Goal: Task Accomplishment & Management: Use online tool/utility

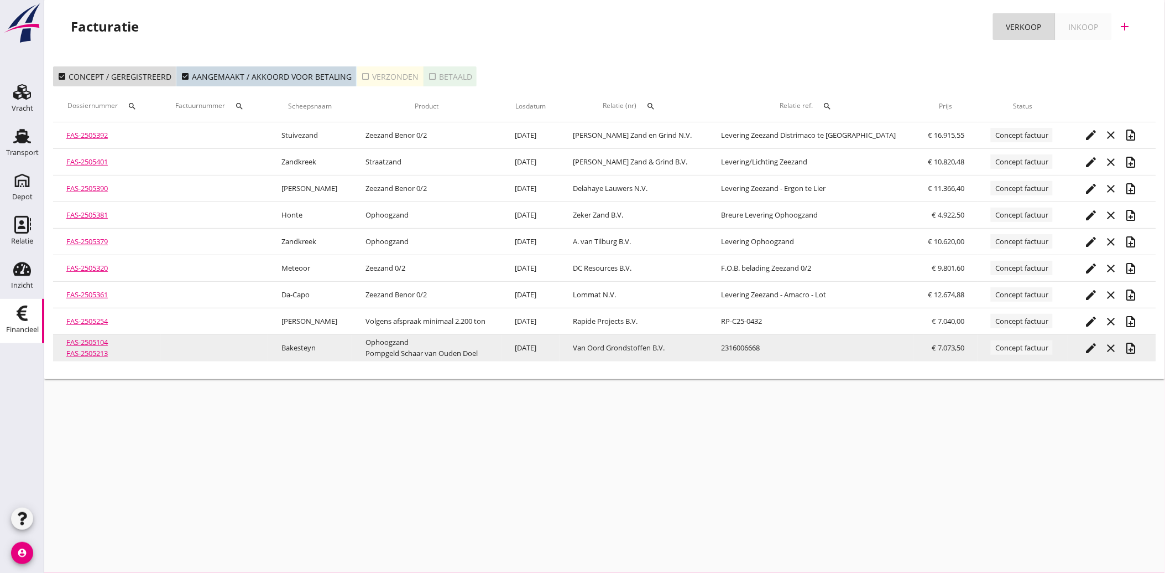
click at [1086, 342] on icon "edit" at bounding box center [1091, 347] width 13 height 13
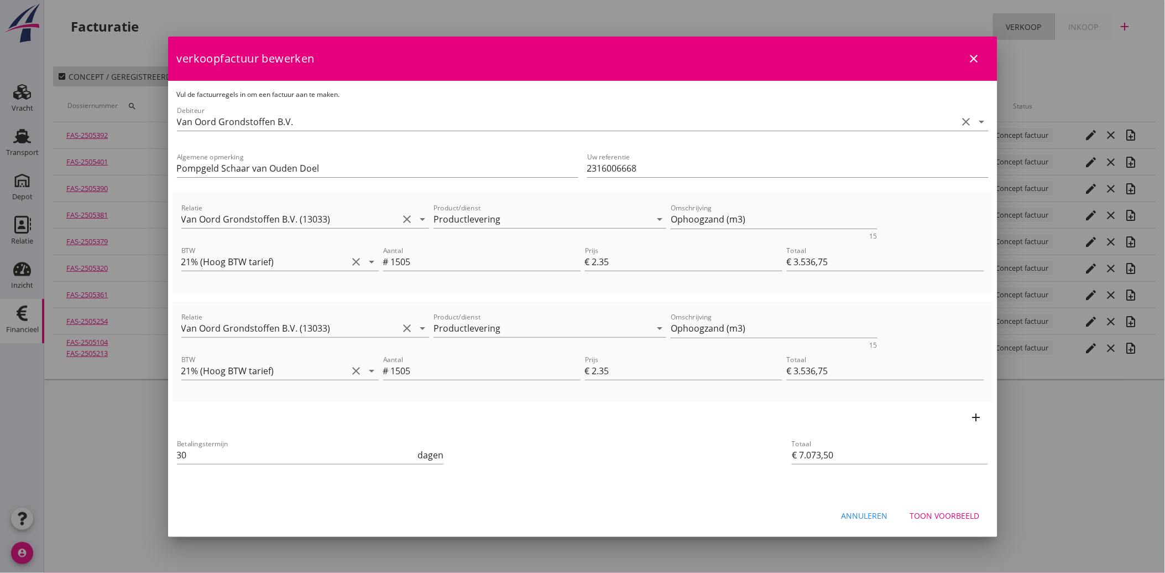
click at [955, 517] on div "Toon voorbeeld" at bounding box center [945, 515] width 70 height 12
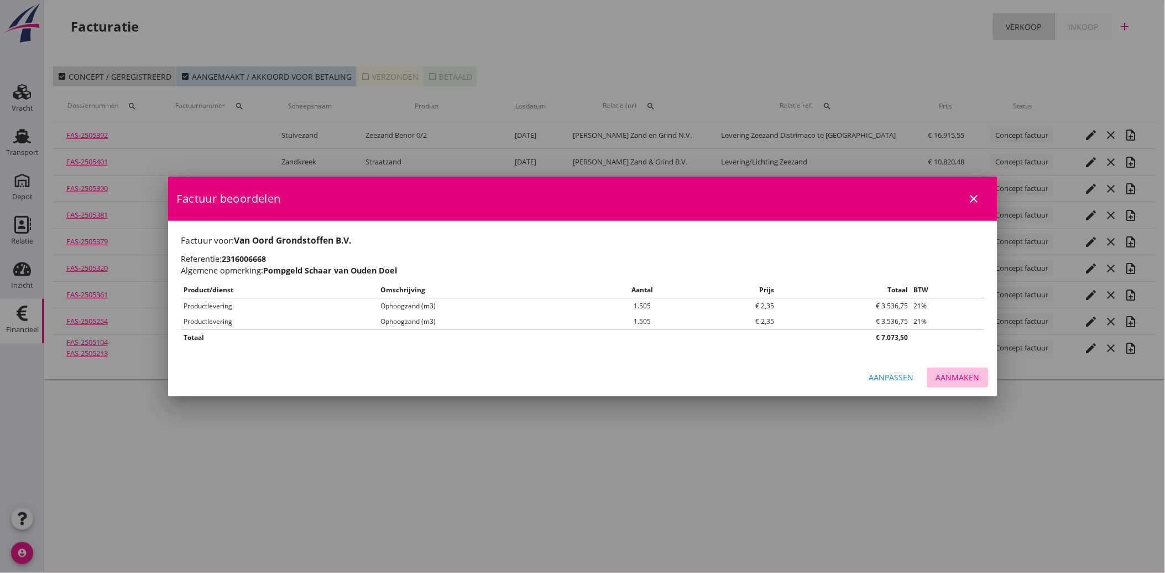
click at [965, 372] on div "Aanmaken" at bounding box center [958, 377] width 44 height 12
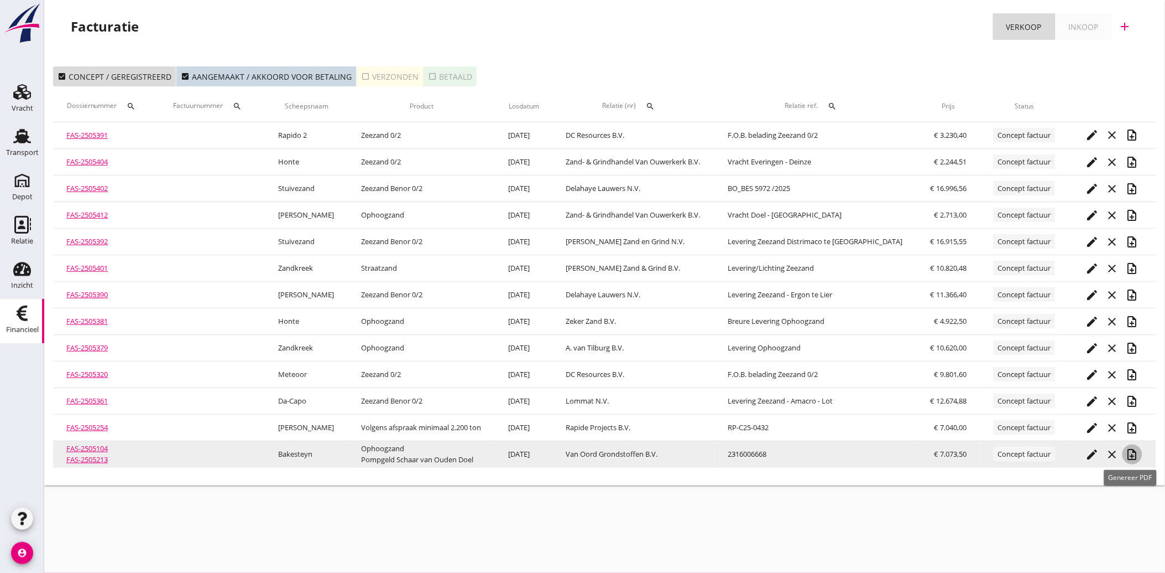
click at [1130, 456] on icon "note_add" at bounding box center [1132, 454] width 13 height 13
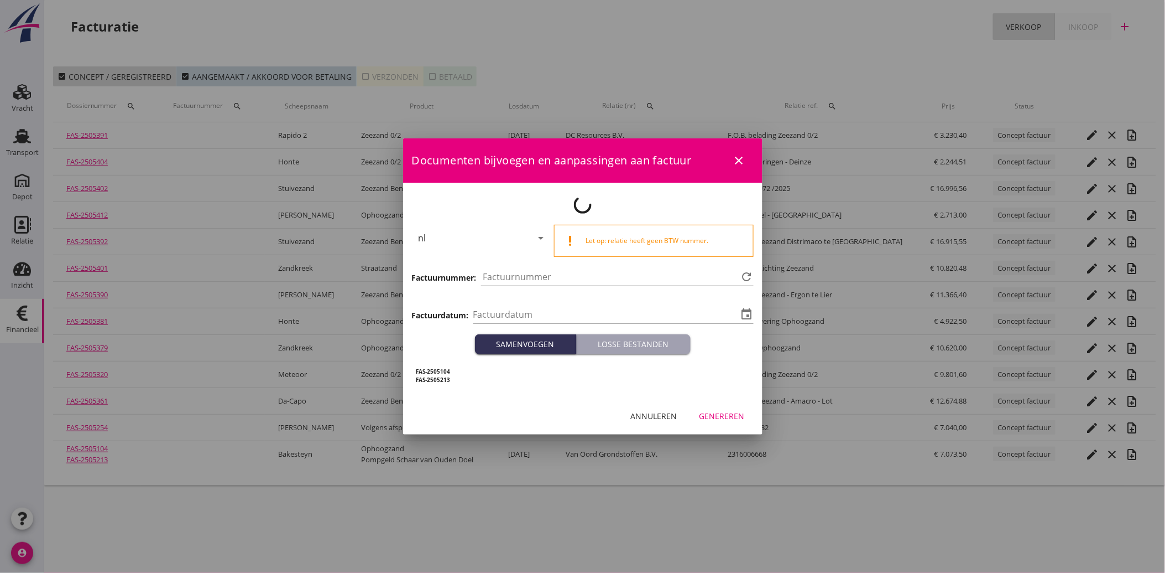
type input "[DATE]"
type input "3788"
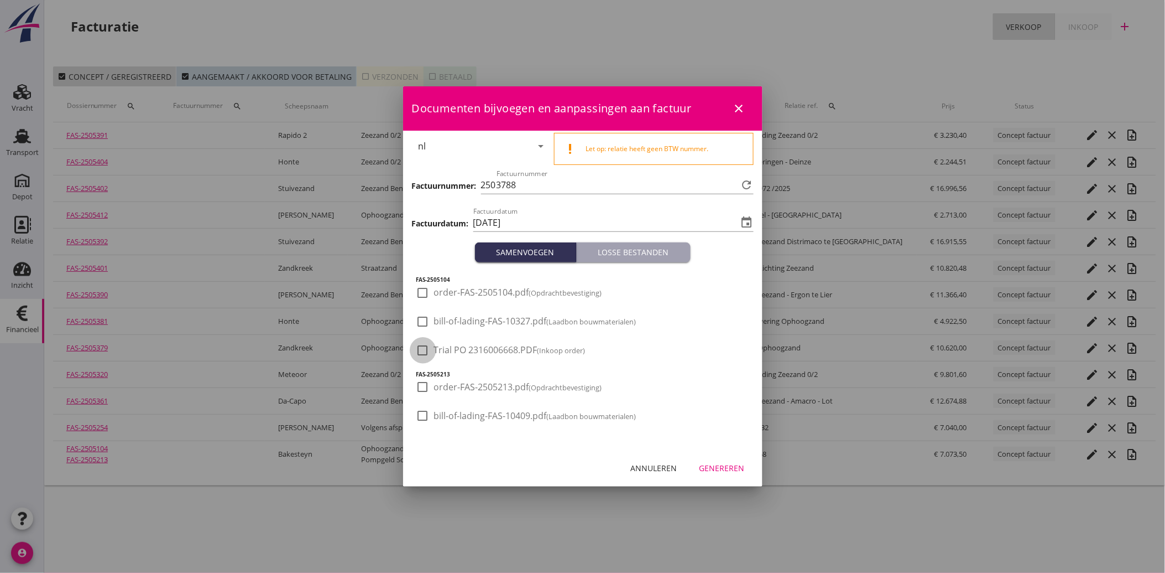
click at [419, 347] on div at bounding box center [423, 350] width 19 height 19
checkbox input "true"
click at [720, 462] on div "Genereren" at bounding box center [722, 468] width 45 height 12
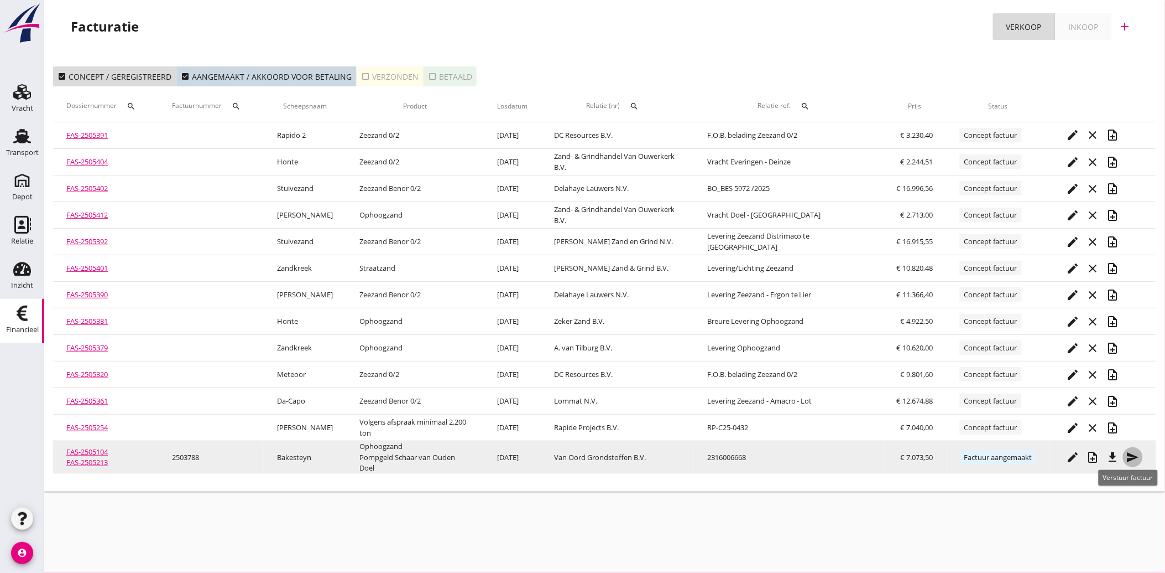
click at [1132, 451] on icon "send" at bounding box center [1133, 456] width 13 height 13
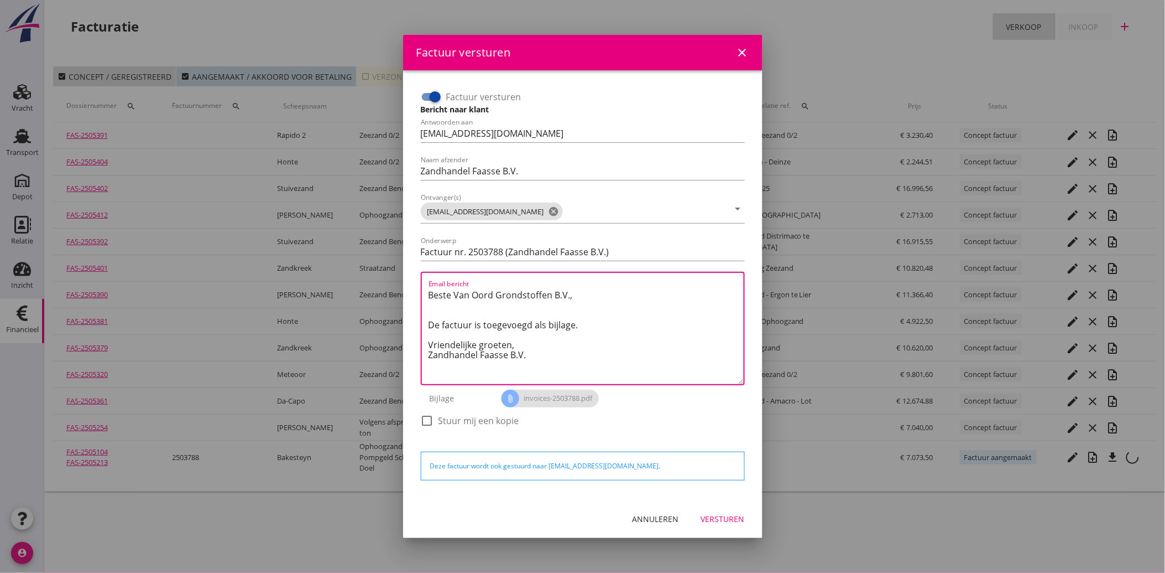
drag, startPoint x: 537, startPoint y: 362, endPoint x: 422, endPoint y: 278, distance: 142.5
click at [422, 278] on div "Email bericht Beste Van Oord Grondstoffen B.V., De factuur is toegevoegd als bi…" at bounding box center [583, 328] width 324 height 113
paste textarea "Email bericht"
click at [441, 301] on textarea "Email bericht" at bounding box center [586, 335] width 315 height 98
click at [439, 290] on textarea "Email bericht" at bounding box center [586, 335] width 315 height 98
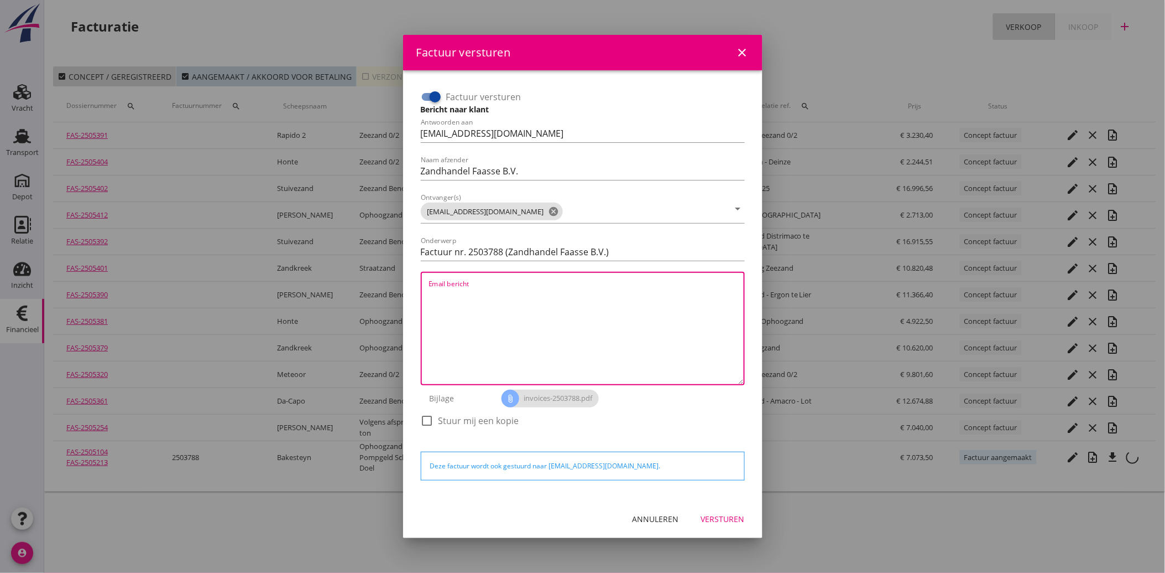
paste textarea "Geachte heer/mevrouw, Hierbij zenden wij u onze factuur i.v.m. de door ons aan …"
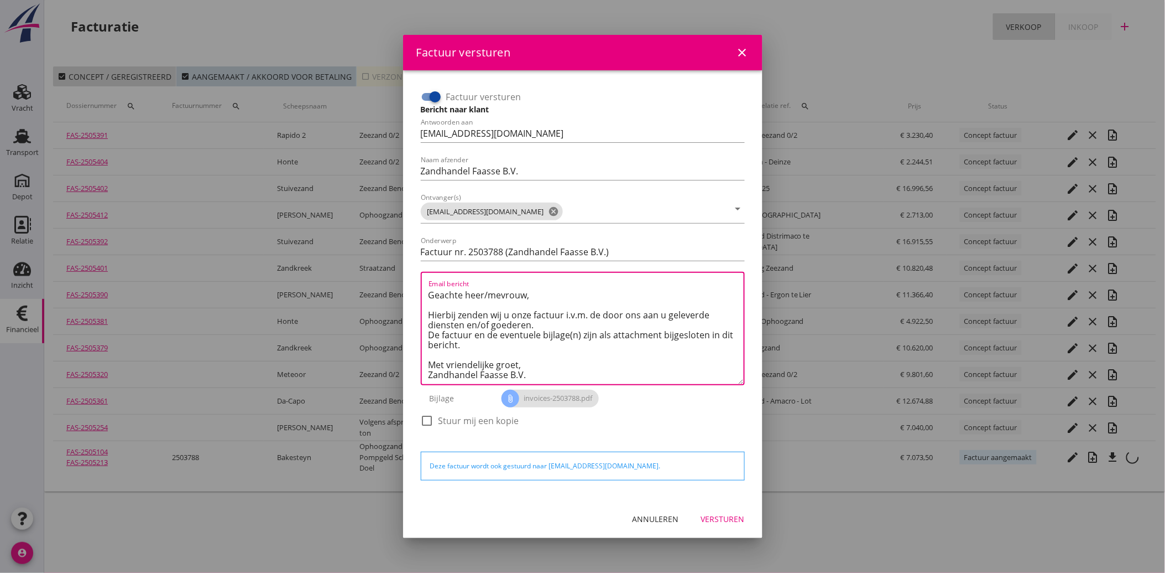
scroll to position [7, 0]
type textarea "Geachte heer/mevrouw, Hierbij zenden wij u onze factuur i.v.m. de door ons aan …"
click at [725, 518] on div "Versturen" at bounding box center [723, 519] width 44 height 12
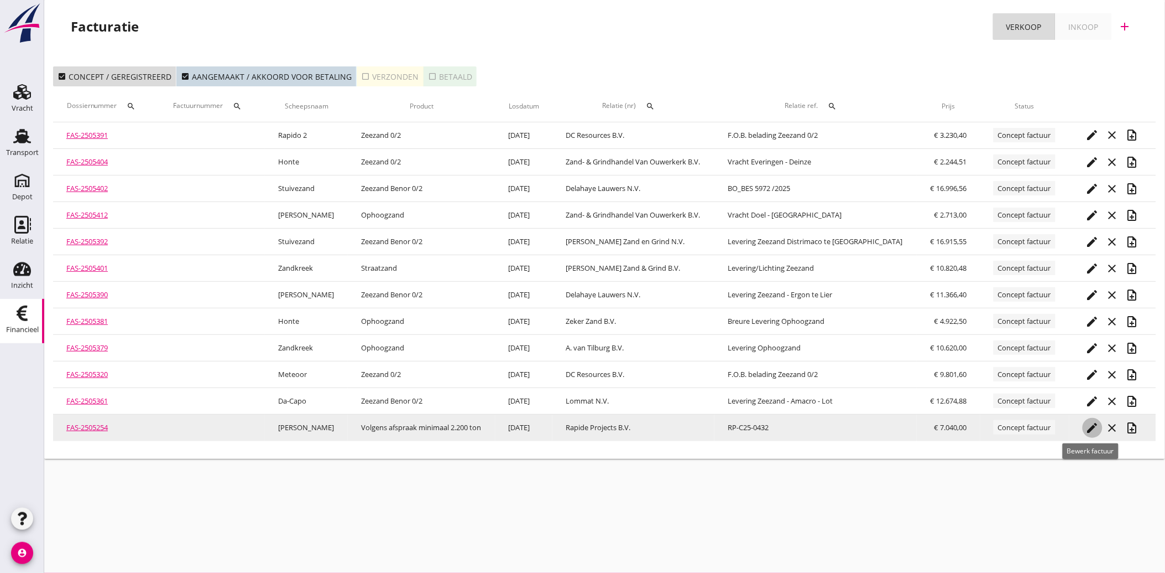
click at [1094, 421] on icon "edit" at bounding box center [1092, 427] width 13 height 13
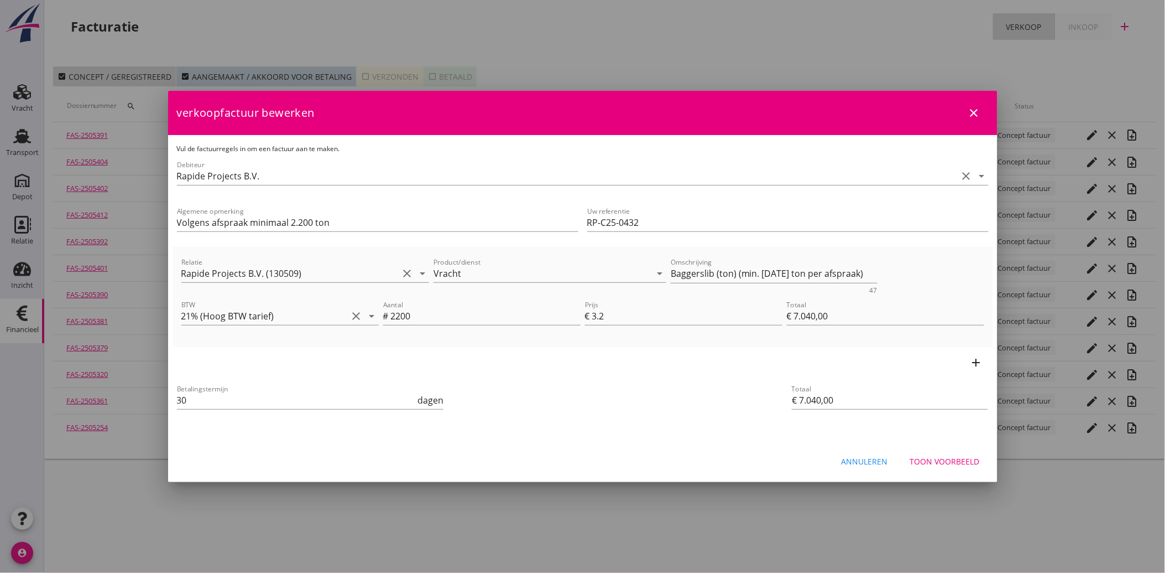
click at [937, 461] on div "Toon voorbeeld" at bounding box center [945, 461] width 70 height 12
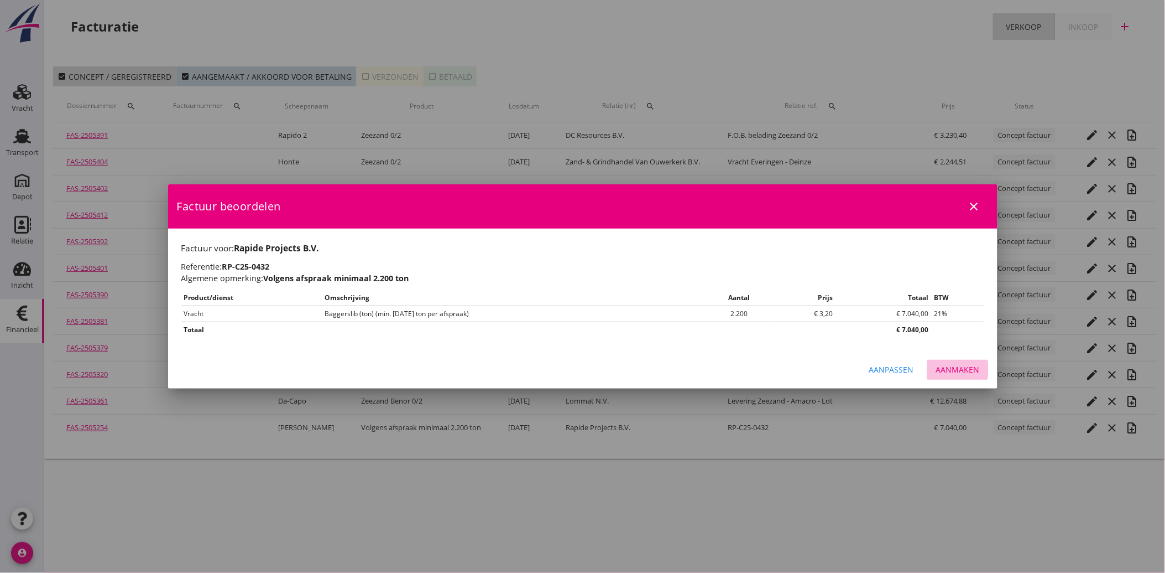
click at [960, 375] on button "Aanmaken" at bounding box center [958, 370] width 61 height 20
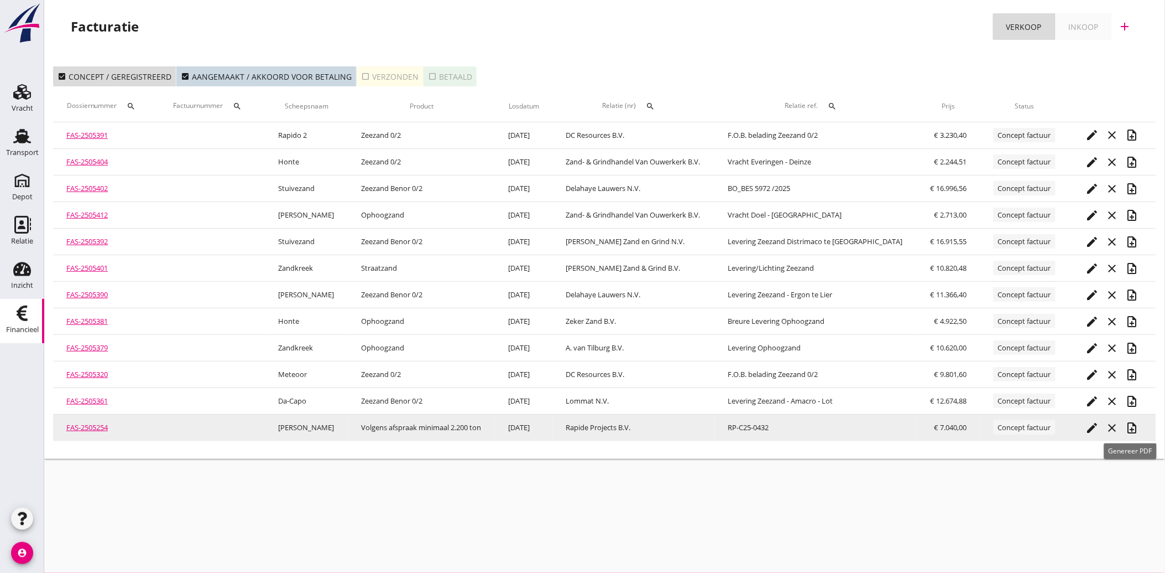
click at [1132, 423] on icon "note_add" at bounding box center [1132, 427] width 13 height 13
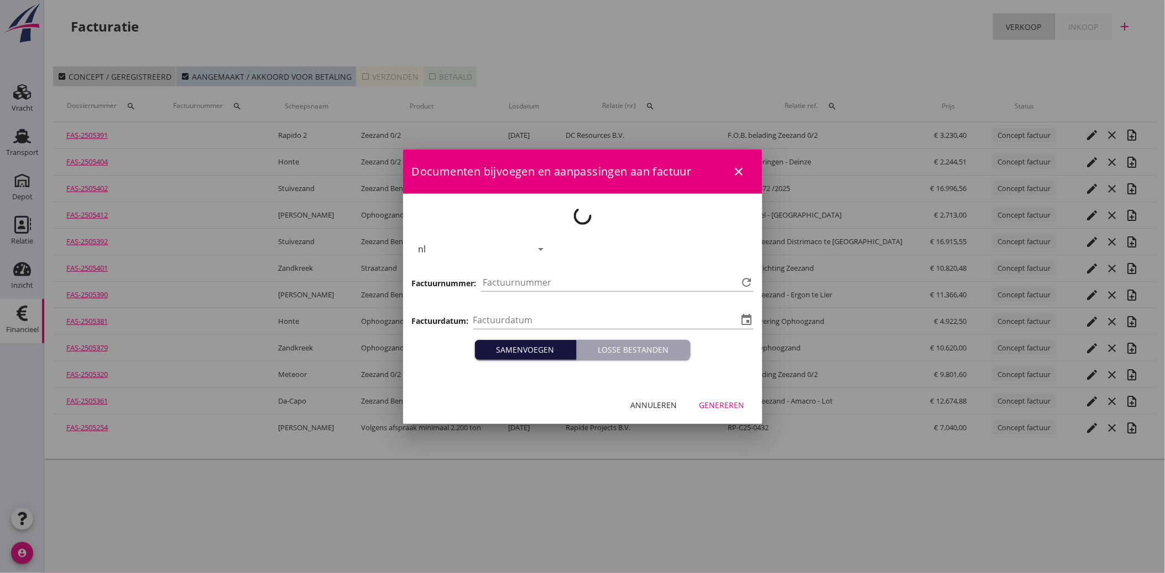
type input "[DATE]"
type input "3789"
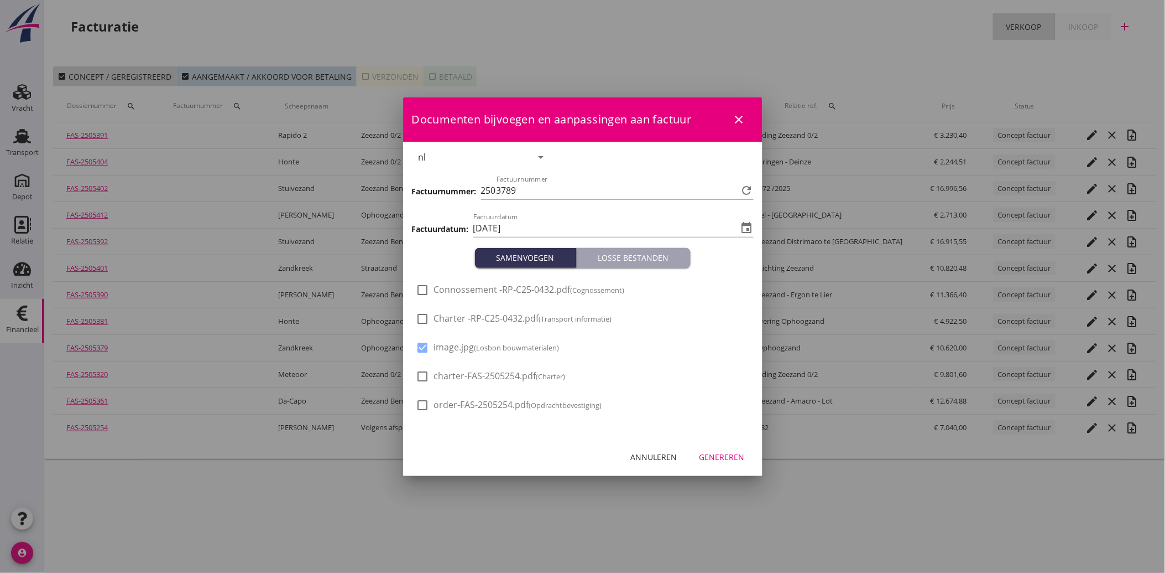
click at [732, 448] on button "Genereren" at bounding box center [722, 457] width 63 height 20
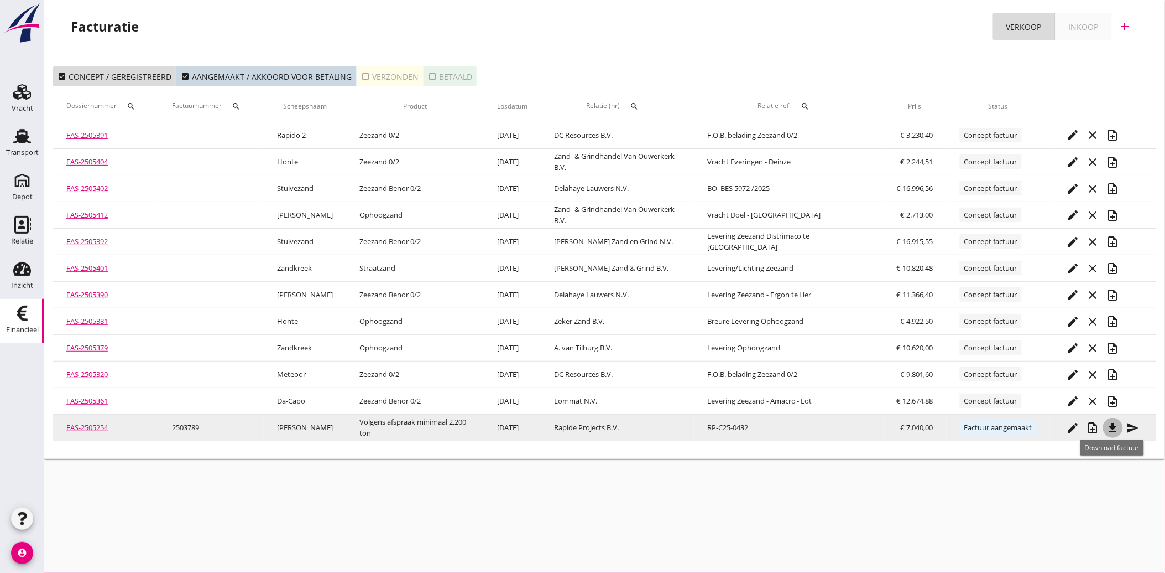
click at [1113, 423] on icon "file_download" at bounding box center [1113, 427] width 13 height 13
click at [1135, 424] on icon "send" at bounding box center [1133, 427] width 13 height 13
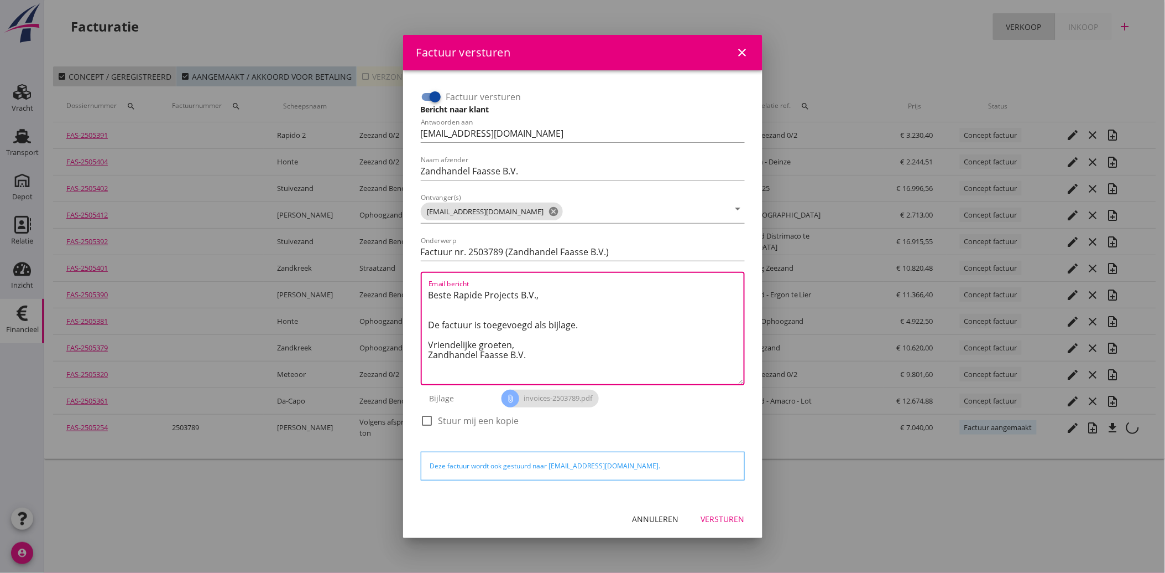
drag, startPoint x: 535, startPoint y: 355, endPoint x: 420, endPoint y: 289, distance: 132.1
click at [421, 289] on div "Email bericht Beste Rapide Projects B.V., De factuur is toegevoegd als bijlage.…" at bounding box center [583, 328] width 324 height 113
paste textarea "Geachte heer/mevrouw, Hierbij zenden wij u onze factuur i.v.m. de door ons aan …"
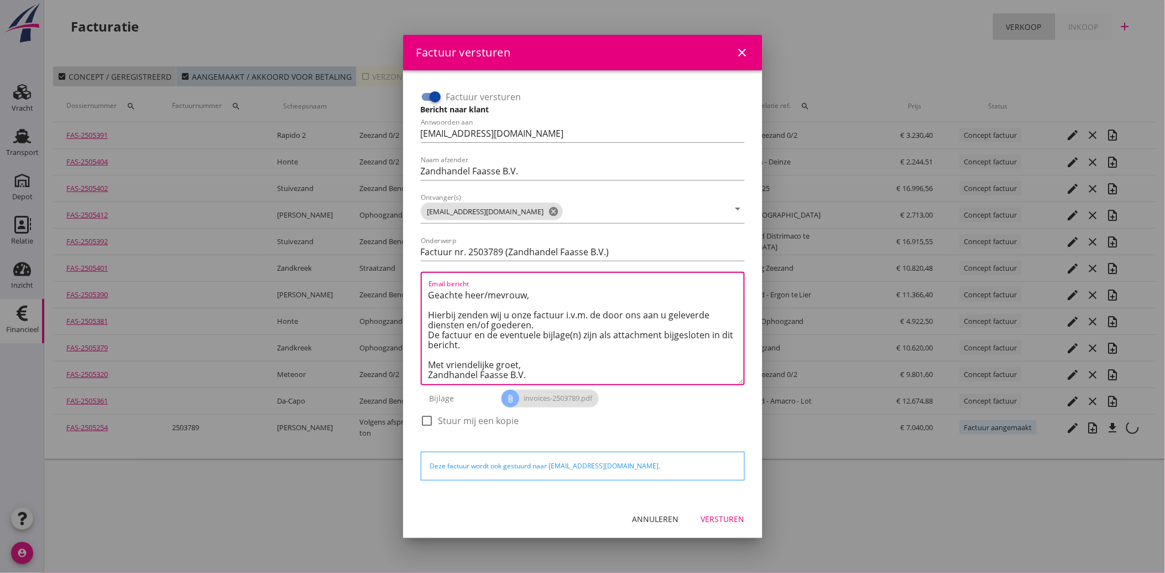
type textarea "Geachte heer/mevrouw, Hierbij zenden wij u onze factuur i.v.m. de door ons aan …"
click at [716, 517] on div "Versturen" at bounding box center [723, 519] width 44 height 12
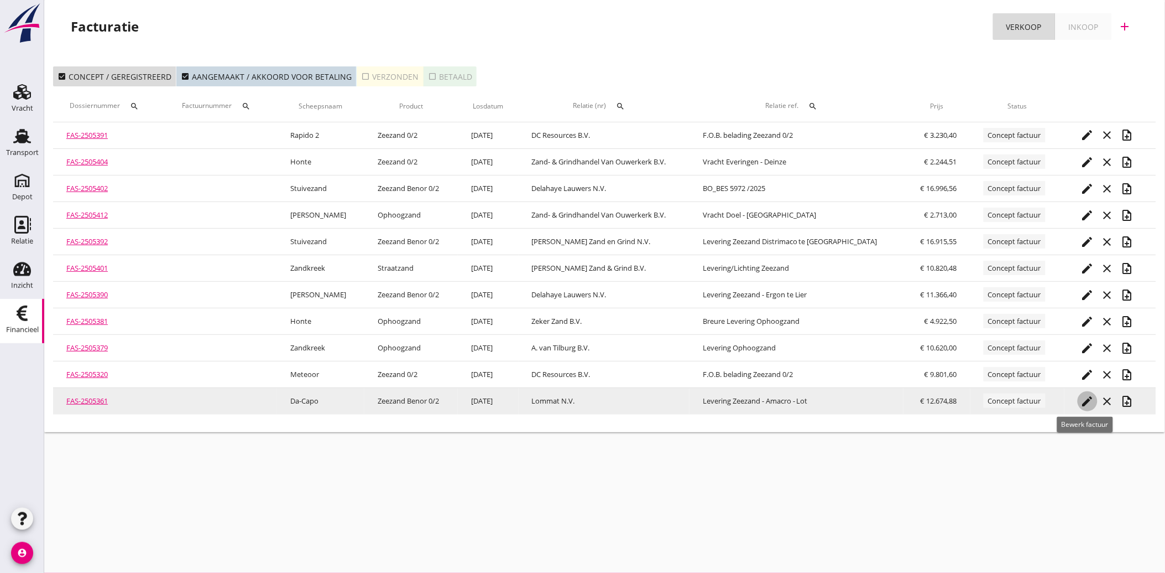
click at [1086, 394] on icon "edit" at bounding box center [1087, 400] width 13 height 13
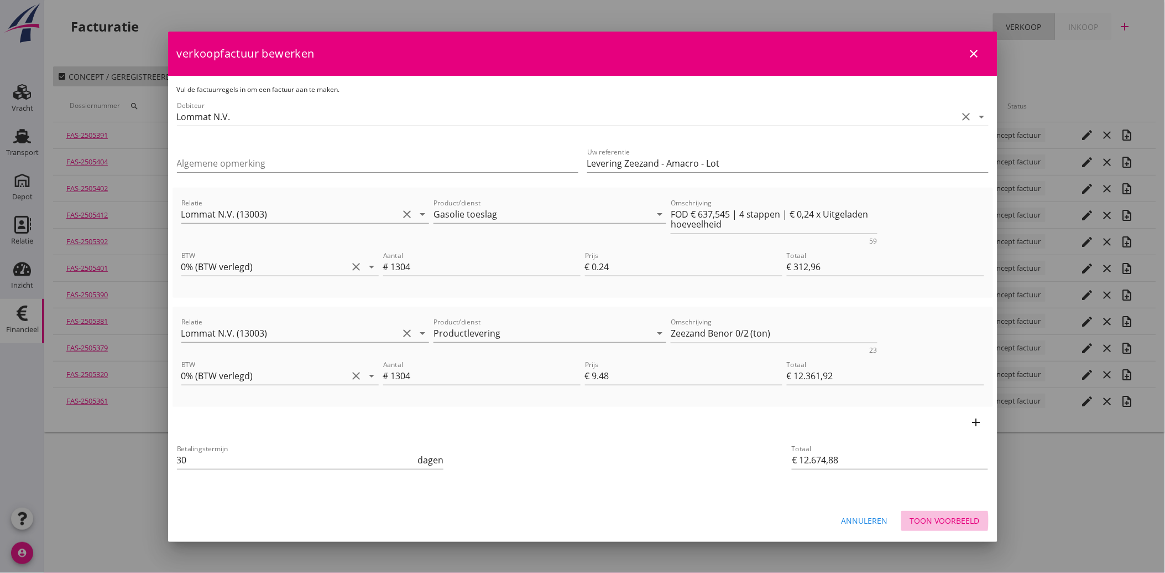
click at [939, 515] on div "Toon voorbeeld" at bounding box center [945, 520] width 70 height 12
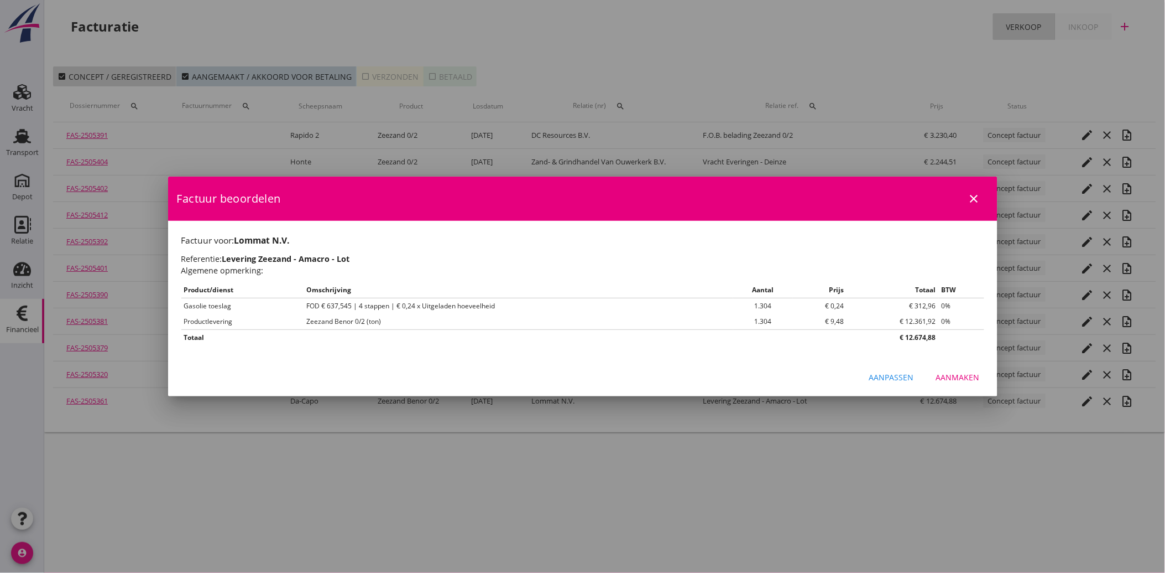
click at [965, 379] on div "Aanmaken" at bounding box center [958, 377] width 44 height 12
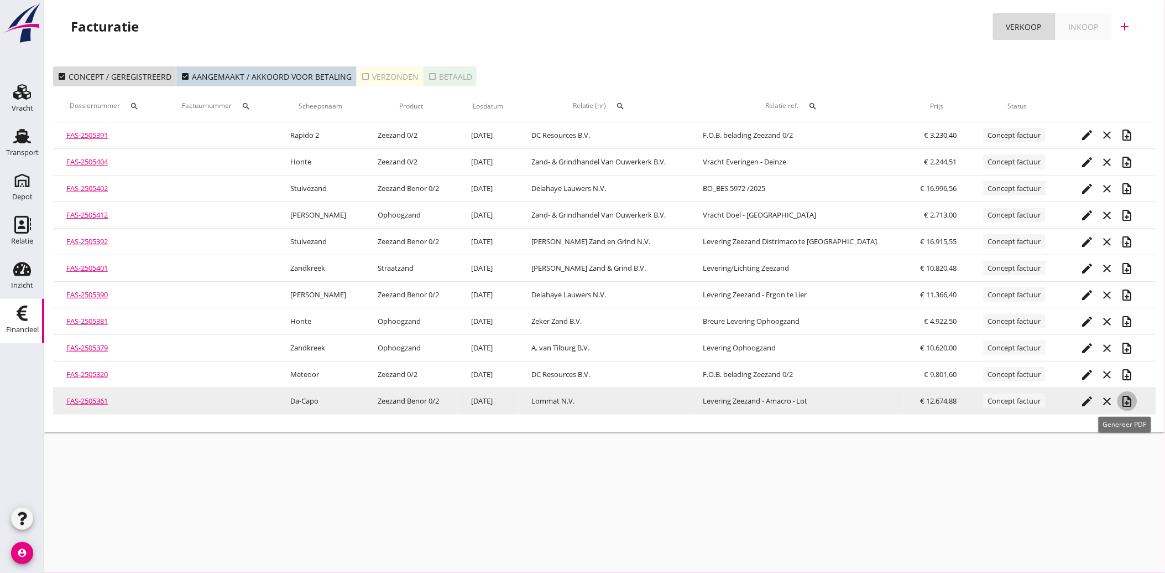
click at [1125, 401] on icon "note_add" at bounding box center [1127, 400] width 13 height 13
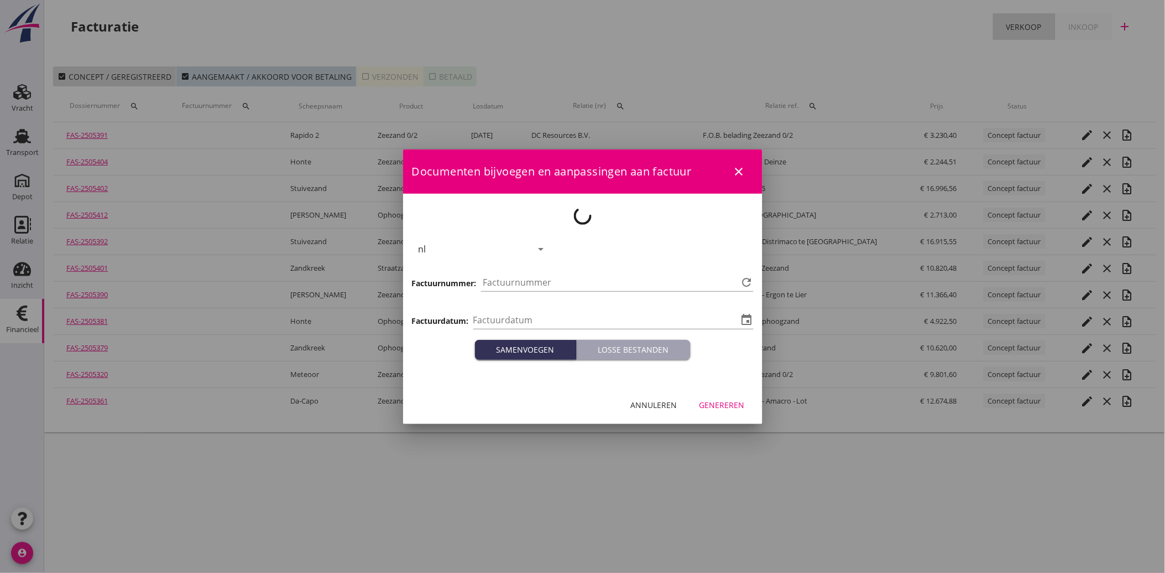
type input "[DATE]"
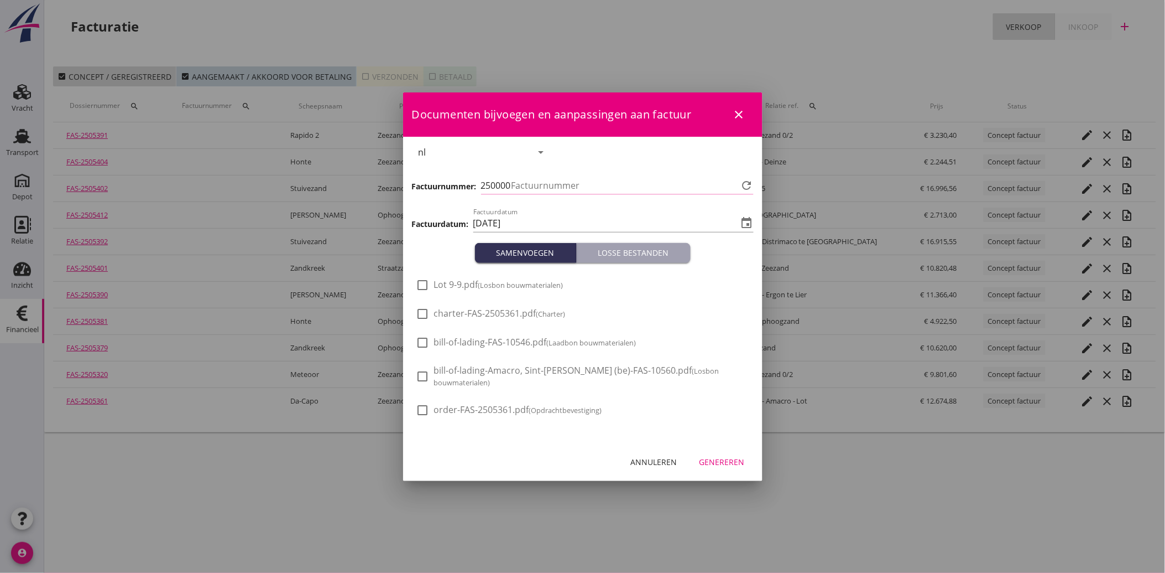
type input "3790"
click at [488, 283] on small "(Losbon bouwmaterialen)" at bounding box center [520, 285] width 85 height 10
checkbox input "true"
click at [726, 465] on div "Genereren" at bounding box center [722, 462] width 45 height 12
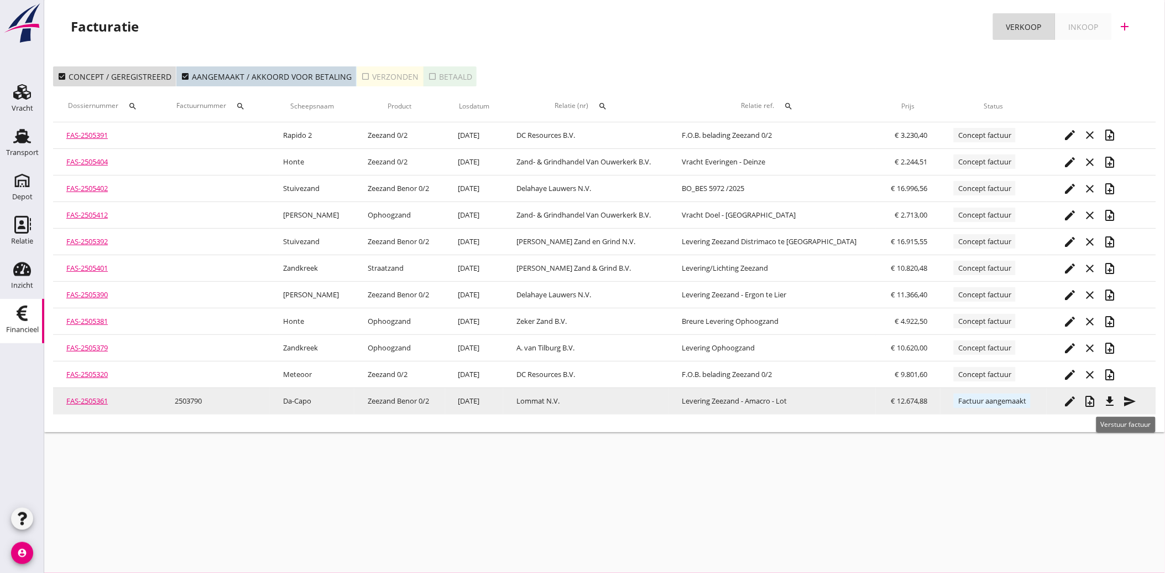
click at [1131, 396] on icon "send" at bounding box center [1129, 400] width 13 height 13
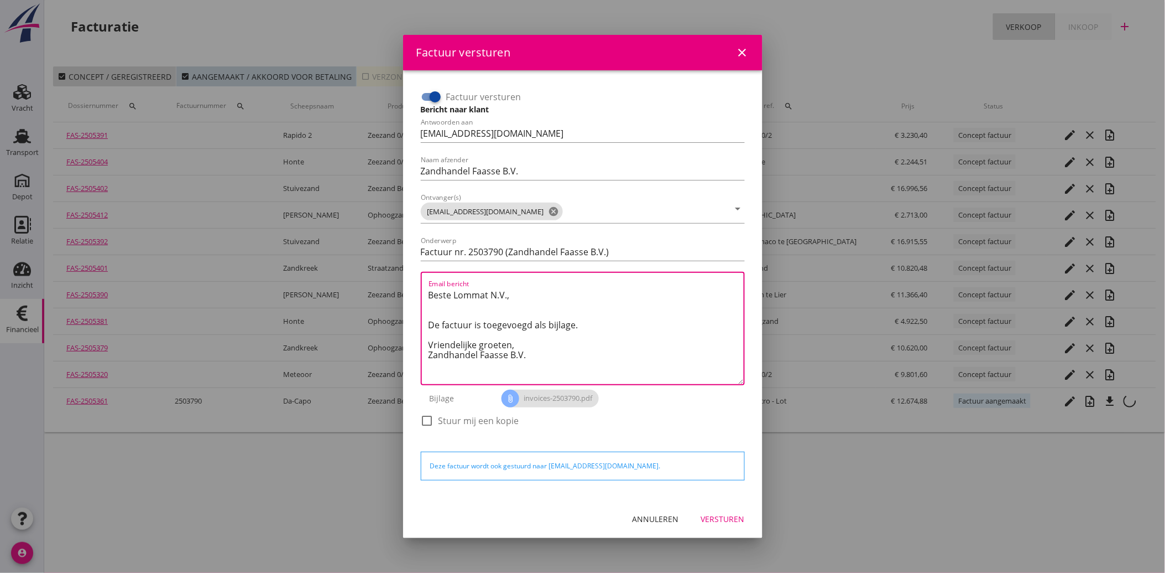
drag, startPoint x: 535, startPoint y: 358, endPoint x: 419, endPoint y: 294, distance: 132.7
click at [419, 294] on div "Factuur versturen Bericht naar klant Antwoorden aan [EMAIL_ADDRESS][DOMAIN_NAME…" at bounding box center [583, 264] width 333 height 361
paste textarea "Geachte heer/mevrouw, Hierbij zenden wij u onze factuur i.v.m. de door ons aan …"
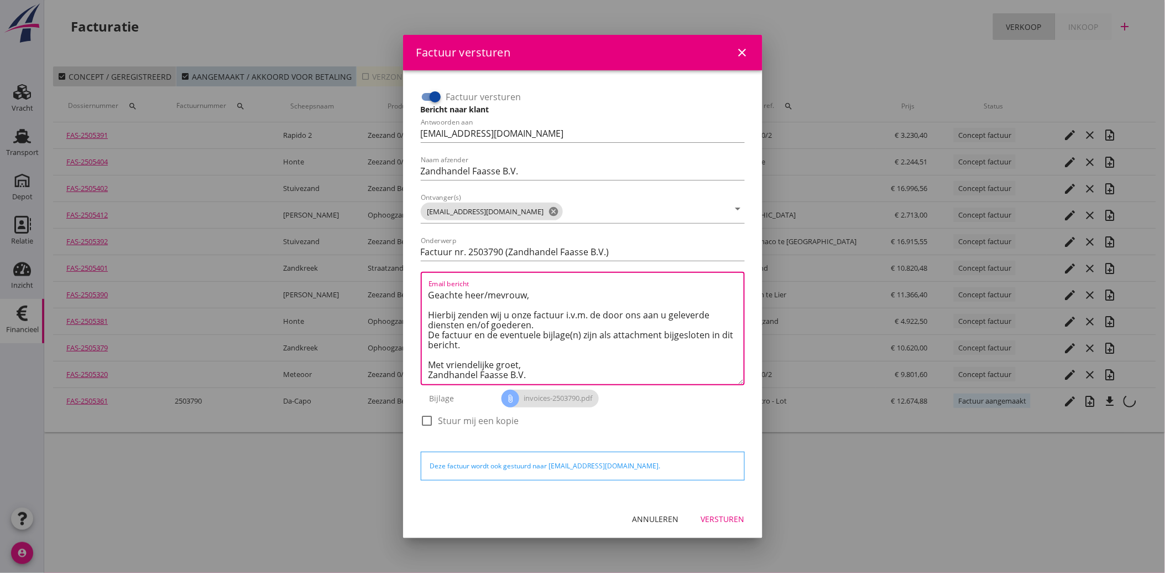
type textarea "Geachte heer/mevrouw, Hierbij zenden wij u onze factuur i.v.m. de door ons aan …"
click at [727, 518] on div "Versturen" at bounding box center [723, 519] width 44 height 12
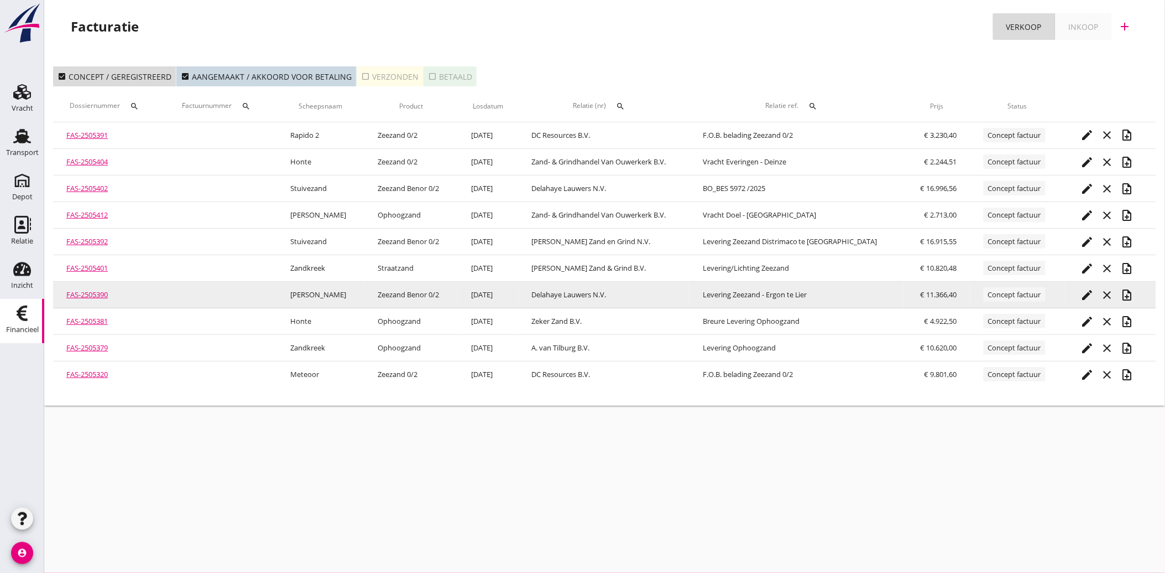
click at [1087, 291] on icon "edit" at bounding box center [1087, 294] width 13 height 13
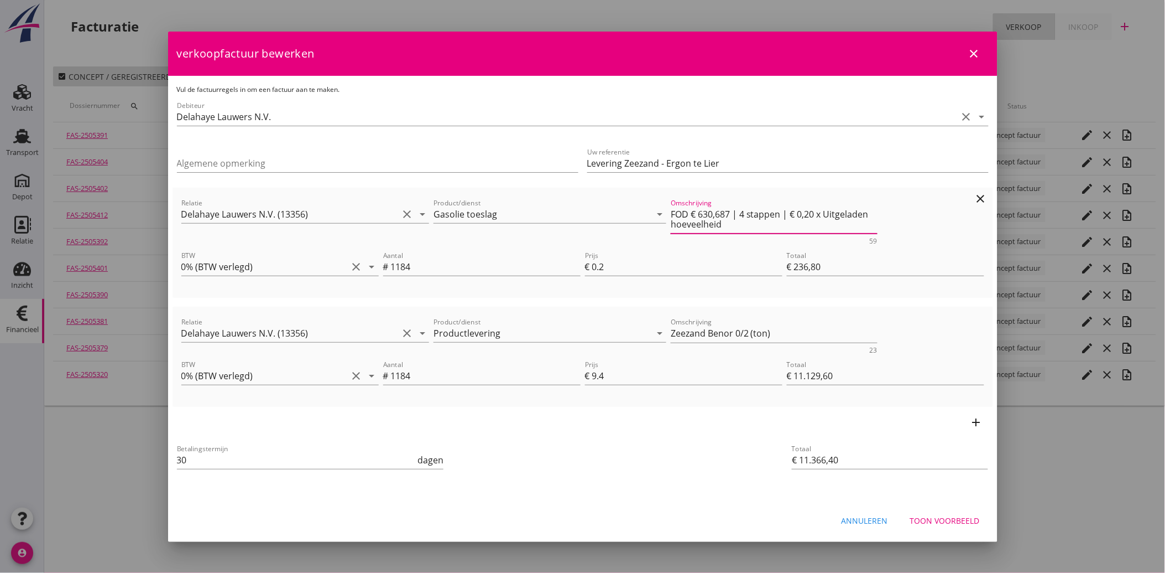
click at [722, 209] on textarea "FOD € 630,687 | 4 stappen | € 0,20 x Uitgeladen hoeveelheid" at bounding box center [774, 219] width 207 height 28
type textarea "FOD € 630,71 | 4 stappen | € 0,20 x Uitgeladen hoeveelheid"
click at [652, 455] on div "Betalingstermijn 30 dagen" at bounding box center [446, 461] width 543 height 42
click at [963, 523] on div "Toon voorbeeld" at bounding box center [945, 520] width 70 height 12
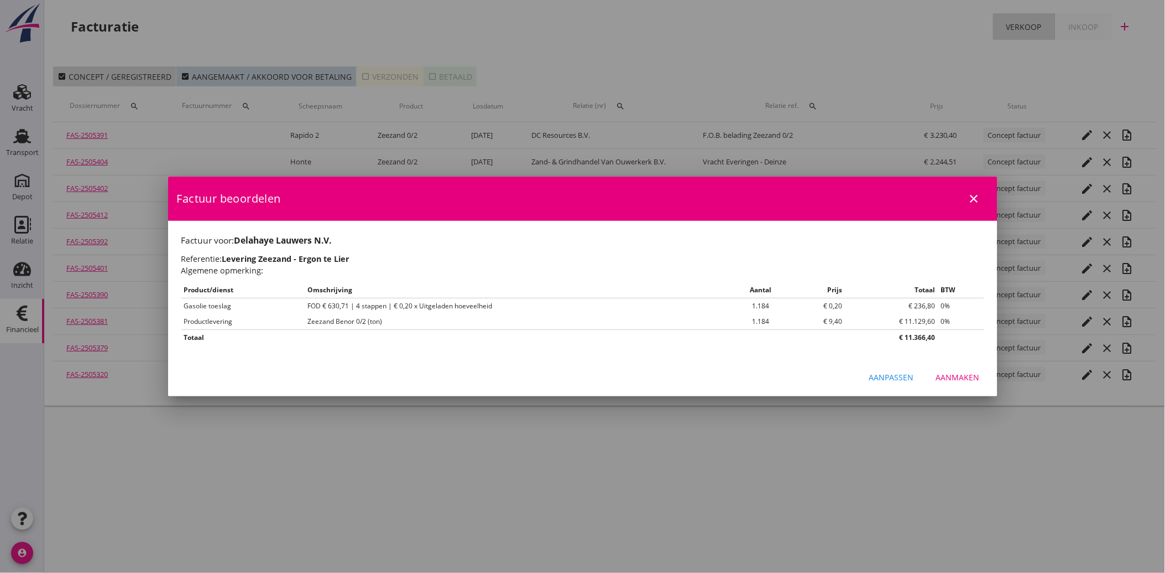
click at [943, 377] on div "Aanmaken" at bounding box center [958, 377] width 44 height 12
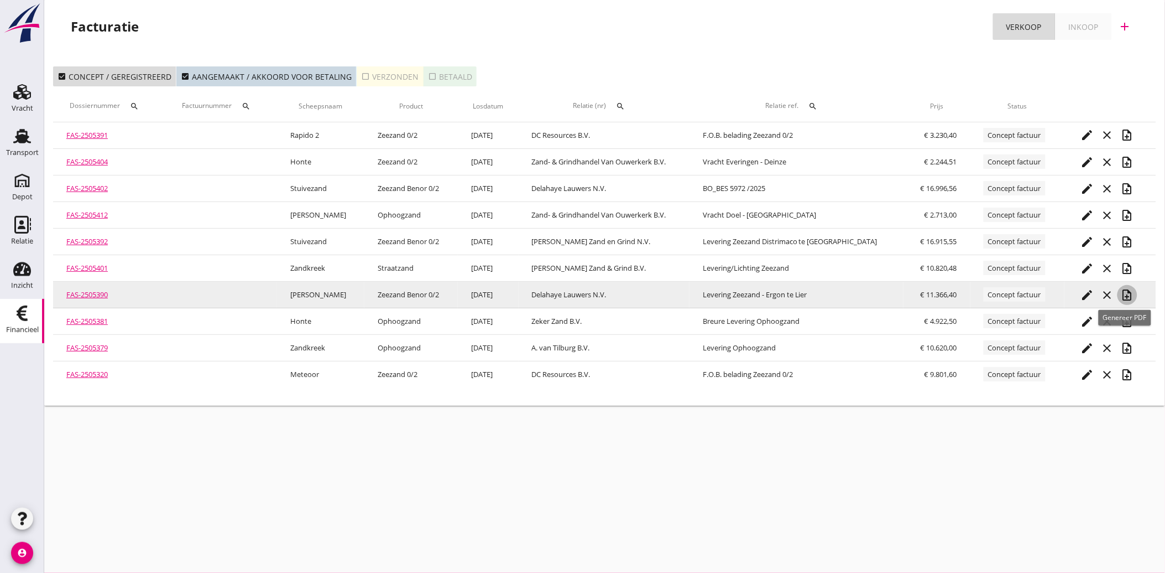
click at [1125, 291] on icon "note_add" at bounding box center [1127, 294] width 13 height 13
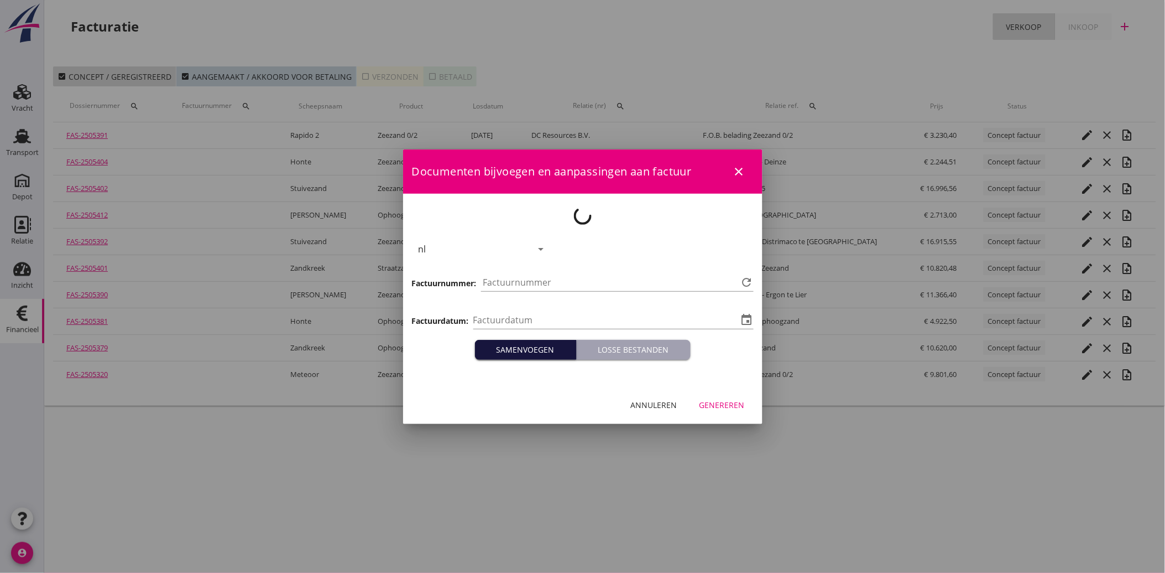
type input "[DATE]"
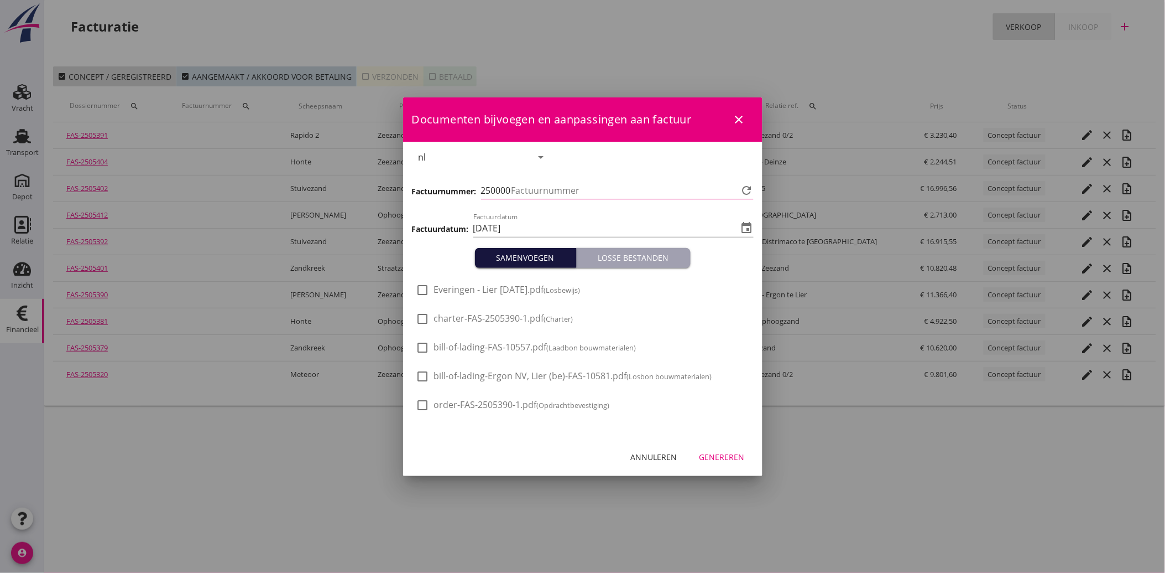
type input "3791"
click at [457, 296] on div "check_box_outline_blank Everingen - Lier [DATE].pdf (Losbewijs)" at bounding box center [499, 296] width 164 height 27
drag, startPoint x: 426, startPoint y: 283, endPoint x: 505, endPoint y: 327, distance: 90.6
click at [426, 284] on div at bounding box center [423, 289] width 19 height 19
checkbox input "true"
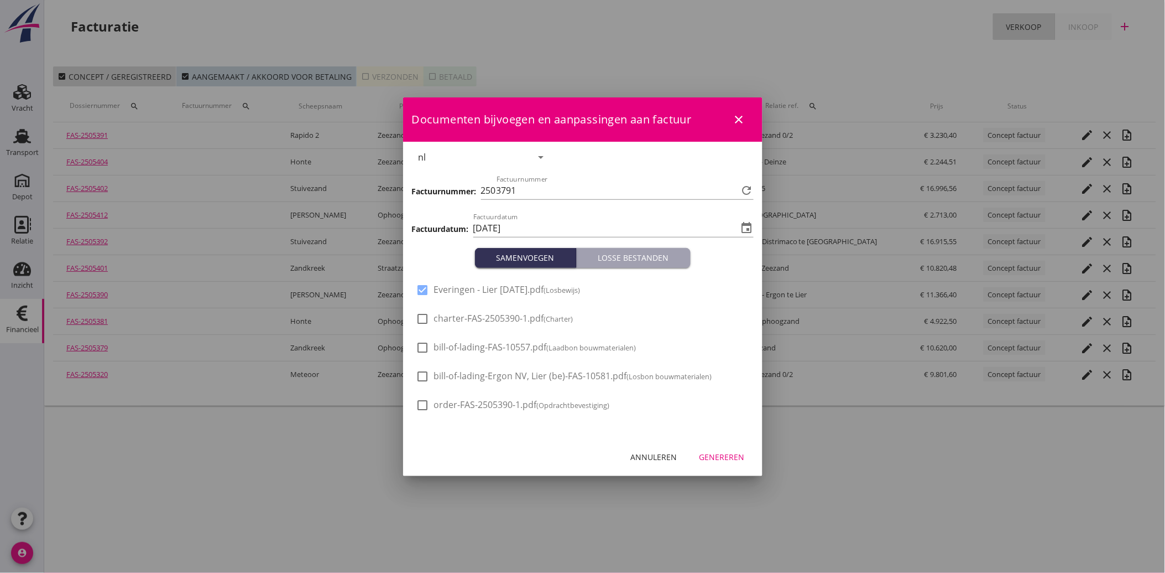
click at [714, 454] on div "Genereren" at bounding box center [722, 457] width 45 height 12
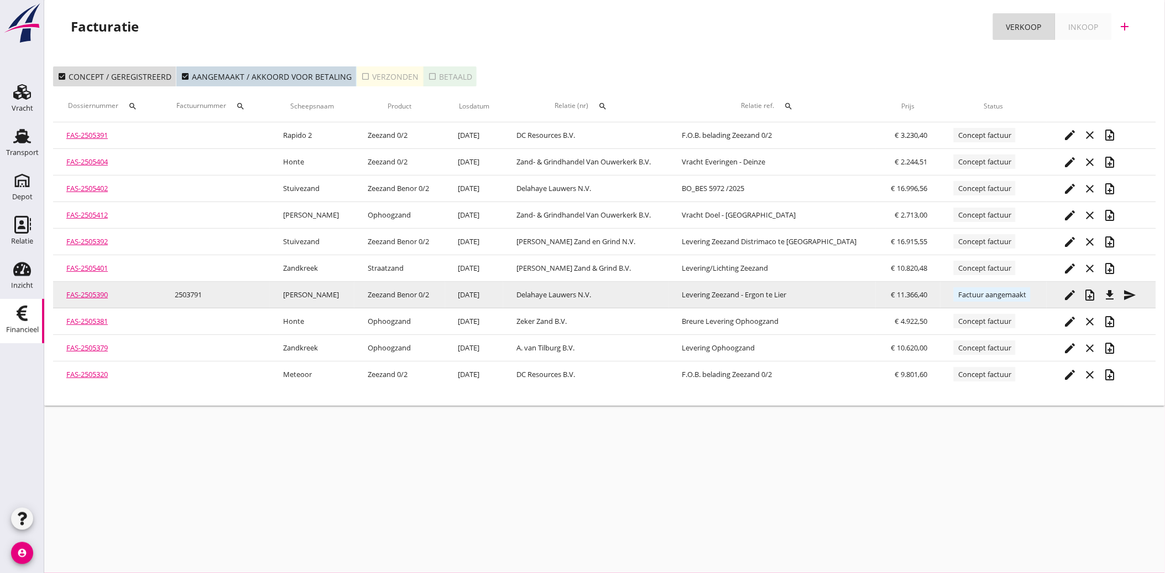
click at [1109, 294] on icon "file_download" at bounding box center [1110, 294] width 13 height 13
click at [1126, 291] on icon "send" at bounding box center [1129, 294] width 13 height 13
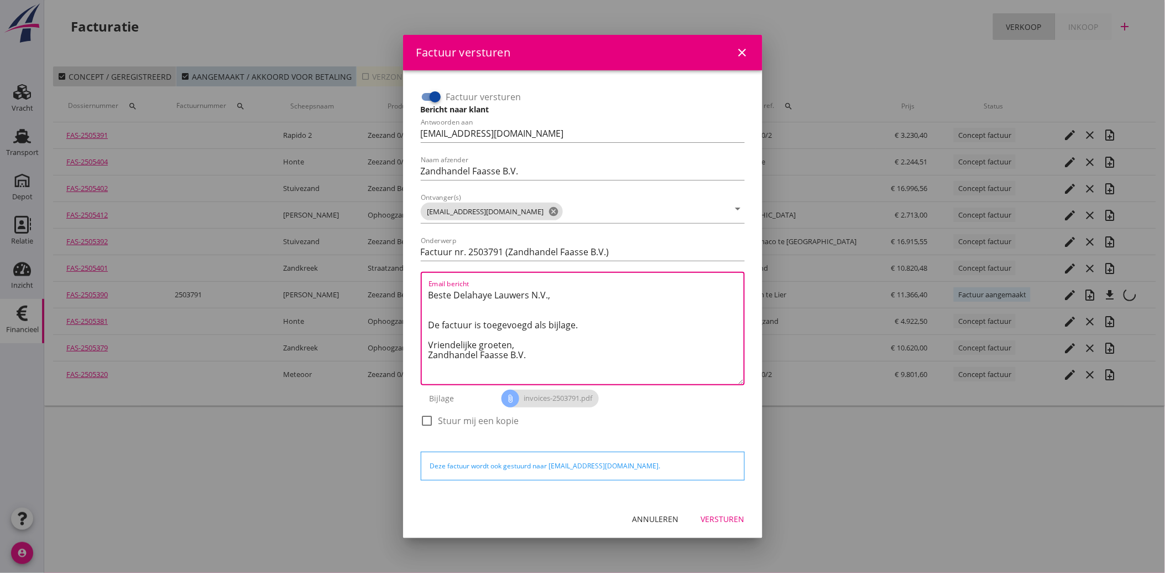
drag, startPoint x: 537, startPoint y: 356, endPoint x: 423, endPoint y: 277, distance: 138.7
click at [423, 277] on div "Email bericht Beste [PERSON_NAME] N.V., De factuur is toegevoegd als bijlage. V…" at bounding box center [583, 328] width 324 height 113
paste textarea "Geachte heer/mevrouw, Hierbij zenden wij u onze factuur i.v.m. de door ons aan …"
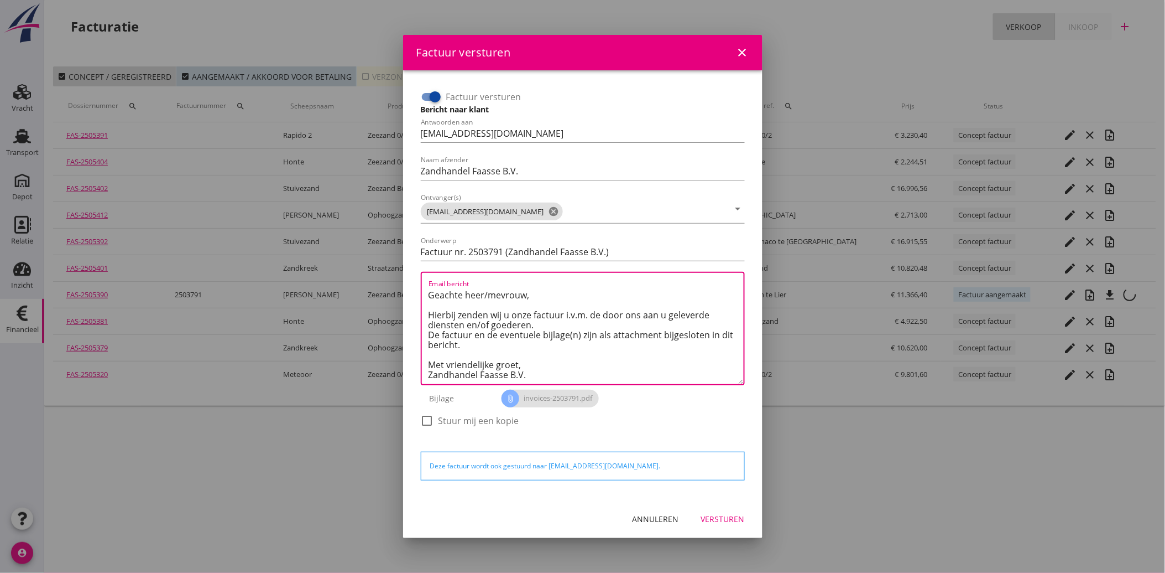
type textarea "Geachte heer/mevrouw, Hierbij zenden wij u onze factuur i.v.m. de door ons aan …"
click at [723, 513] on div "Versturen" at bounding box center [723, 519] width 44 height 12
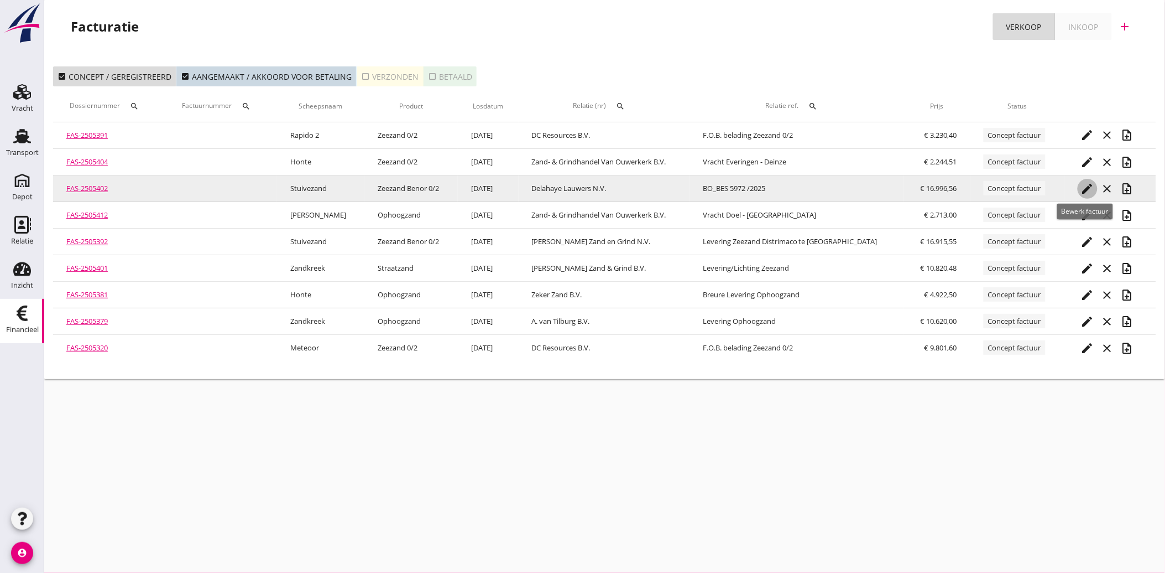
click at [1088, 189] on icon "edit" at bounding box center [1087, 188] width 13 height 13
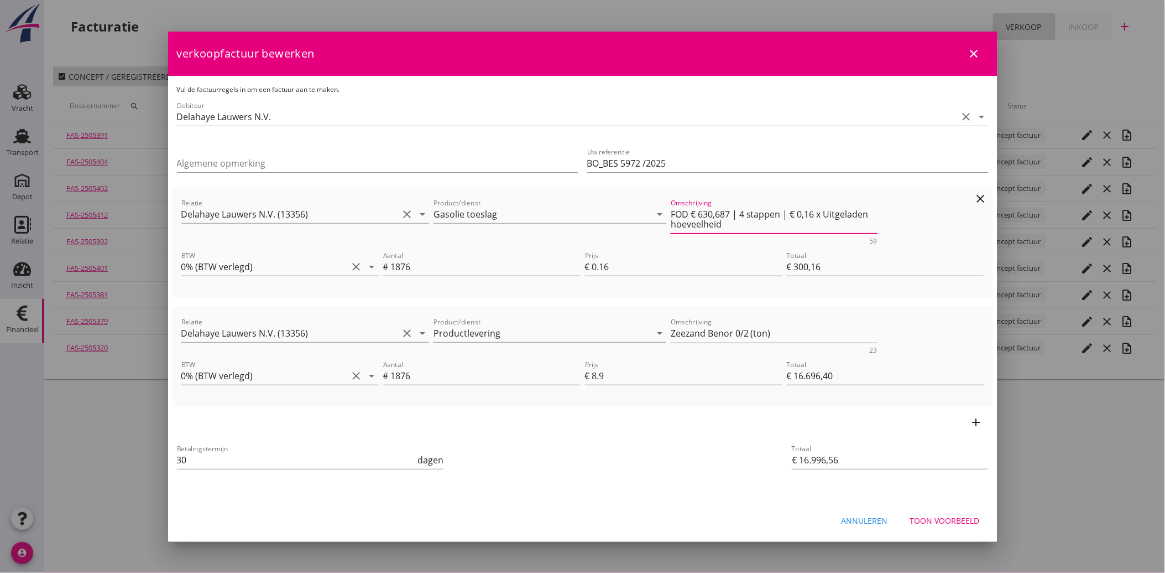
click at [724, 212] on textarea "FOD € 630,687 | 4 stappen | € 0,16 x Uitgeladen hoeveelheid" at bounding box center [774, 219] width 207 height 28
type textarea "FOD € 630,71 | 4 stappen | € 0,16 x Uitgeladen hoeveelheid"
click at [970, 522] on div "Toon voorbeeld" at bounding box center [945, 520] width 70 height 12
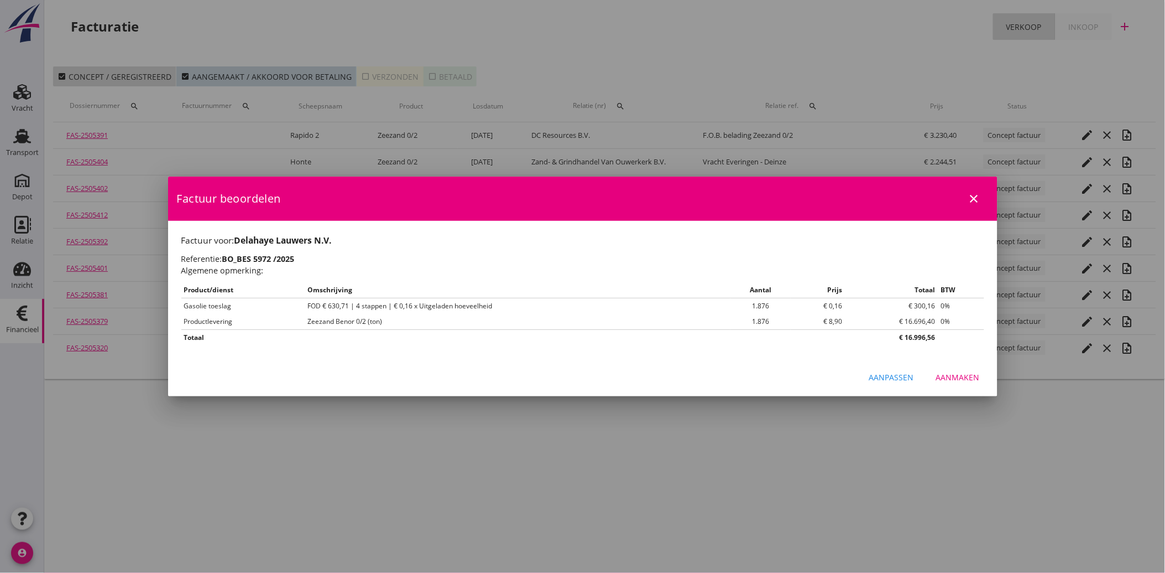
click at [958, 377] on div "Aanmaken" at bounding box center [958, 377] width 44 height 12
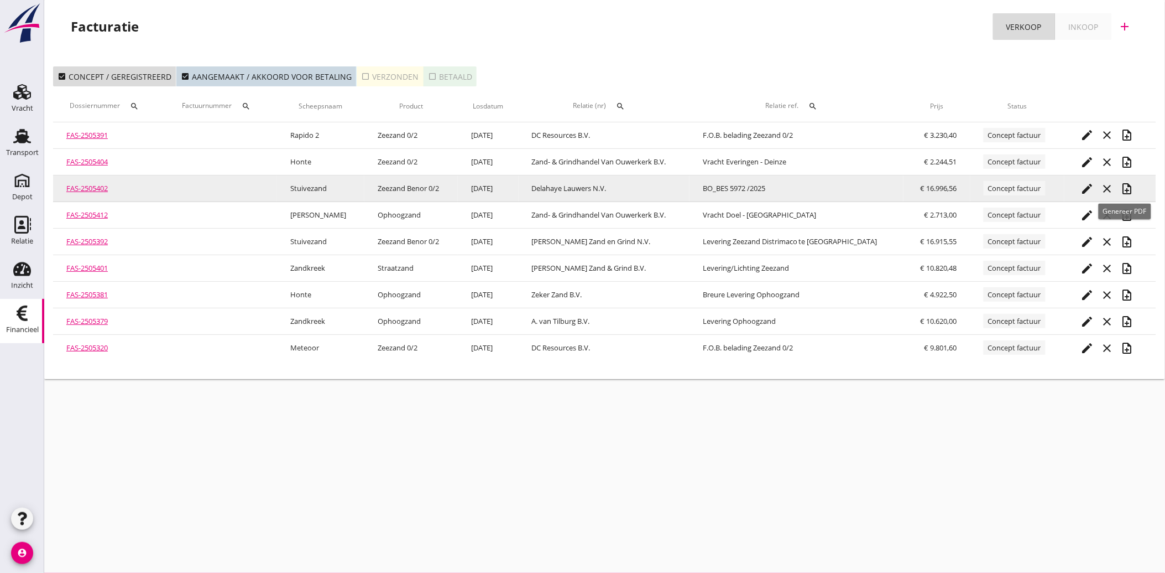
click at [1126, 186] on icon "note_add" at bounding box center [1127, 188] width 13 height 13
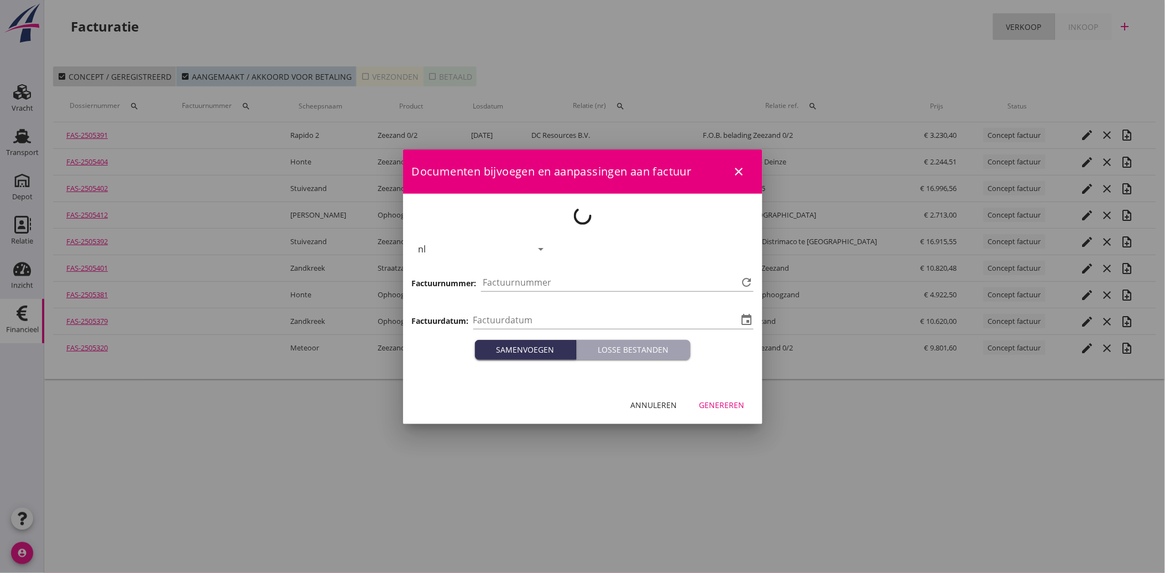
type input "[DATE]"
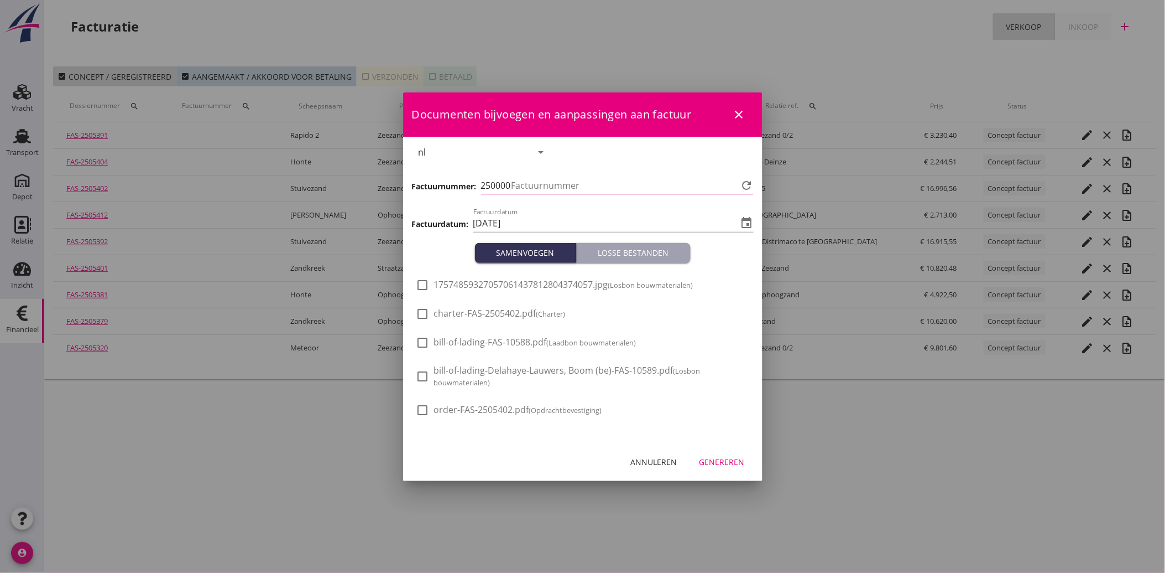
type input "3792"
click at [455, 284] on span "17574859327057061437812804374057.jpg (Losbon bouwmaterialen)" at bounding box center [563, 285] width 259 height 12
checkbox input "true"
click at [731, 456] on div "Genereren" at bounding box center [722, 462] width 45 height 12
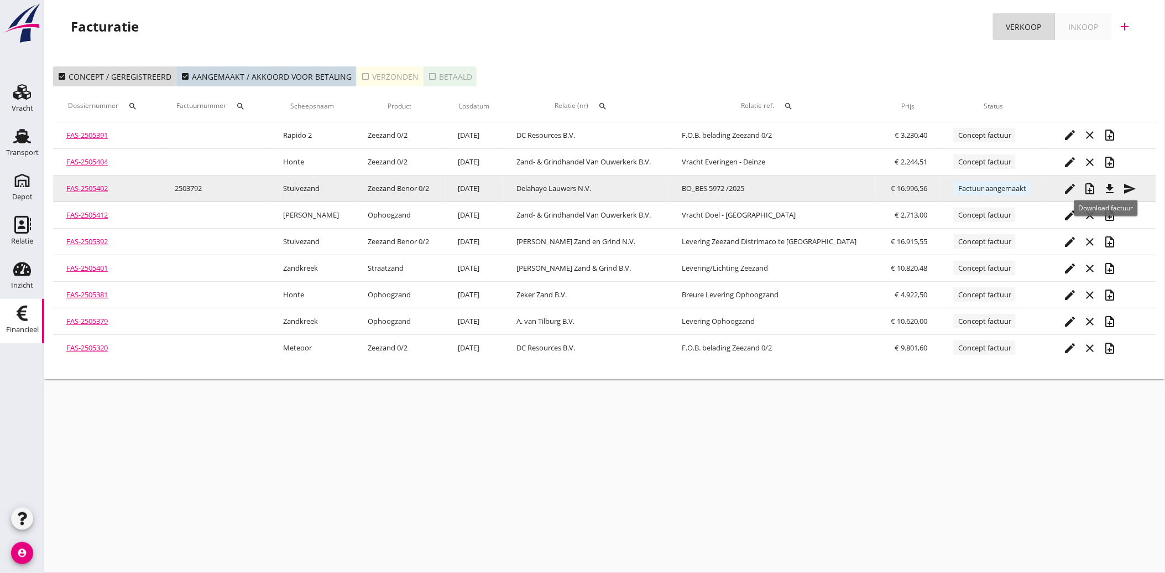
click at [1106, 187] on icon "file_download" at bounding box center [1110, 188] width 13 height 13
click at [1123, 185] on icon "send" at bounding box center [1129, 188] width 13 height 13
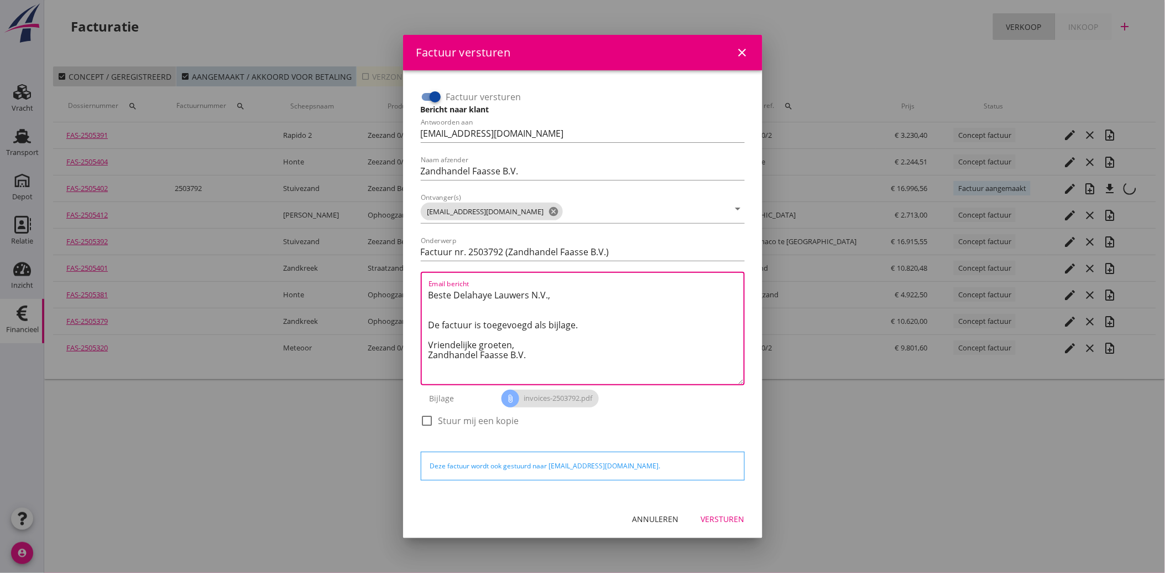
drag, startPoint x: 541, startPoint y: 367, endPoint x: 415, endPoint y: 282, distance: 151.9
click at [415, 282] on div "Factuur versturen Bericht naar klant Antwoorden aan [EMAIL_ADDRESS][DOMAIN_NAME…" at bounding box center [583, 285] width 342 height 412
paste textarea "Geachte heer/mevrouw, Hierbij zenden wij u onze factuur i.v.m. de door ons aan …"
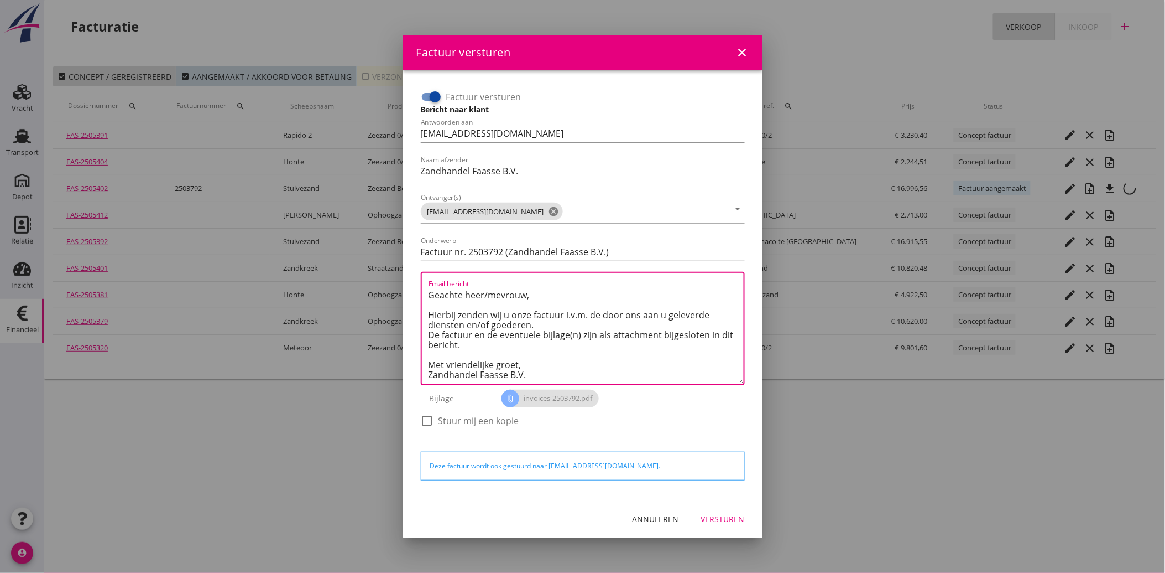
type textarea "Geachte heer/mevrouw, Hierbij zenden wij u onze factuur i.v.m. de door ons aan …"
click at [727, 513] on div "Versturen" at bounding box center [723, 519] width 44 height 12
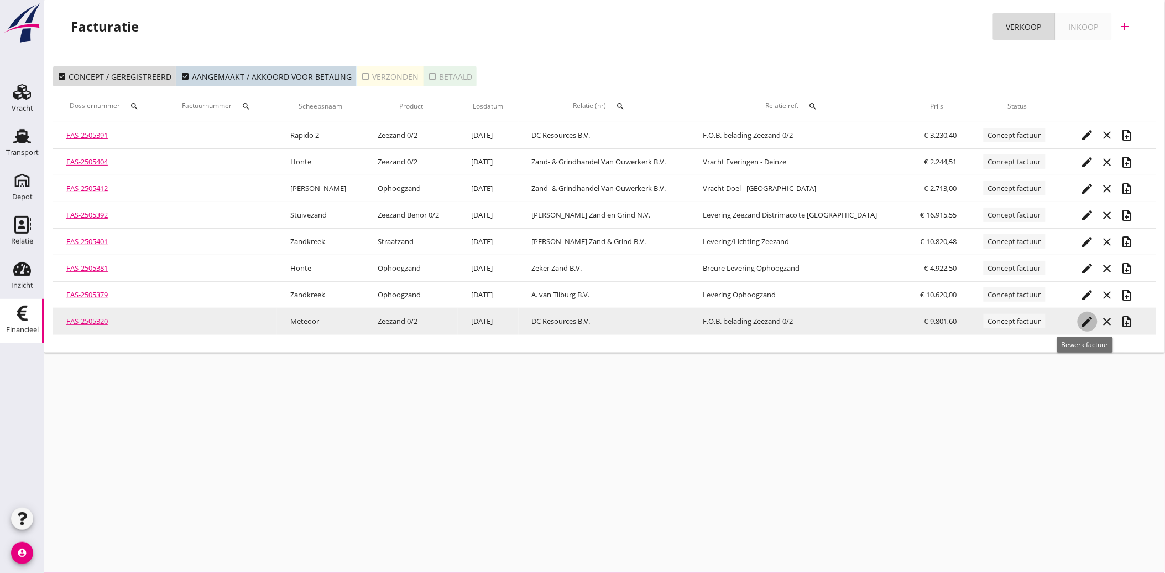
click at [1085, 325] on icon "edit" at bounding box center [1087, 321] width 13 height 13
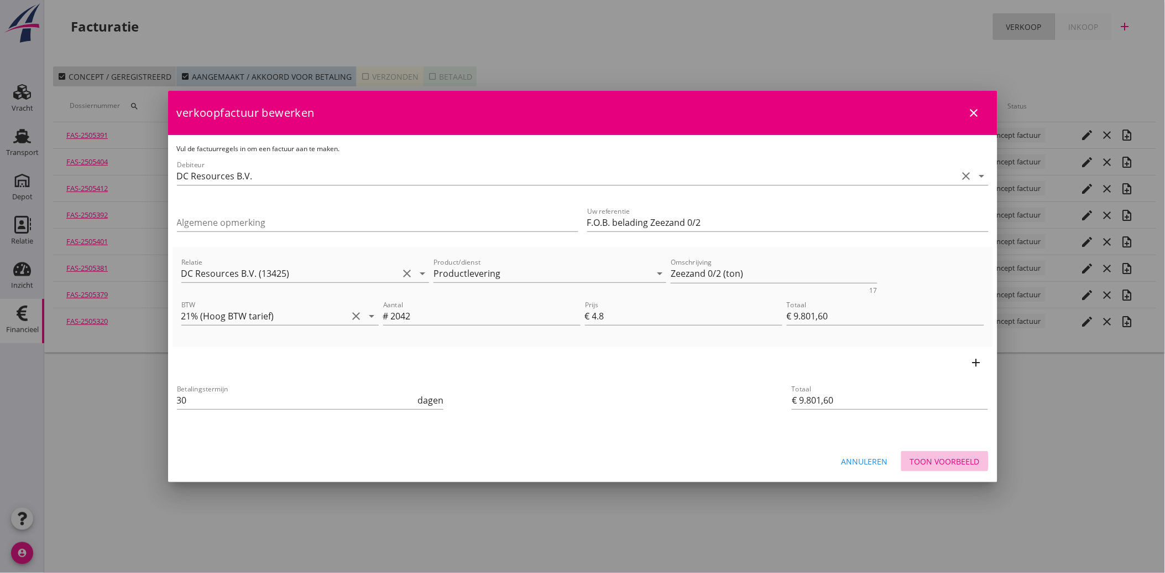
click at [966, 452] on button "Toon voorbeeld" at bounding box center [945, 461] width 87 height 20
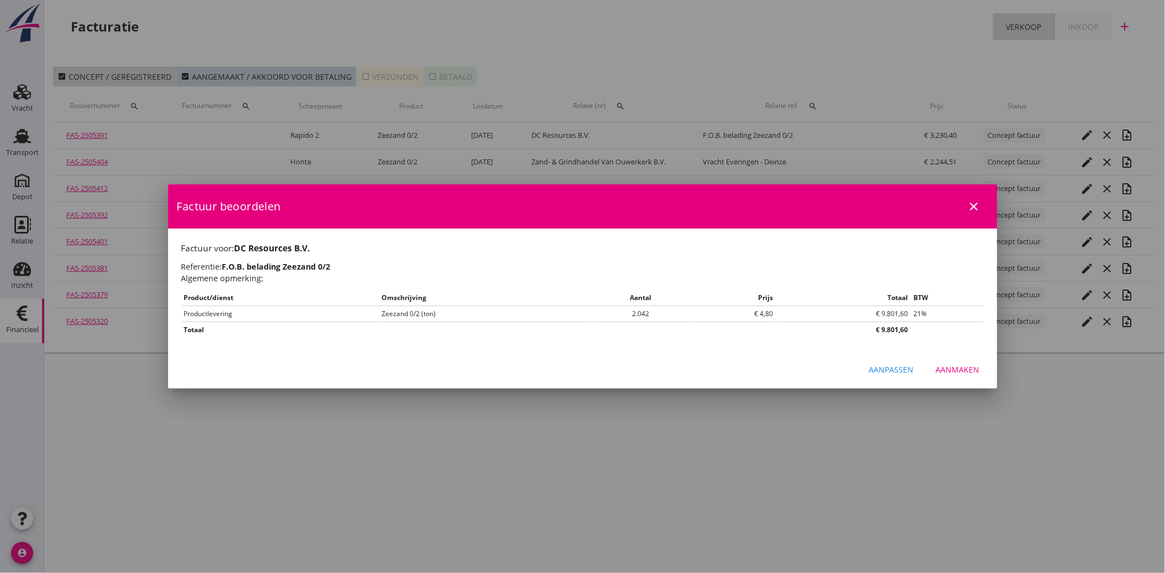
click at [966, 378] on button "Aanmaken" at bounding box center [958, 370] width 61 height 20
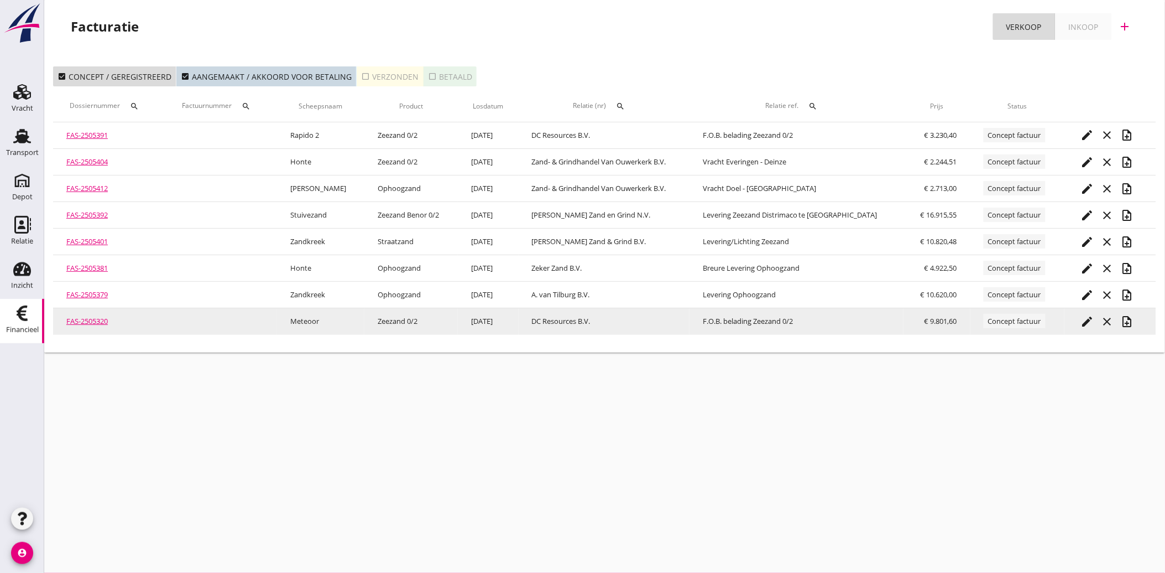
click at [1078, 319] on div "edit" at bounding box center [1088, 321] width 20 height 13
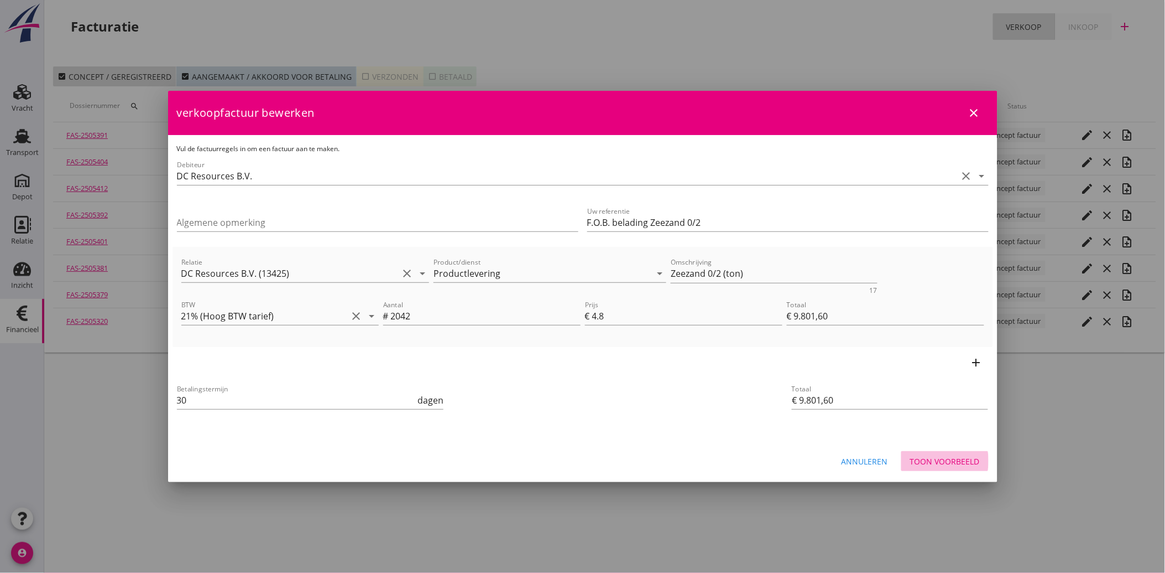
click at [941, 459] on div "Toon voorbeeld" at bounding box center [945, 461] width 70 height 12
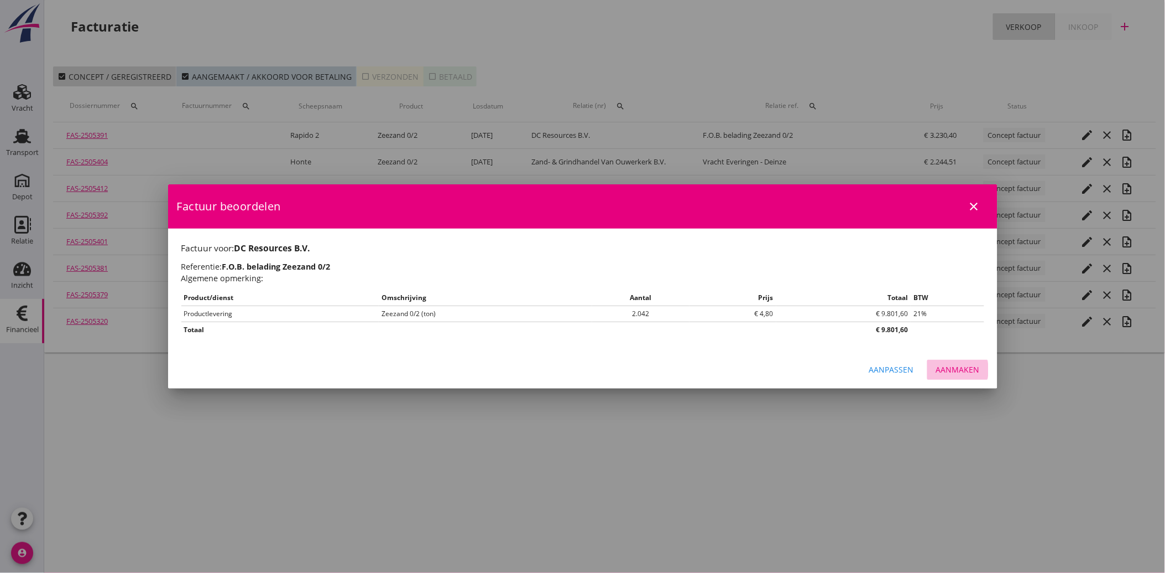
click at [954, 374] on div "Aanmaken" at bounding box center [958, 369] width 44 height 12
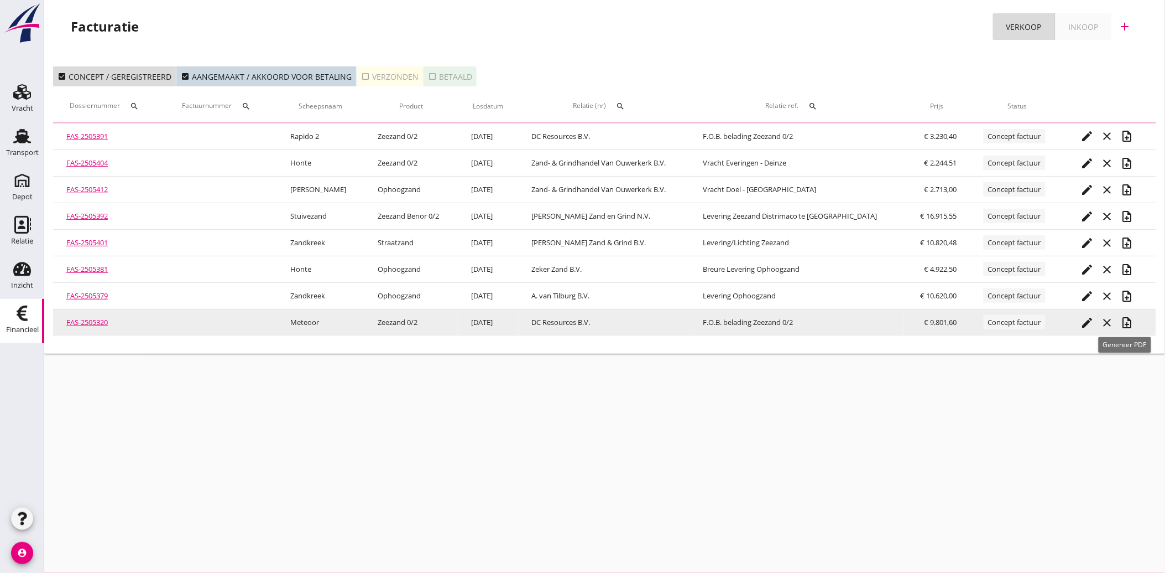
click at [1127, 320] on icon "note_add" at bounding box center [1127, 322] width 13 height 13
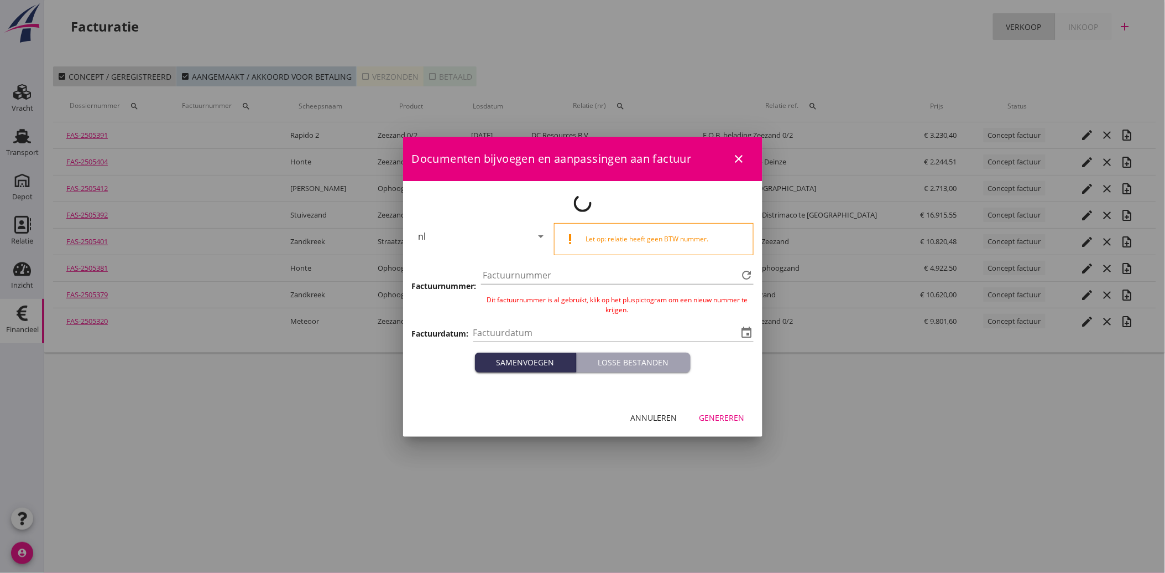
type input "[DATE]"
type input "3793"
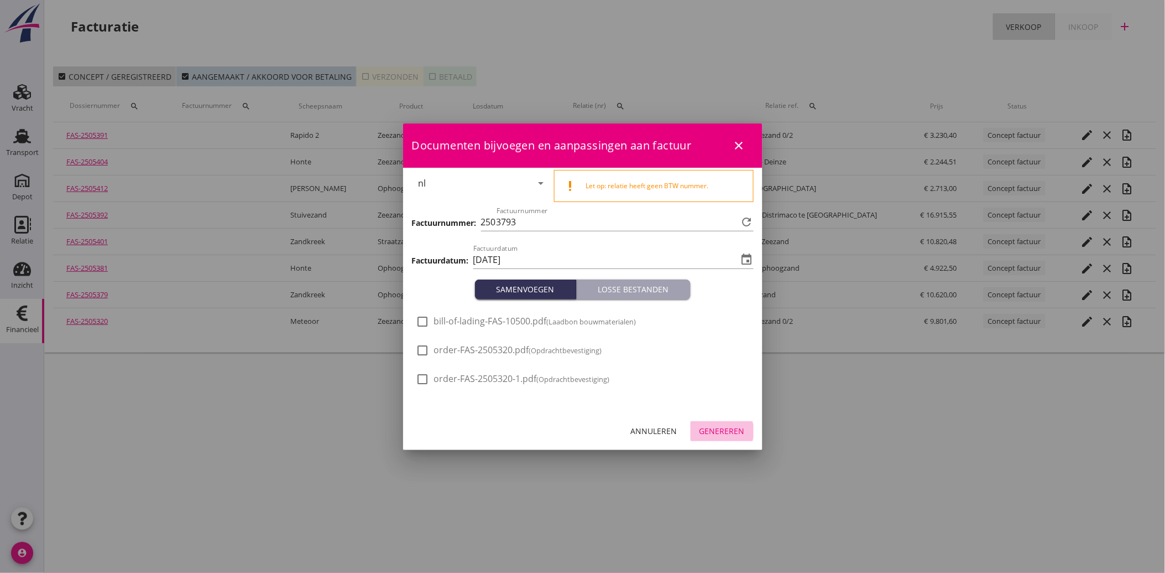
click at [720, 429] on div "Genereren" at bounding box center [722, 431] width 45 height 12
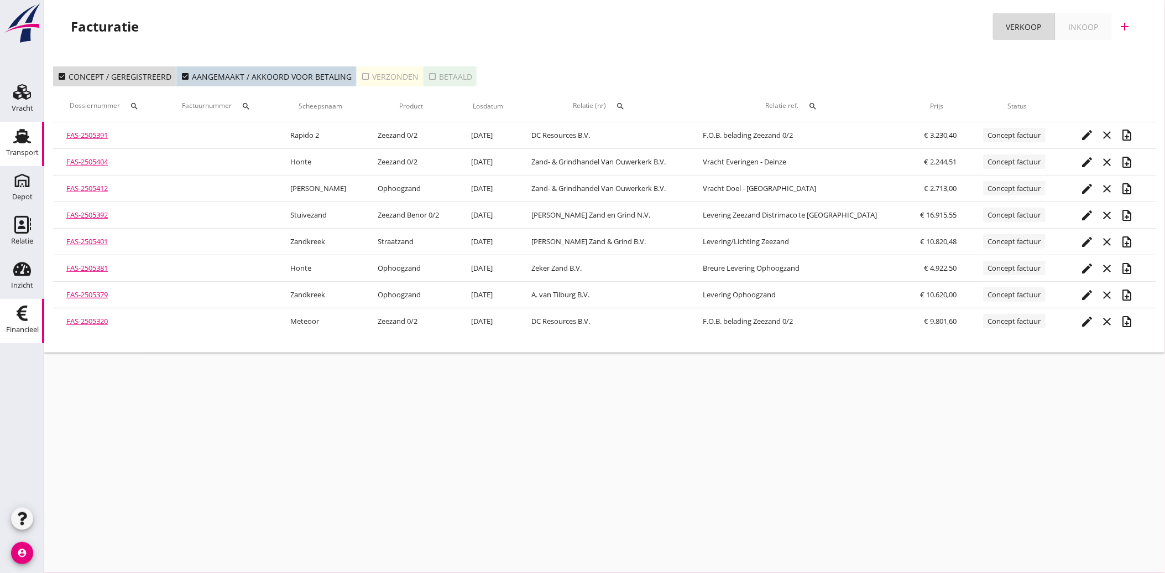
click at [24, 137] on use at bounding box center [22, 136] width 18 height 14
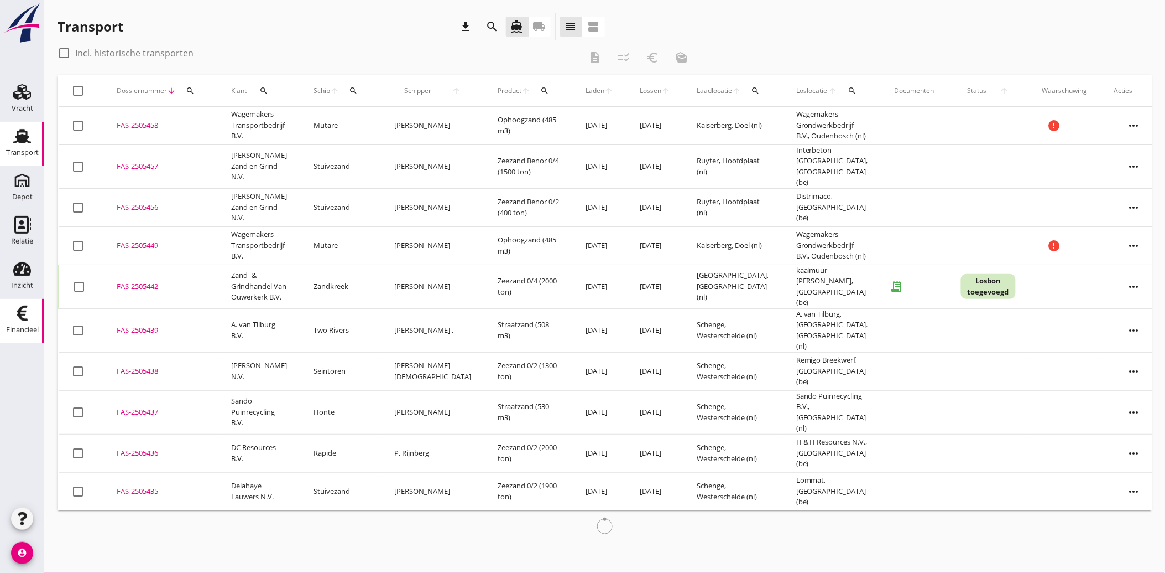
click at [27, 322] on div "Financieel" at bounding box center [22, 329] width 33 height 15
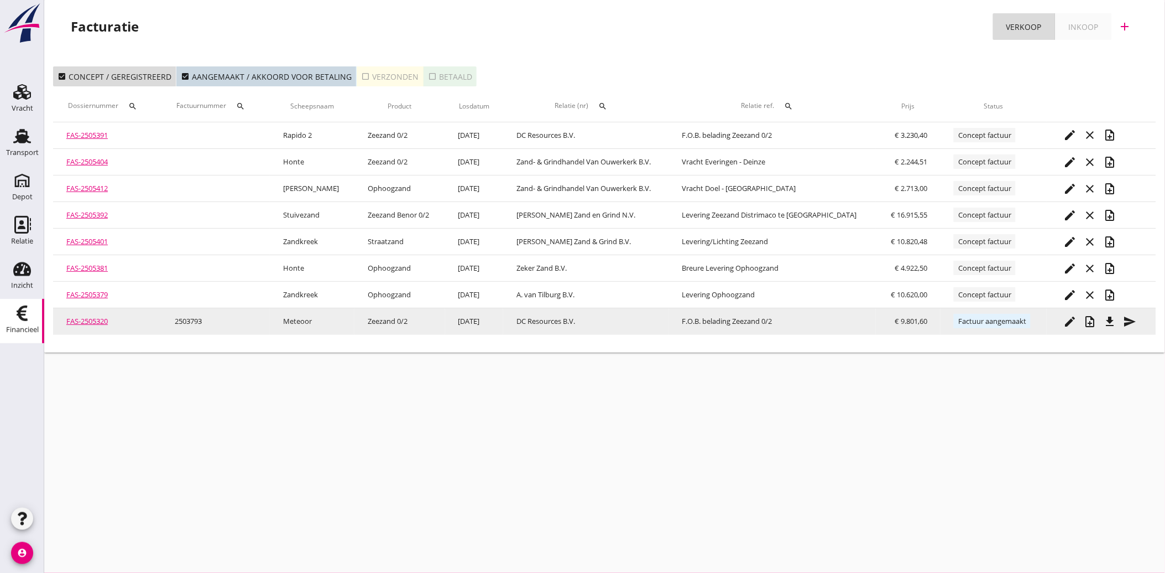
click at [1110, 320] on icon "file_download" at bounding box center [1110, 321] width 13 height 13
click at [1127, 321] on icon "send" at bounding box center [1129, 321] width 13 height 13
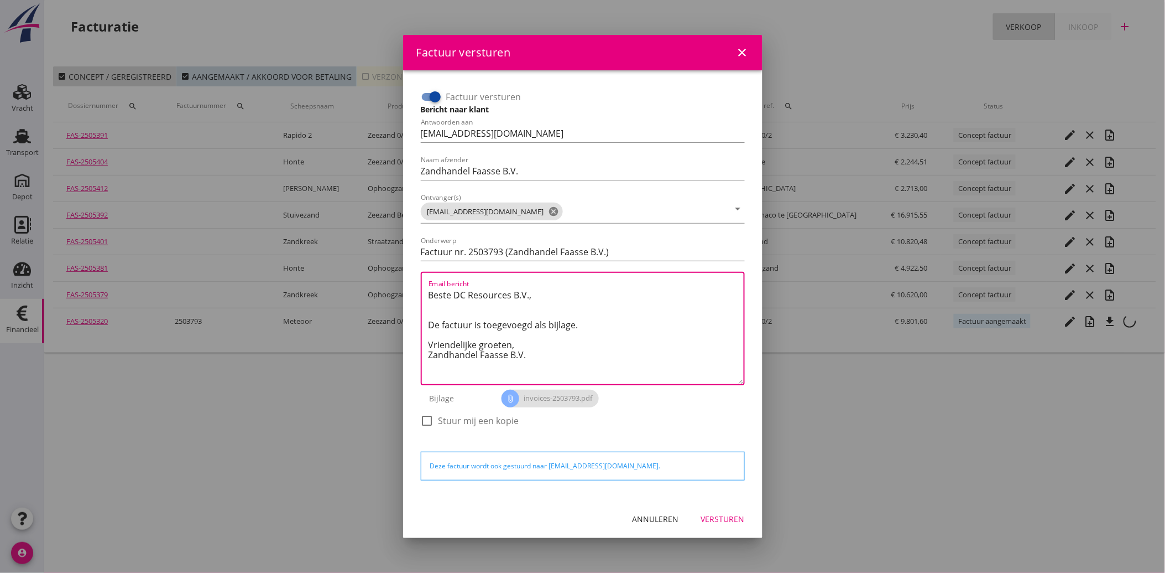
drag, startPoint x: 538, startPoint y: 364, endPoint x: 413, endPoint y: 272, distance: 155.6
click at [414, 272] on div "Factuur versturen Bericht naar klant Antwoorden aan [EMAIL_ADDRESS][DOMAIN_NAME…" at bounding box center [583, 285] width 342 height 412
paste textarea "Geachte heer/mevrouw, Hierbij zenden wij u onze factuur i.v.m. de door ons aan …"
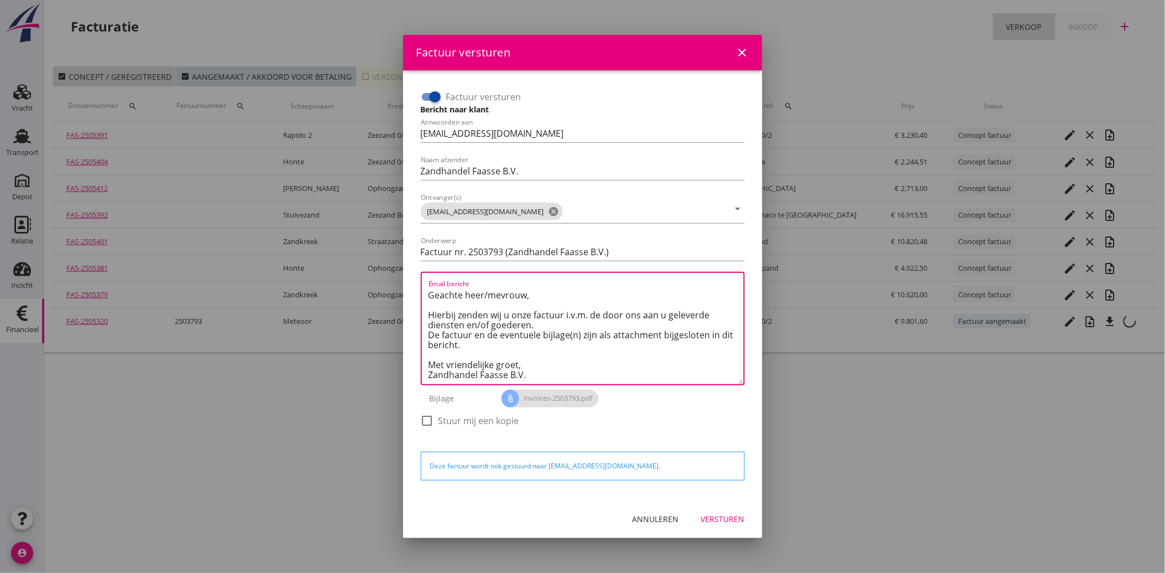
scroll to position [7, 0]
type textarea "Geachte heer/mevrouw, Hierbij zenden wij u onze factuur i.v.m. de door ons aan …"
click at [740, 521] on div "Versturen" at bounding box center [723, 519] width 44 height 12
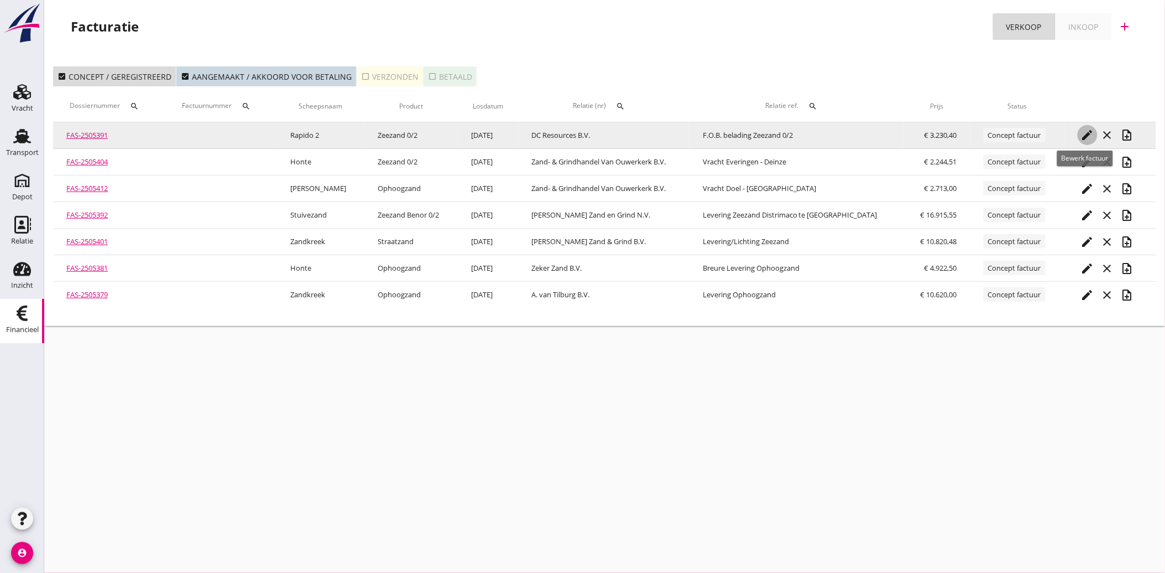
click at [1083, 138] on icon "edit" at bounding box center [1087, 134] width 13 height 13
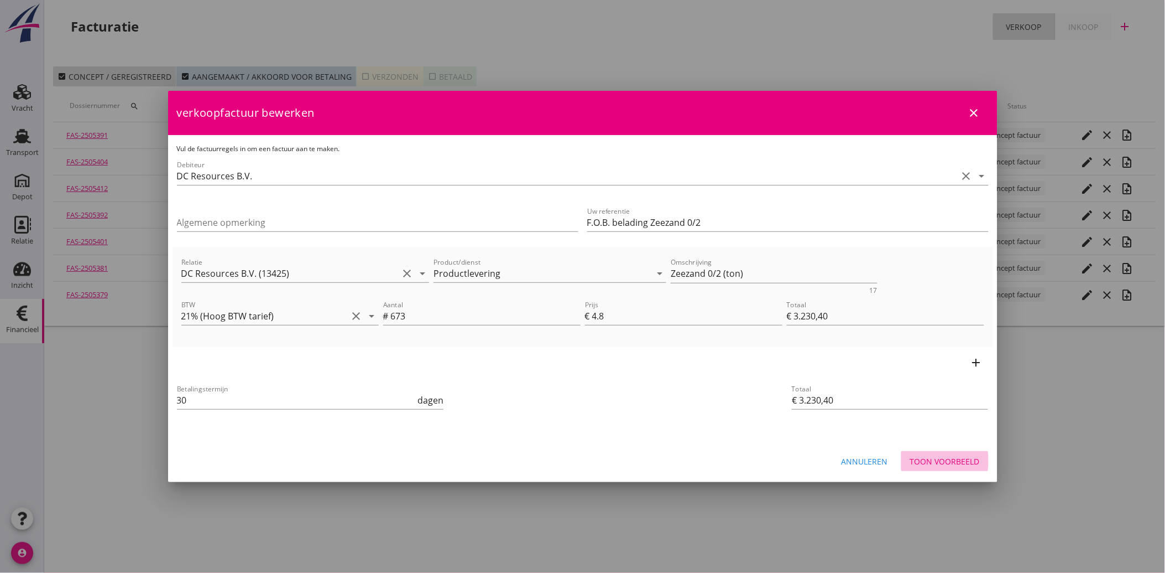
click at [955, 461] on div "Toon voorbeeld" at bounding box center [945, 461] width 70 height 12
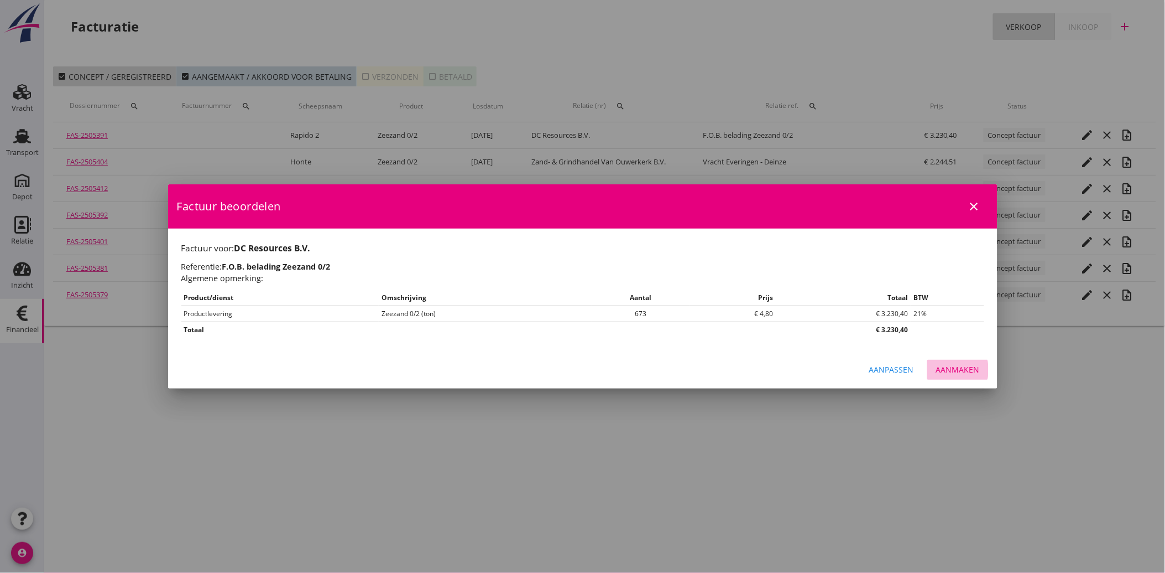
click at [975, 370] on div "Aanmaken" at bounding box center [958, 369] width 44 height 12
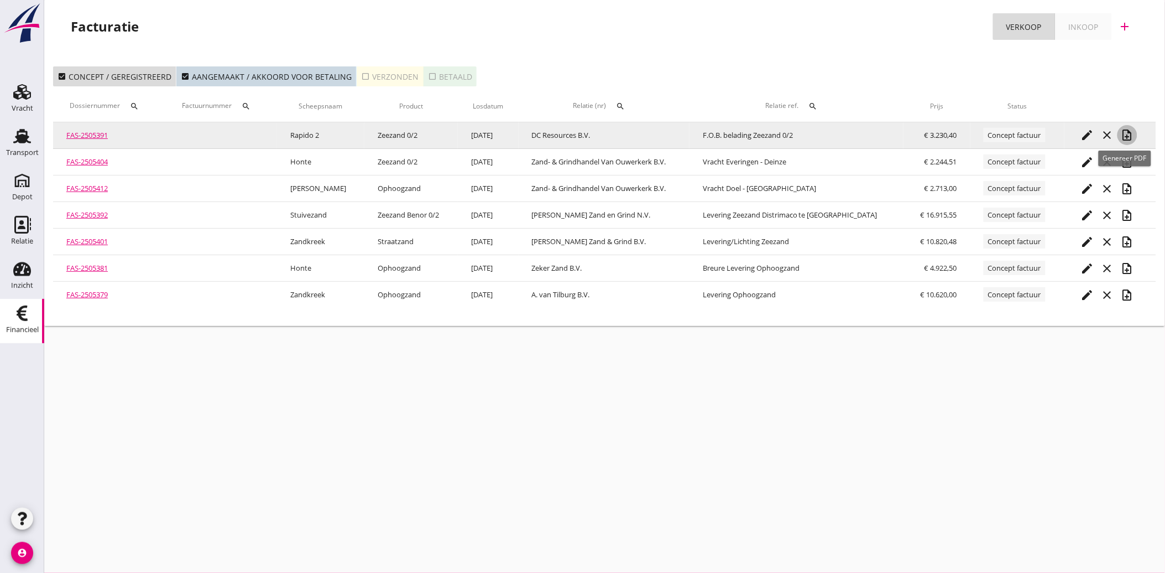
click at [1125, 129] on icon "note_add" at bounding box center [1127, 134] width 13 height 13
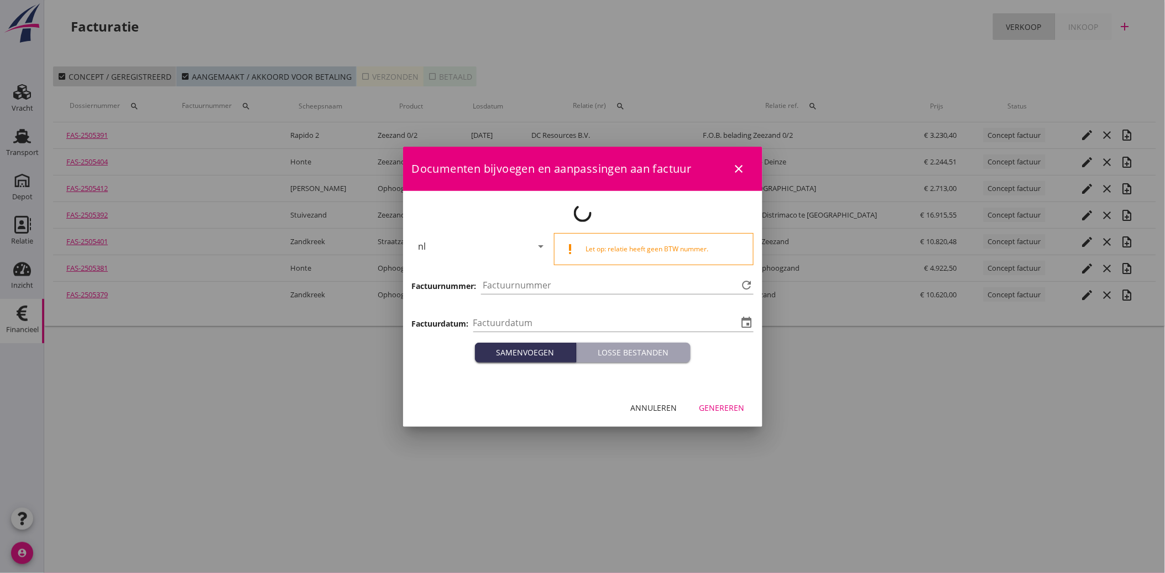
type input "[DATE]"
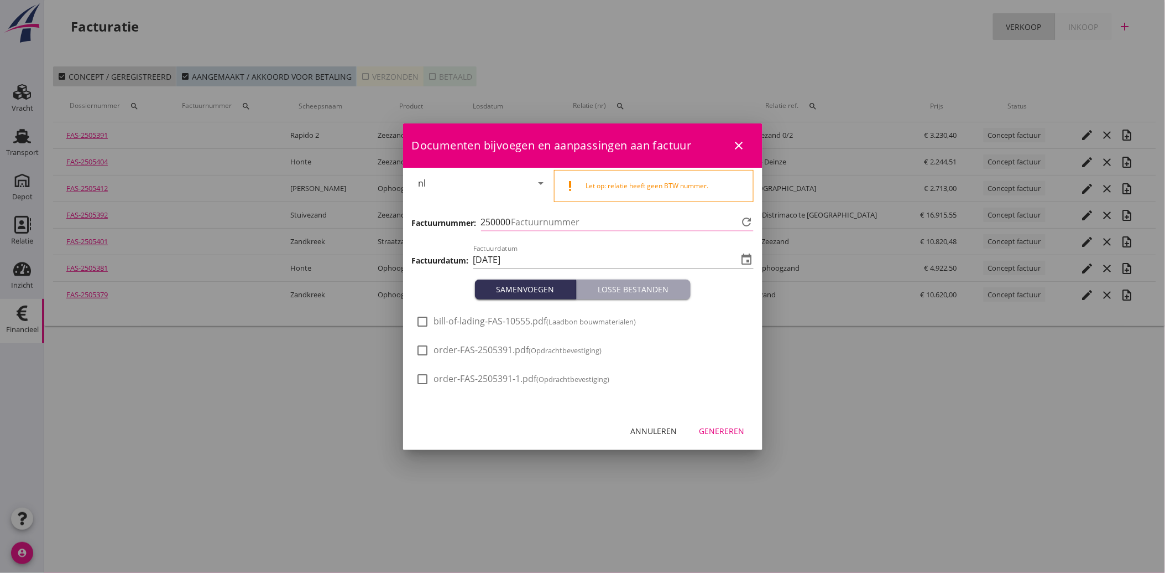
type input "3794"
click at [708, 426] on div "Genereren" at bounding box center [722, 431] width 45 height 12
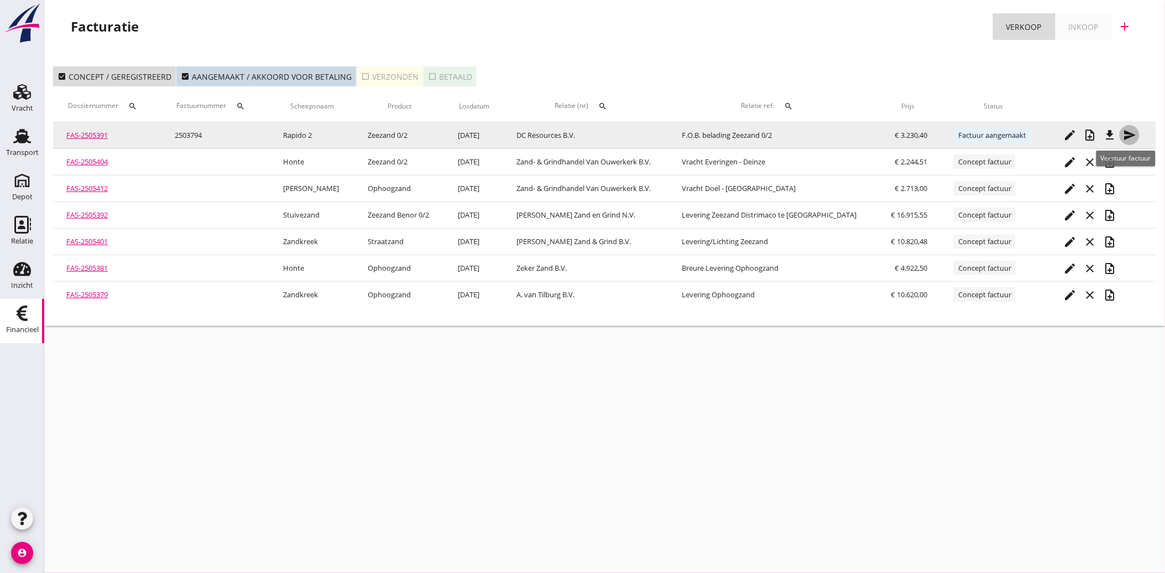
click at [1124, 137] on icon "send" at bounding box center [1129, 134] width 13 height 13
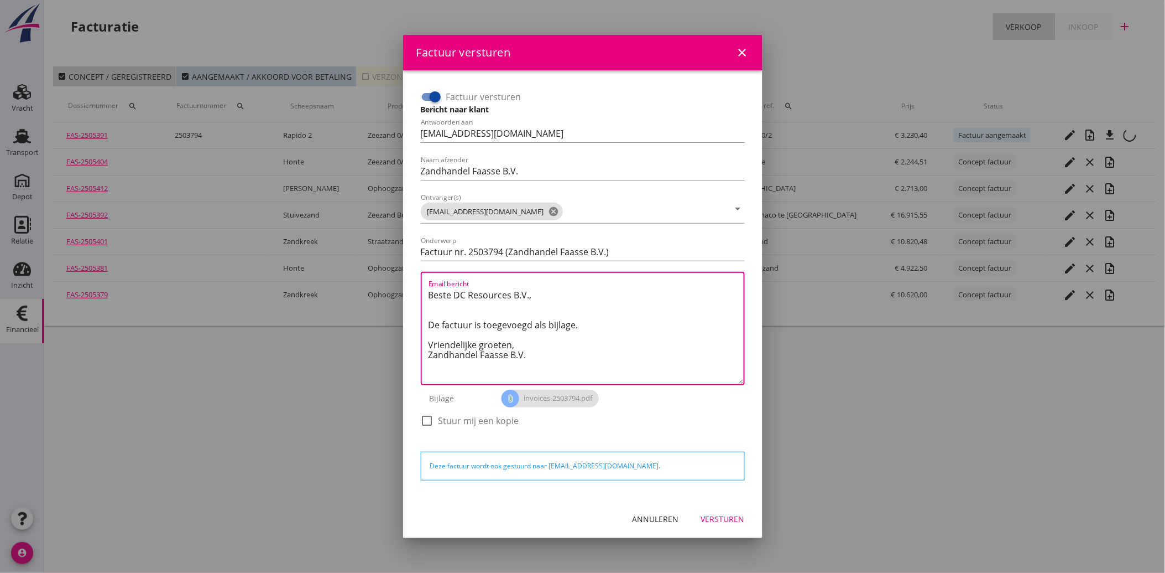
drag, startPoint x: 544, startPoint y: 357, endPoint x: 403, endPoint y: 295, distance: 154.8
click at [403, 295] on div "Factuur versturen Bericht naar klant Antwoorden aan [EMAIL_ADDRESS][DOMAIN_NAME…" at bounding box center [583, 284] width 360 height 429
paste textarea "Geachte heer/mevrouw, Hierbij zenden wij u onze factuur i.v.m. de door ons aan …"
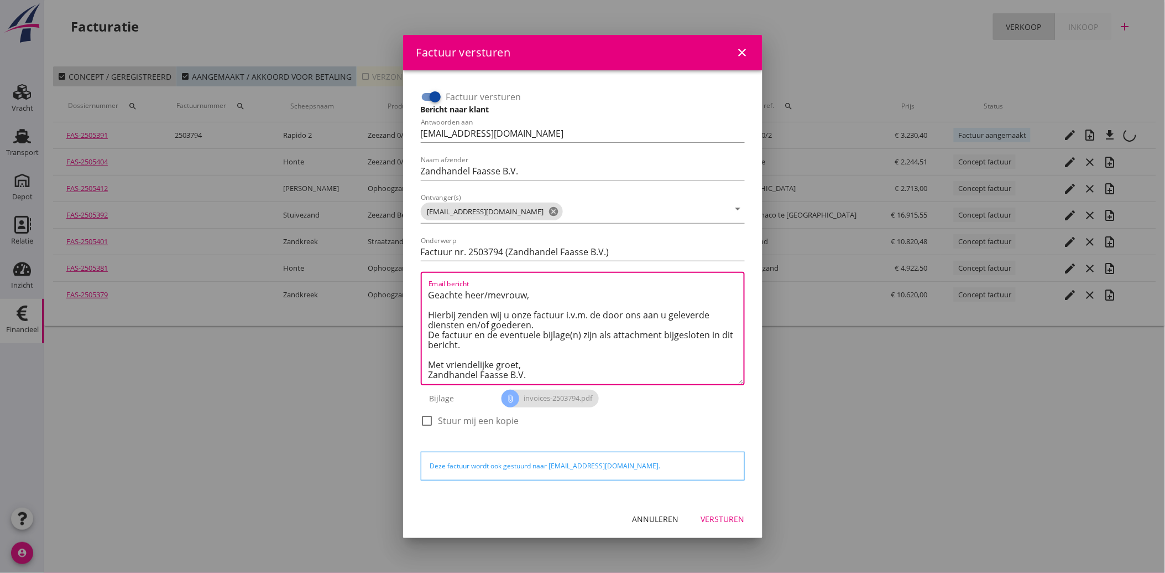
type textarea "Geachte heer/mevrouw, Hierbij zenden wij u onze factuur i.v.m. de door ons aan …"
click at [720, 517] on div "Versturen" at bounding box center [723, 519] width 44 height 12
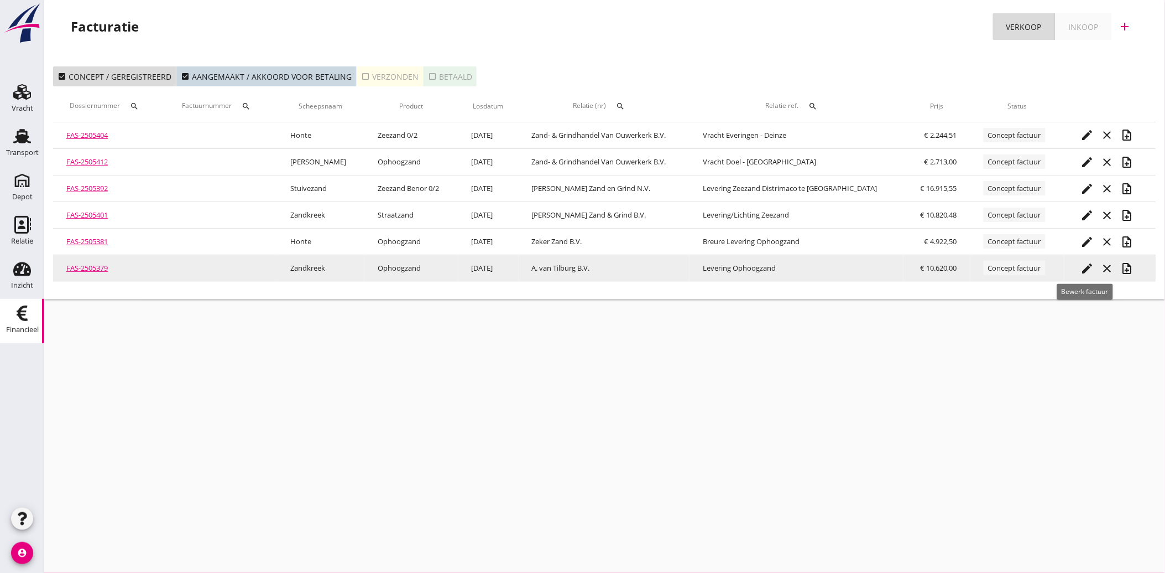
click at [1090, 267] on icon "edit" at bounding box center [1087, 268] width 13 height 13
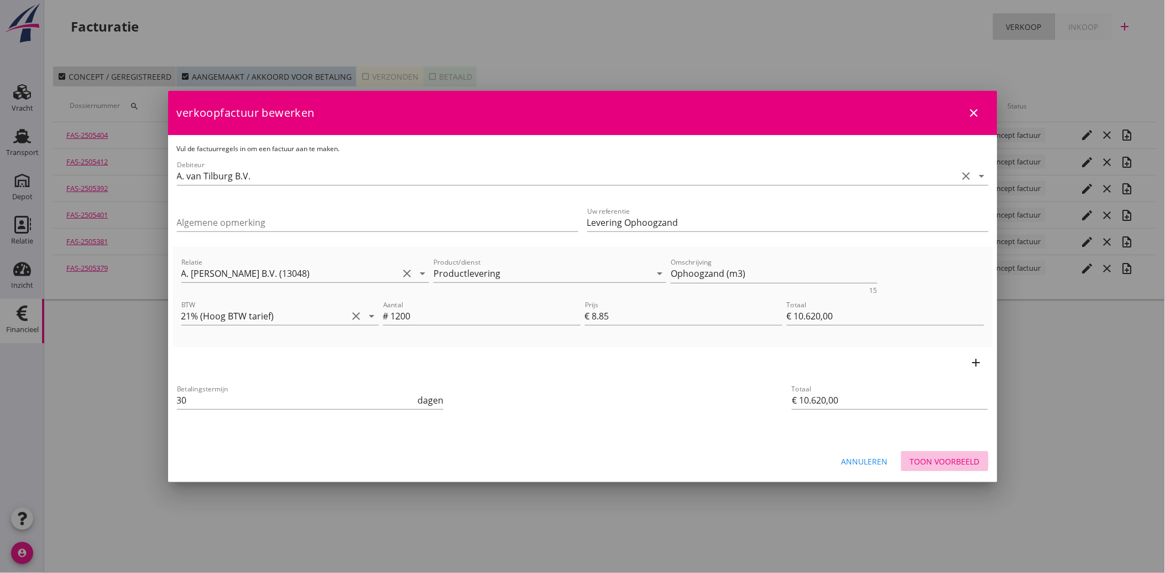
click at [939, 456] on div "Toon voorbeeld" at bounding box center [945, 461] width 70 height 12
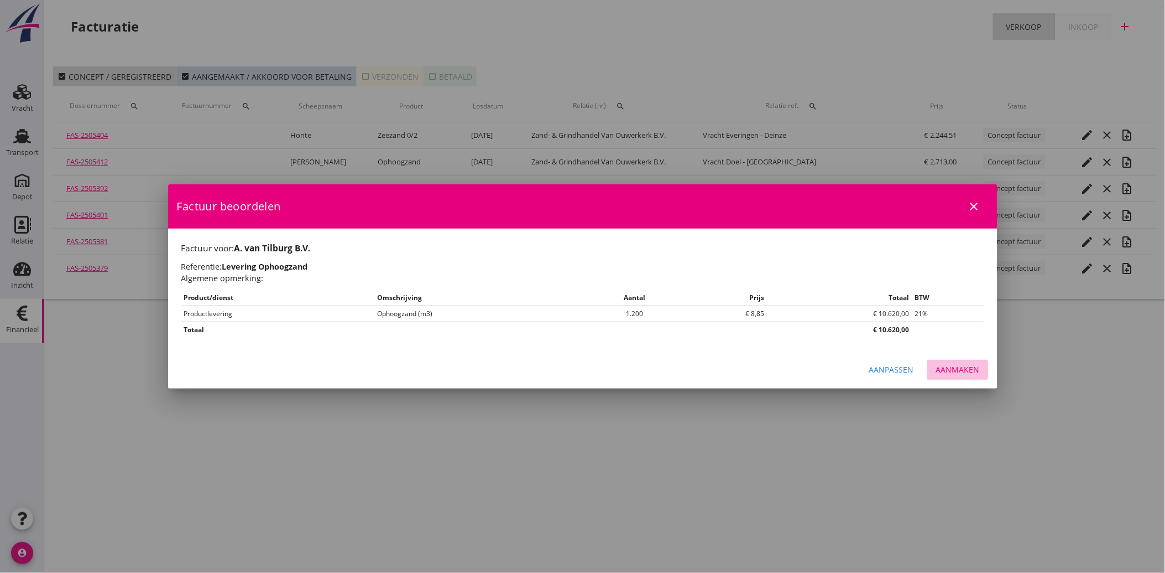
click at [964, 363] on div "Aanmaken" at bounding box center [958, 369] width 44 height 12
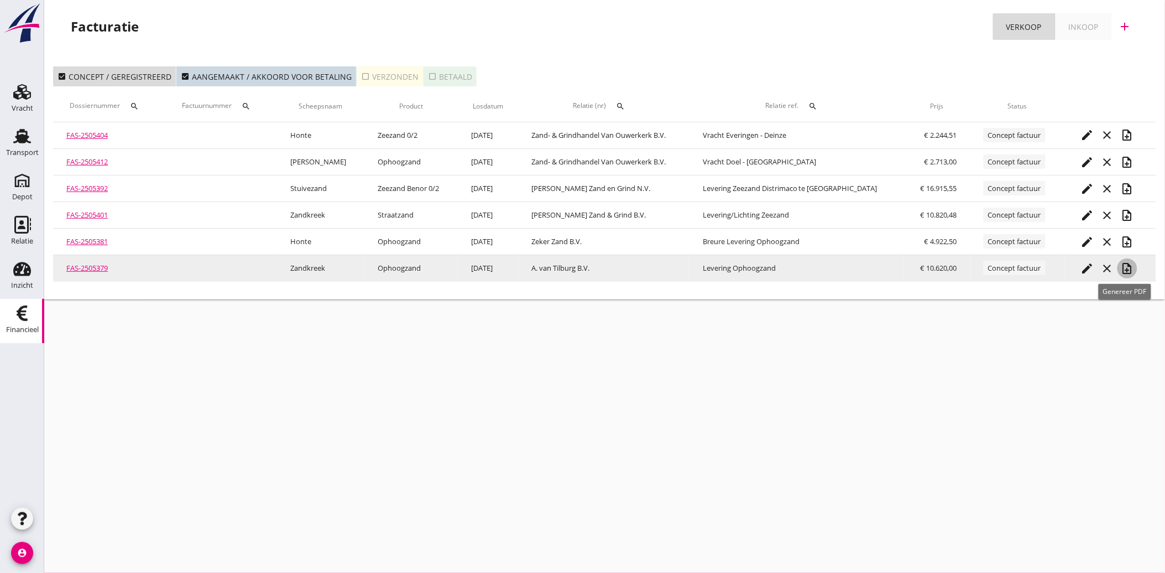
click at [1127, 264] on icon "note_add" at bounding box center [1127, 268] width 13 height 13
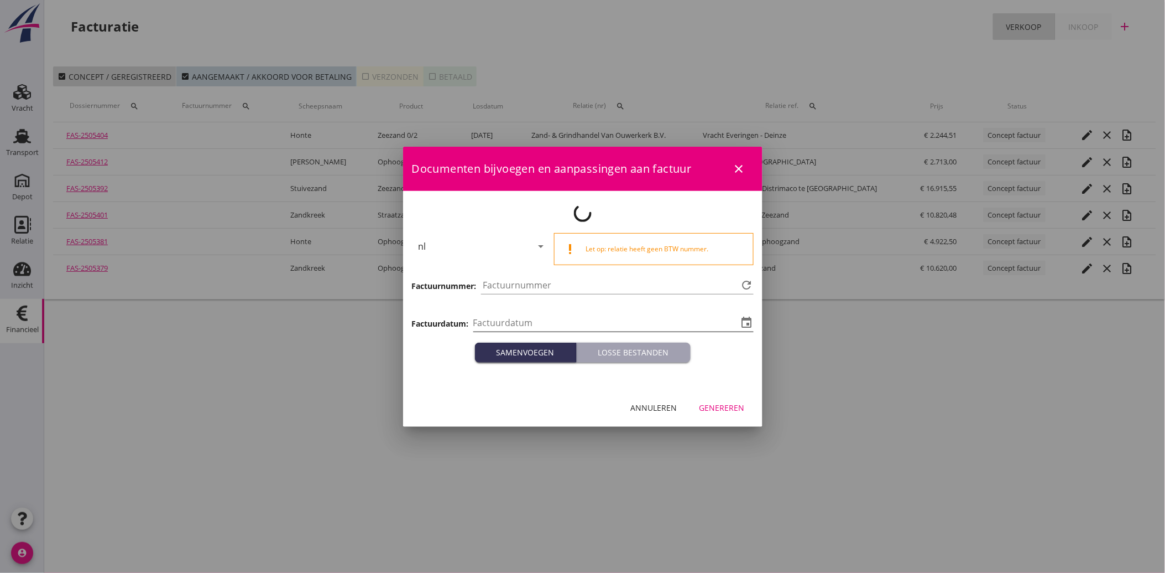
type input "[DATE]"
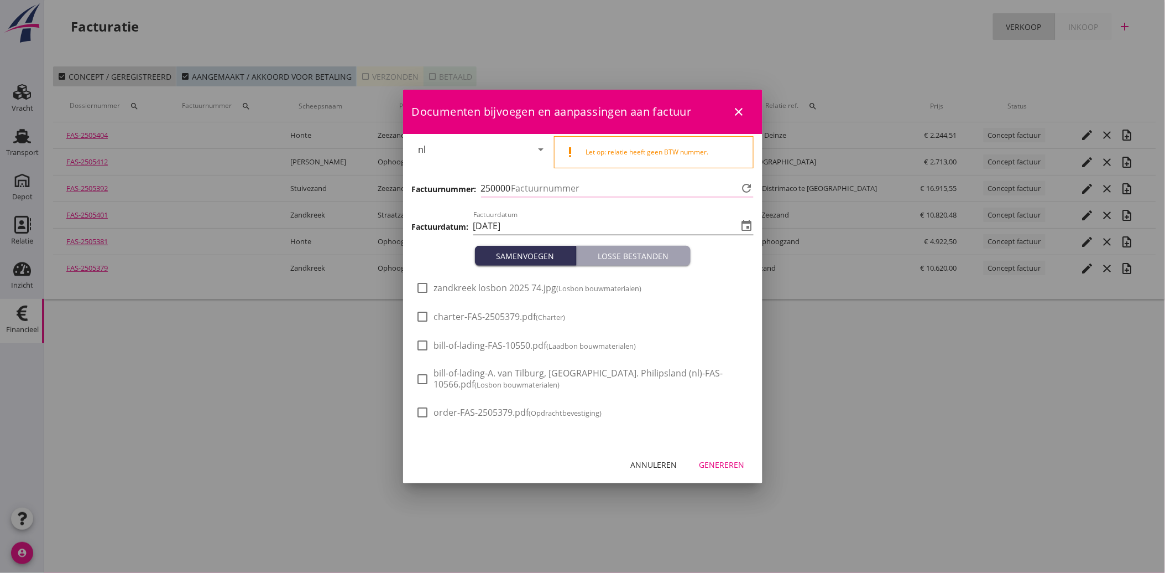
type input "3795"
click at [421, 292] on div at bounding box center [423, 287] width 19 height 19
checkbox input "true"
click at [717, 459] on div "Genereren" at bounding box center [722, 465] width 45 height 12
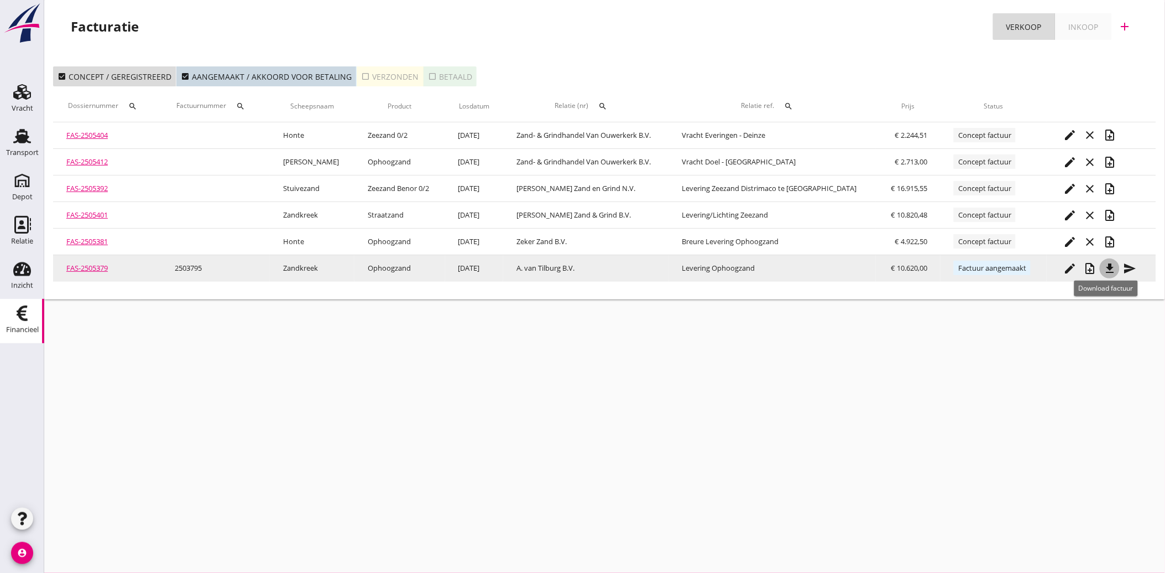
click at [1104, 264] on icon "file_download" at bounding box center [1110, 268] width 13 height 13
click at [1129, 268] on icon "send" at bounding box center [1129, 268] width 13 height 13
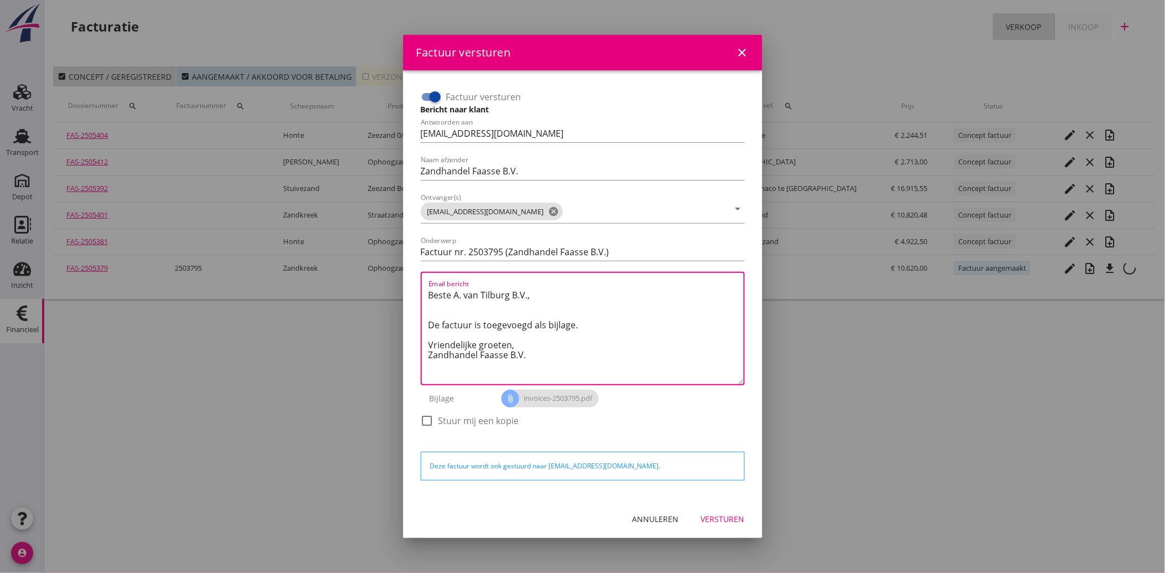
drag, startPoint x: 533, startPoint y: 355, endPoint x: 393, endPoint y: 283, distance: 157.6
click at [393, 283] on div "Factuur versturen close Factuur versturen Bericht naar klant Antwoorden aan [EM…" at bounding box center [582, 286] width 1165 height 573
paste textarea "Geachte heer/mevrouw, Hierbij zenden wij u onze factuur i.v.m. de door ons aan …"
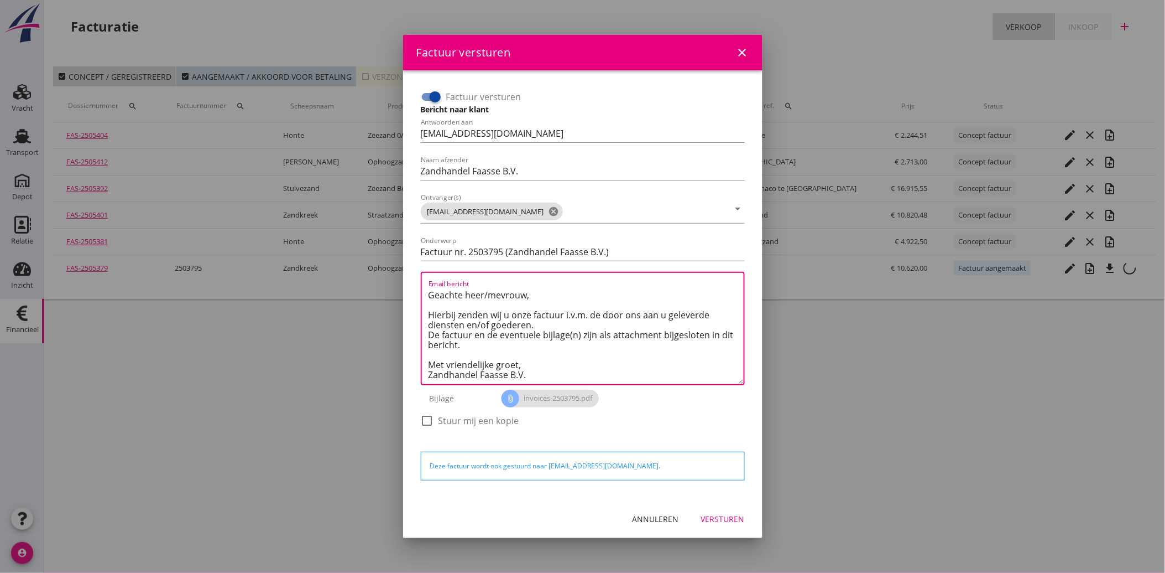
type textarea "Geachte heer/mevrouw, Hierbij zenden wij u onze factuur i.v.m. de door ons aan …"
click at [731, 509] on button "Versturen" at bounding box center [723, 519] width 61 height 20
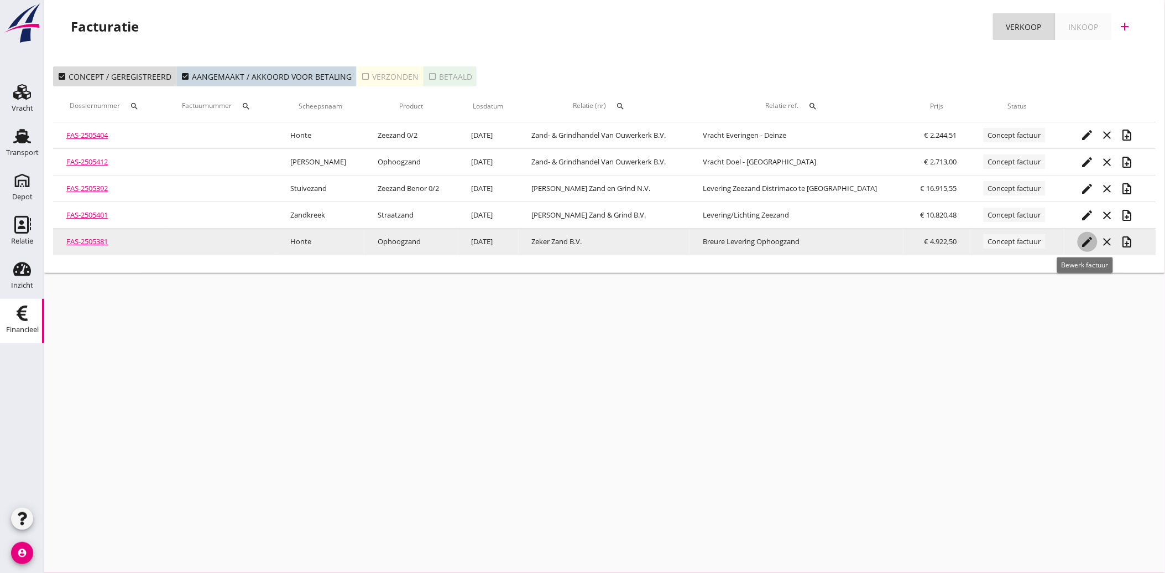
click at [1090, 238] on icon "edit" at bounding box center [1087, 241] width 13 height 13
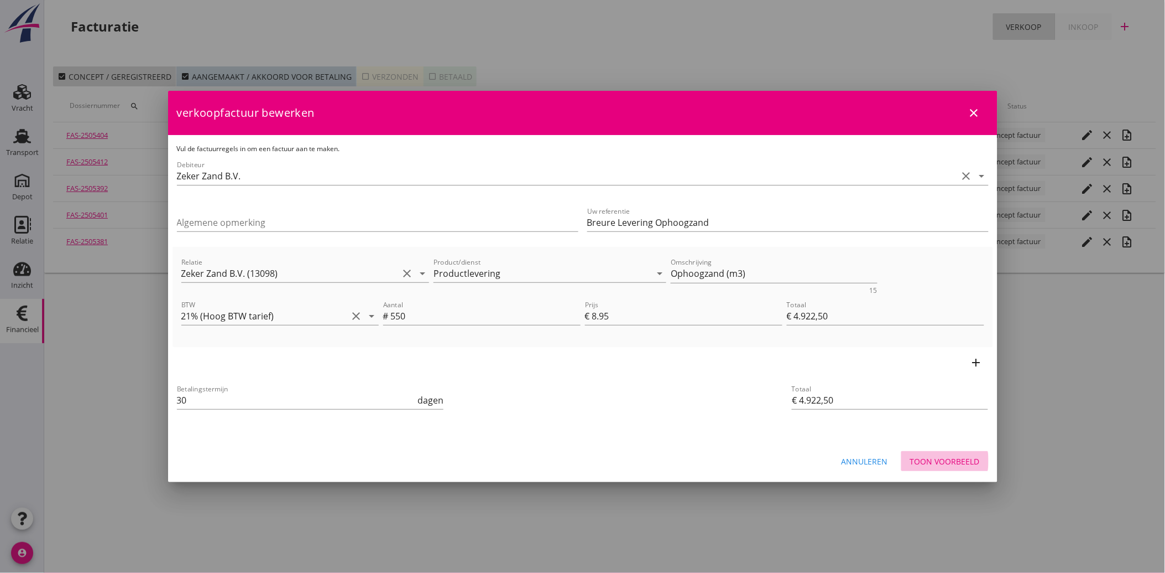
click at [950, 461] on div "Toon voorbeeld" at bounding box center [945, 461] width 70 height 12
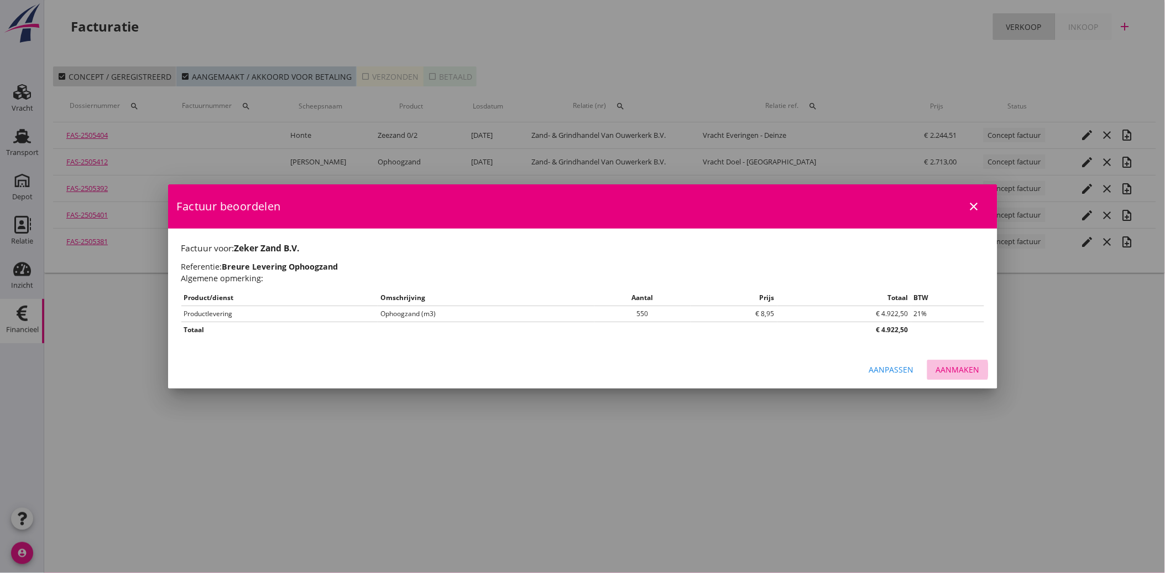
click at [968, 360] on button "Aanmaken" at bounding box center [958, 370] width 61 height 20
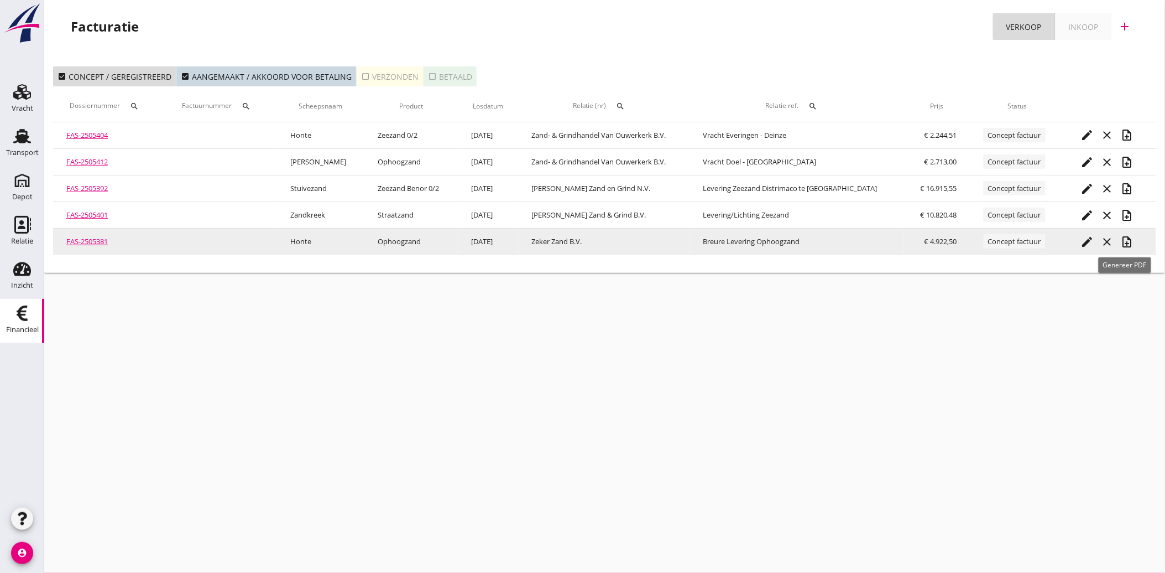
click at [1125, 239] on icon "note_add" at bounding box center [1127, 241] width 13 height 13
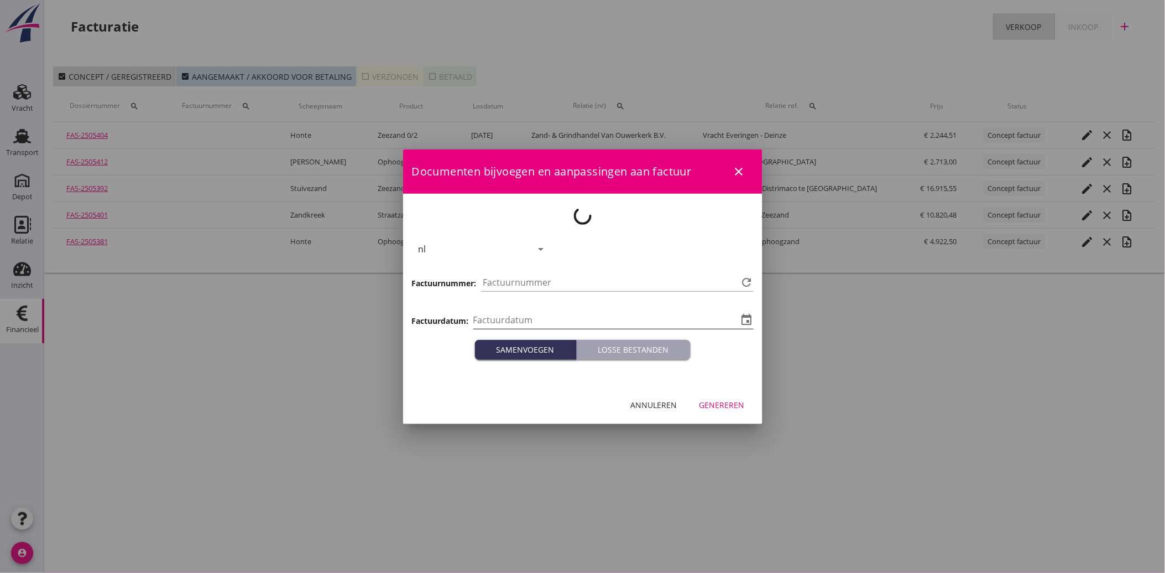
type input "[DATE]"
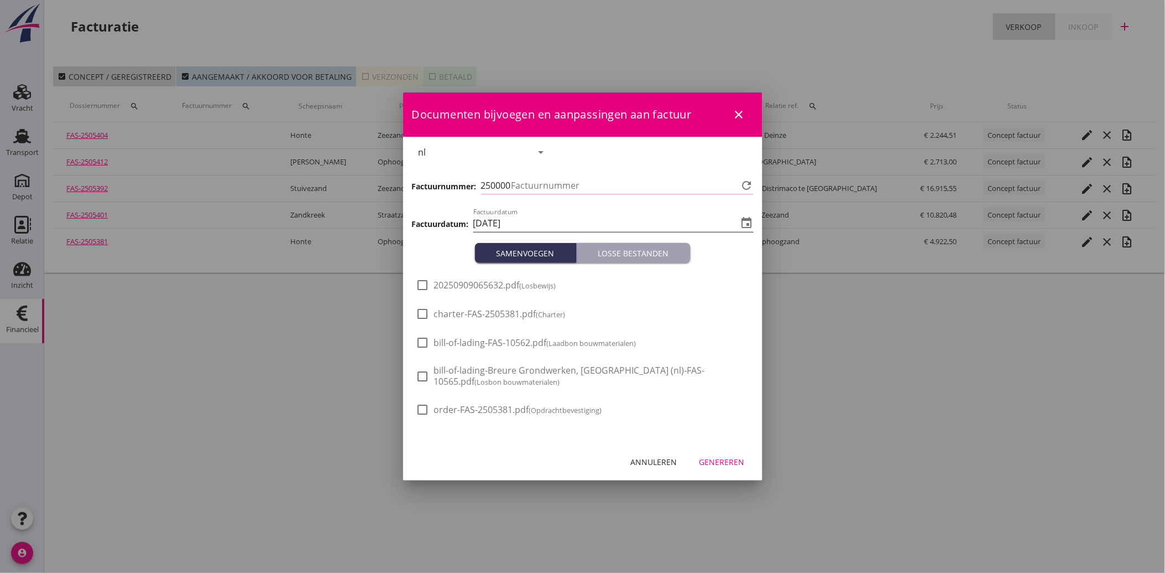
type input "3796"
click at [479, 287] on span "20250909065632.pdf (Losbewijs)" at bounding box center [495, 285] width 122 height 12
checkbox input "true"
click at [714, 451] on div "Annuleren Genereren" at bounding box center [583, 462] width 360 height 38
click at [733, 460] on div "Genereren" at bounding box center [722, 462] width 45 height 12
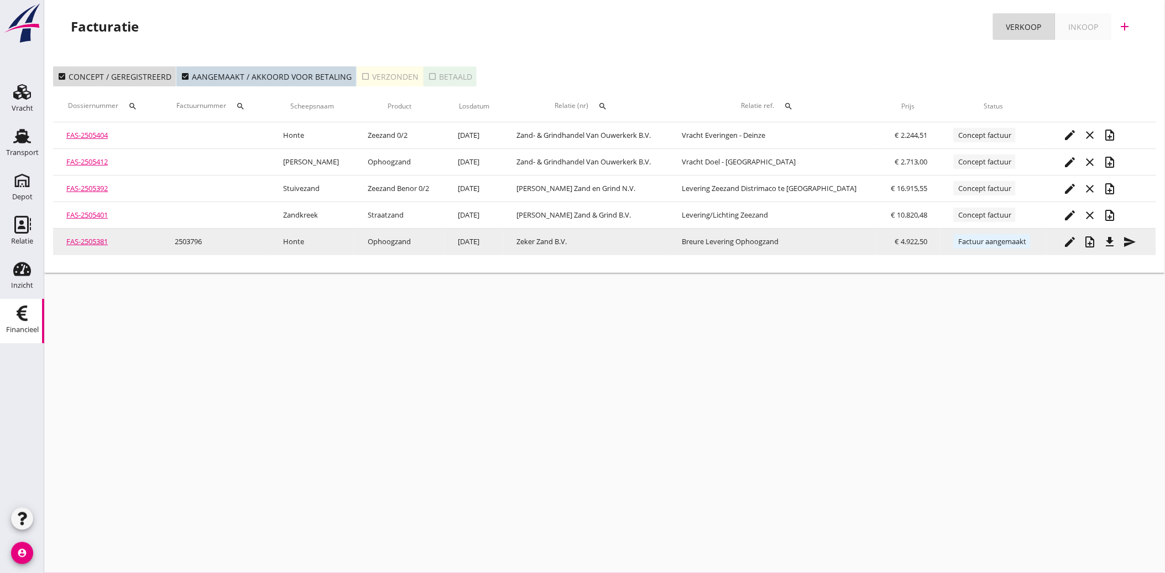
click at [1104, 233] on button "file_download" at bounding box center [1110, 242] width 20 height 20
click at [1129, 244] on icon "send" at bounding box center [1129, 241] width 13 height 13
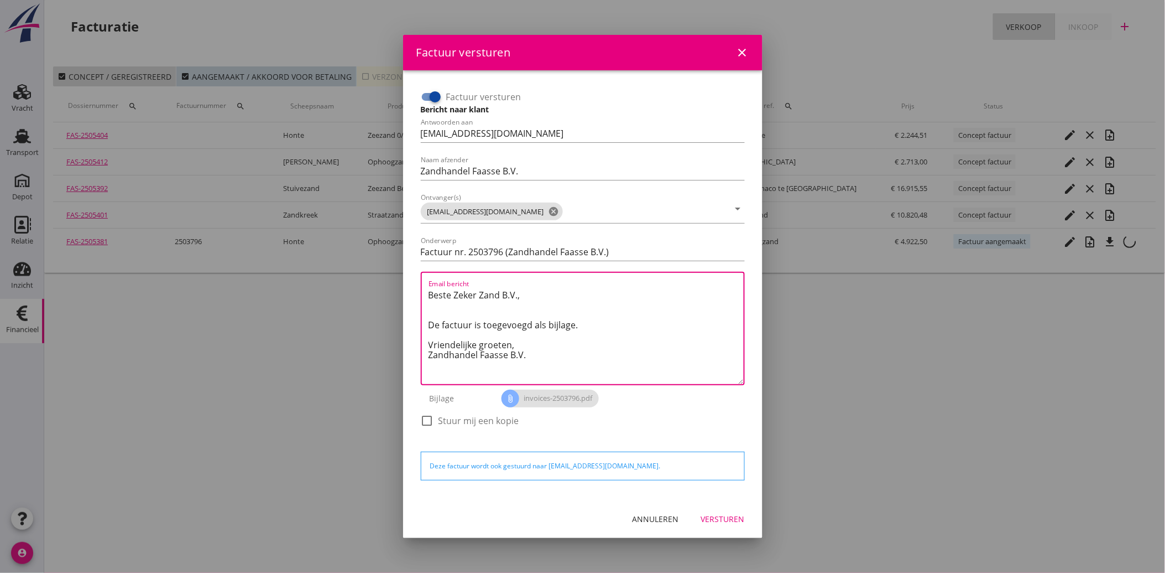
drag, startPoint x: 548, startPoint y: 361, endPoint x: 391, endPoint y: 275, distance: 178.7
click at [391, 275] on div "Factuur versturen close Factuur versturen Bericht naar klant Antwoorden aan [EM…" at bounding box center [582, 286] width 1165 height 573
paste textarea "Geachte heer/mevrouw, Hierbij zenden wij u onze factuur i.v.m. de door ons aan …"
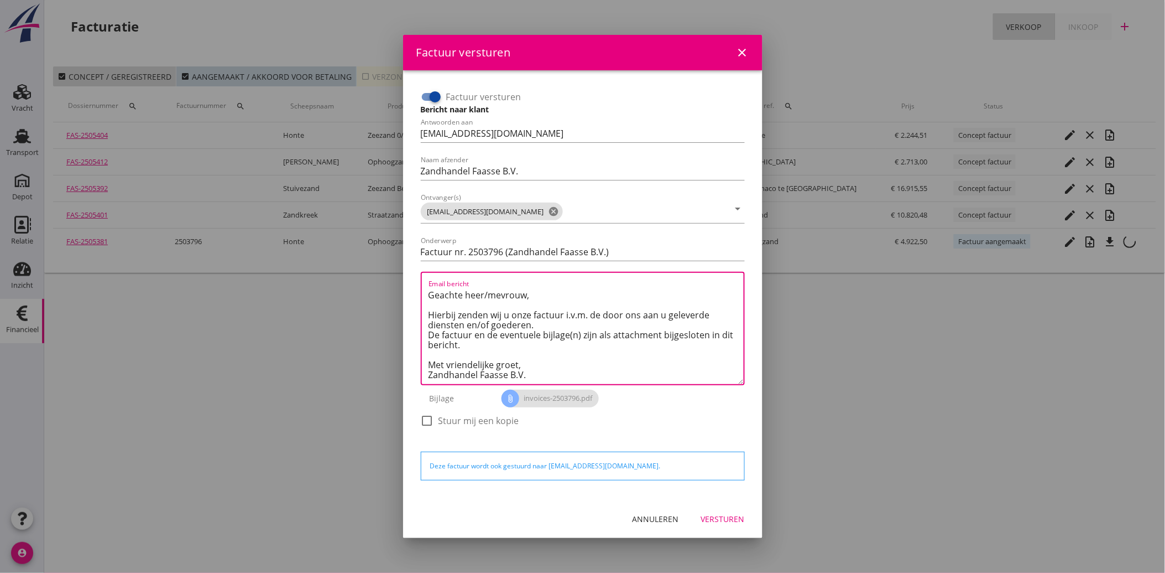
type textarea "Geachte heer/mevrouw, Hierbij zenden wij u onze factuur i.v.m. de door ons aan …"
click at [734, 521] on div "Versturen" at bounding box center [723, 519] width 44 height 12
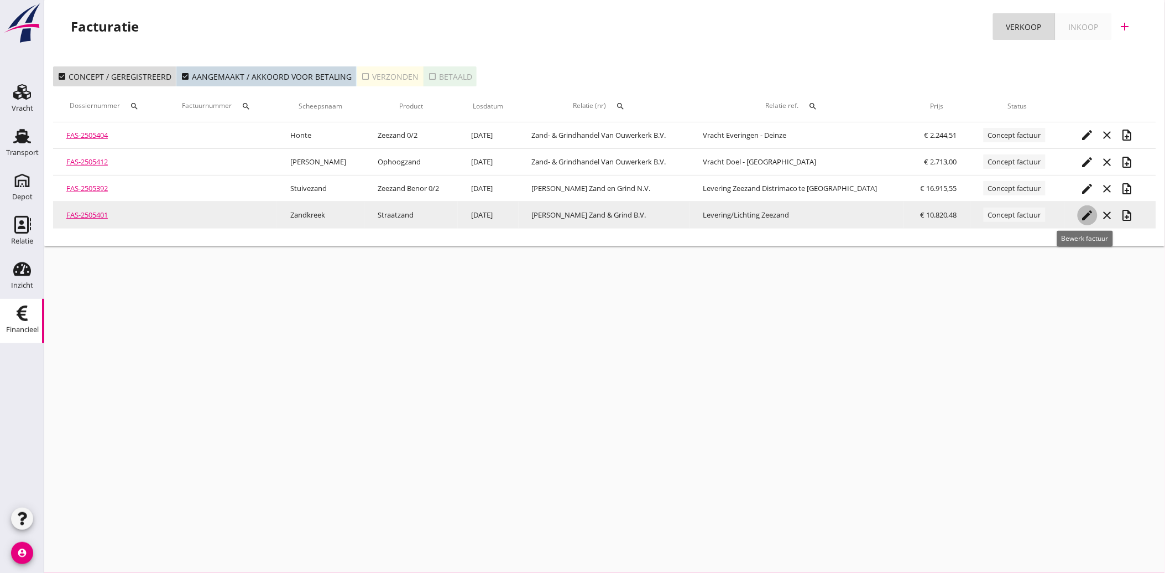
click at [1087, 211] on icon "edit" at bounding box center [1087, 215] width 13 height 13
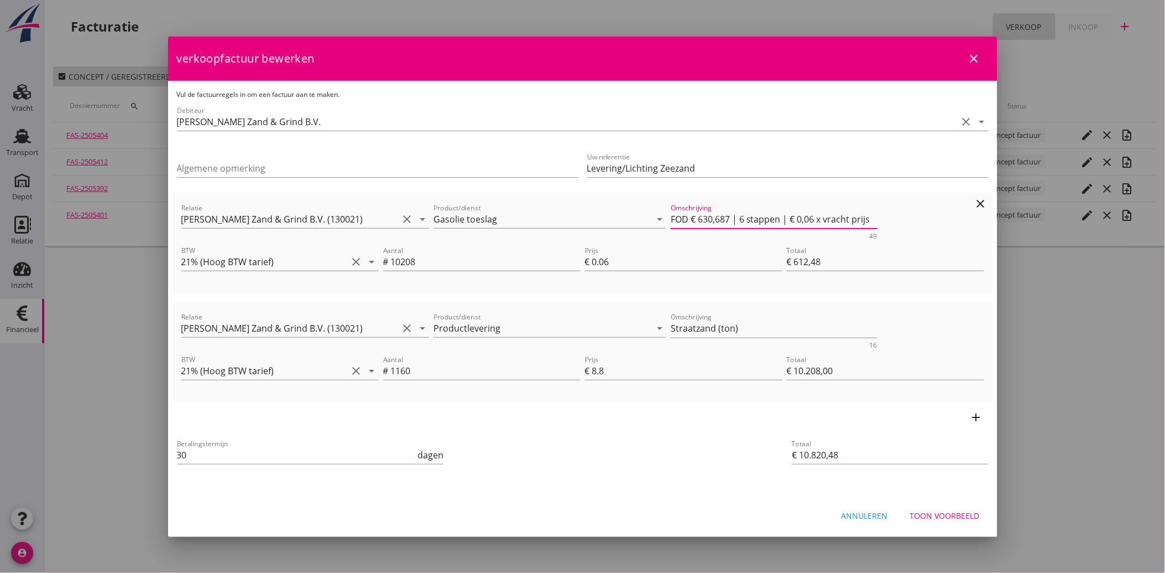
click at [828, 217] on textarea "FOD € 630,687 | 6 stappen | € 0,06 x vracht prijs" at bounding box center [774, 219] width 207 height 18
type textarea "FOD € 630,687 | 6 stappen | € 0,06 x Vrachtprijs"
click at [576, 461] on div "Betalingstermijn 30 dagen" at bounding box center [446, 456] width 543 height 42
click at [858, 513] on div "Annuleren" at bounding box center [865, 515] width 46 height 12
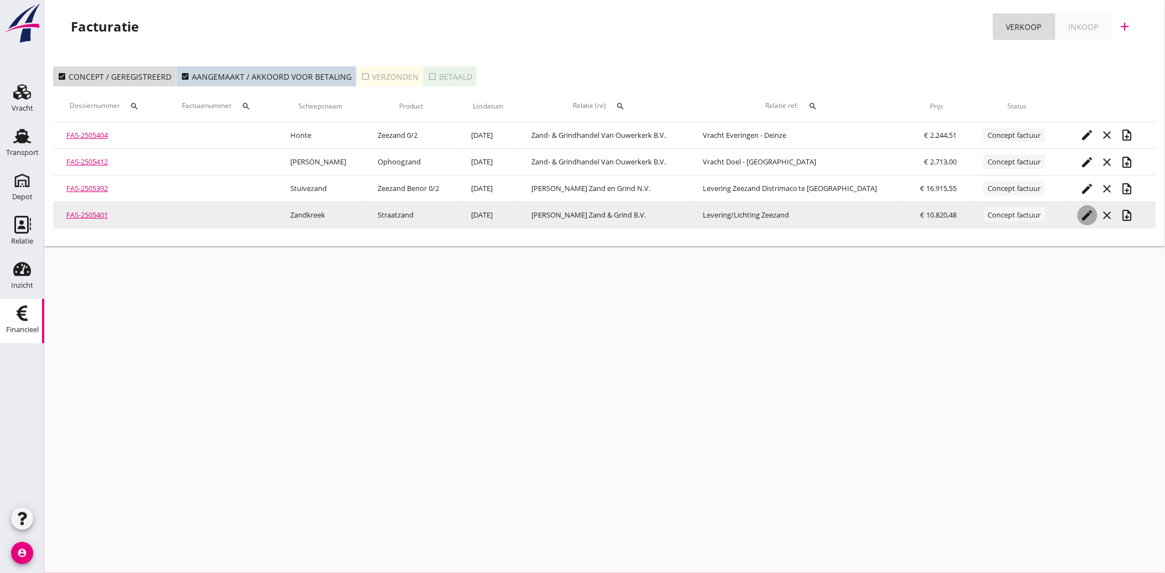
click at [1081, 209] on icon "edit" at bounding box center [1087, 215] width 13 height 13
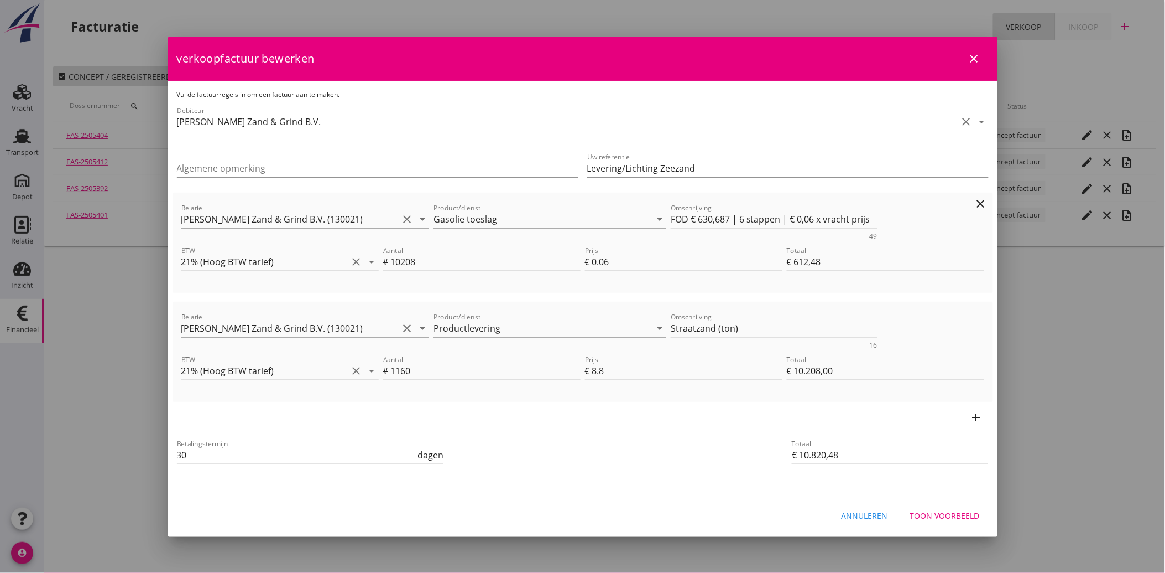
click at [980, 203] on icon "clear" at bounding box center [981, 203] width 13 height 13
type input "€ 10.208,00"
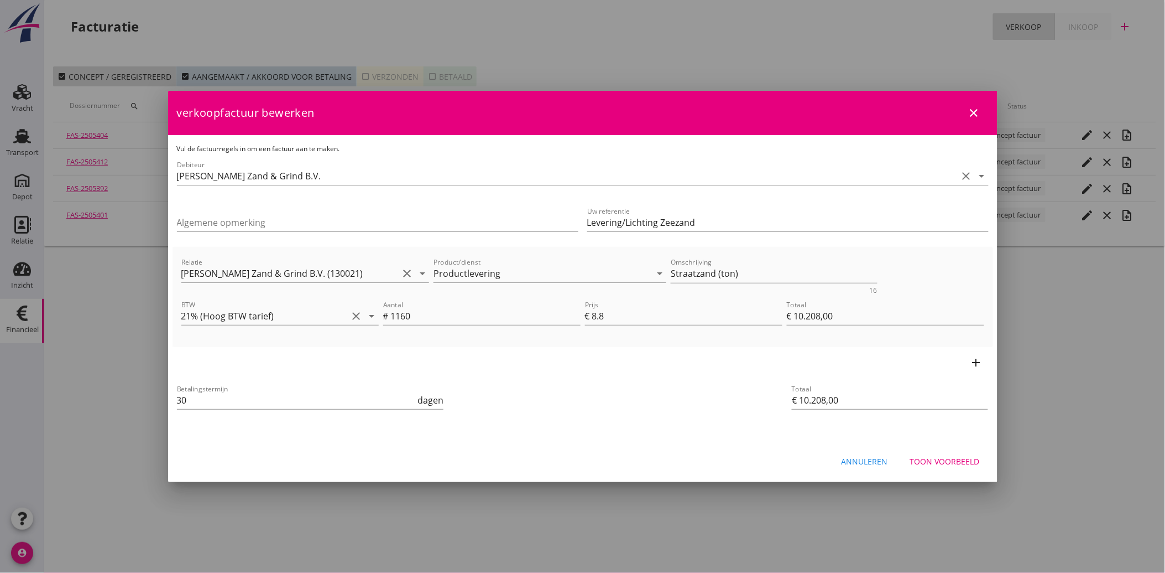
click at [944, 461] on div "Toon voorbeeld" at bounding box center [945, 461] width 70 height 12
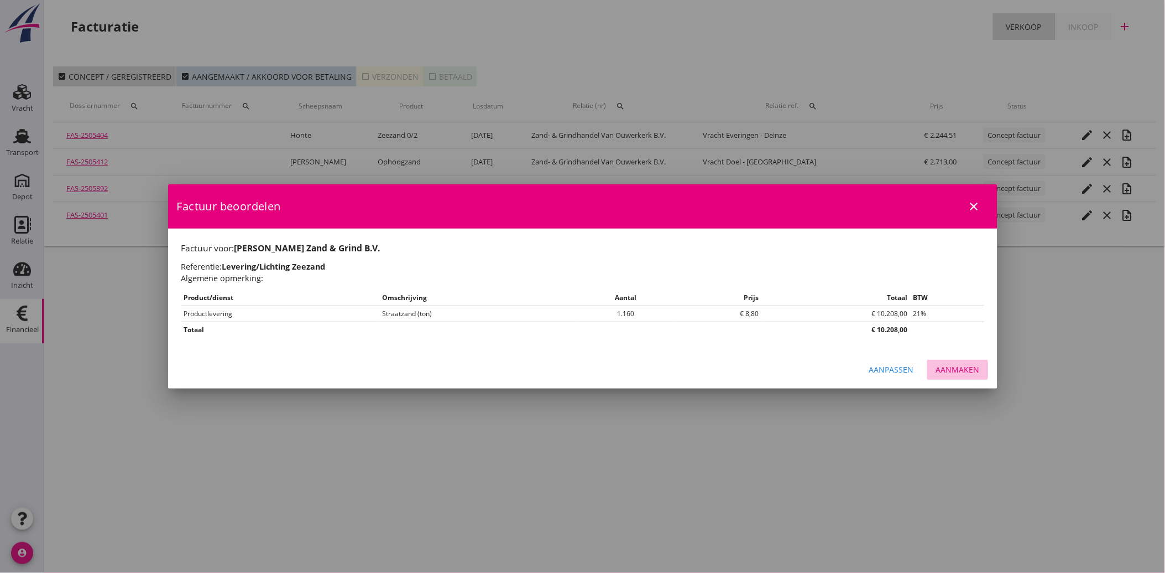
click at [948, 372] on div "Aanmaken" at bounding box center [958, 369] width 44 height 12
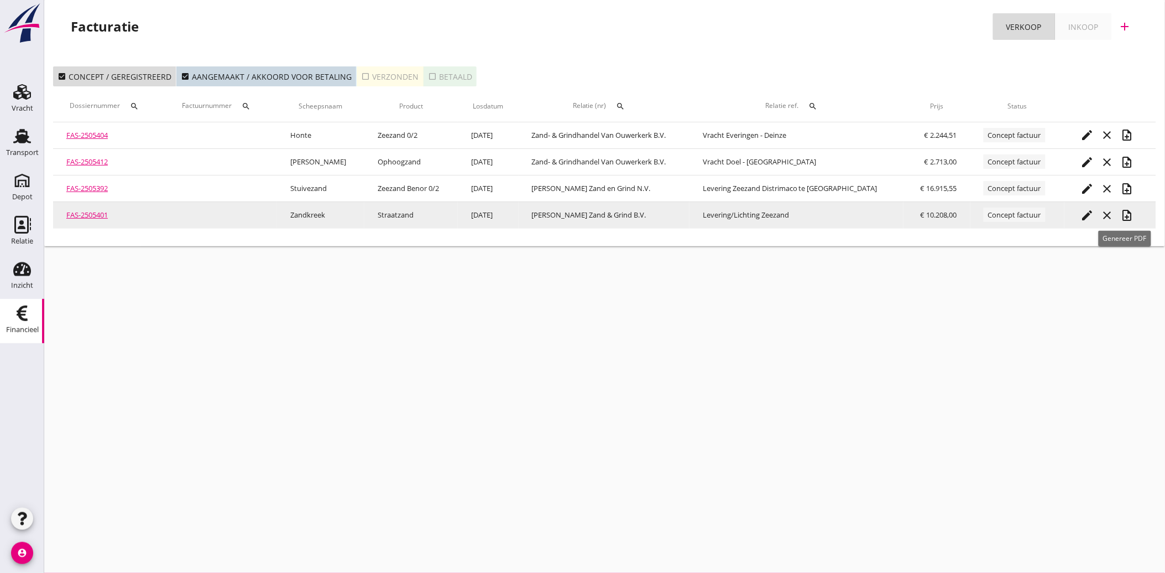
click at [1121, 212] on icon "note_add" at bounding box center [1127, 215] width 13 height 13
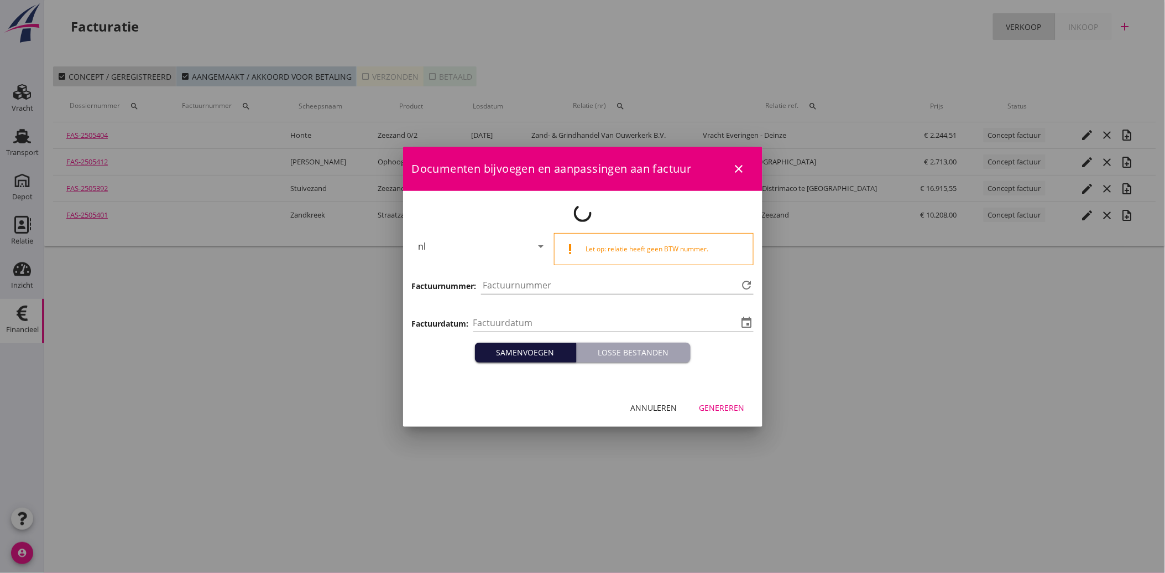
type input "[DATE]"
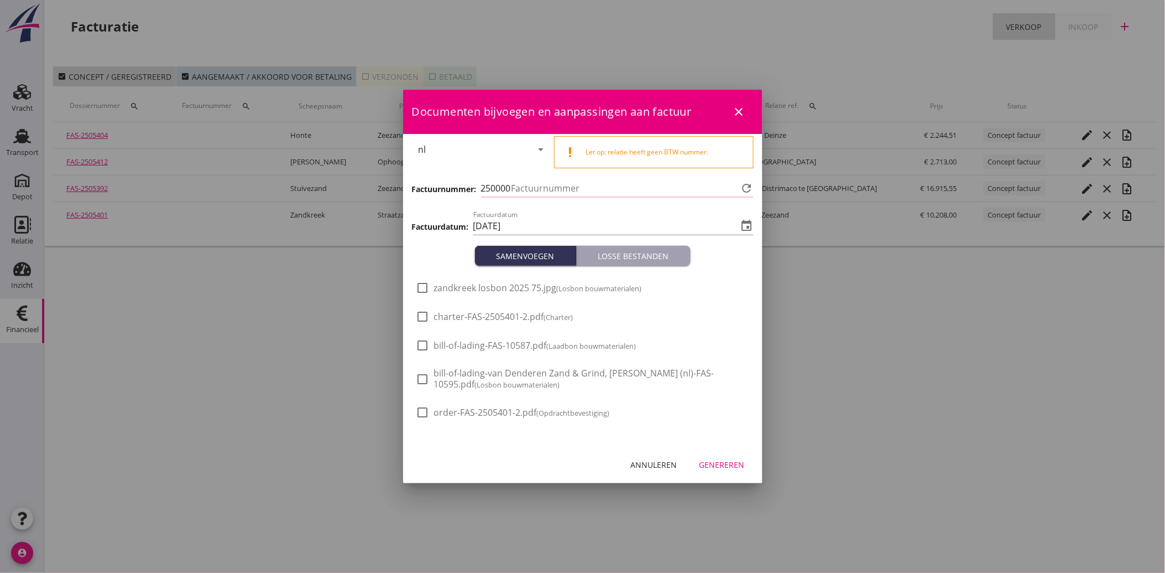
type input "3797"
click at [454, 284] on span "zandkreek losbon 2025 75.jpg (Losbon bouwmaterialen)" at bounding box center [538, 288] width 208 height 12
checkbox input "true"
click at [718, 460] on div "Genereren" at bounding box center [722, 465] width 45 height 12
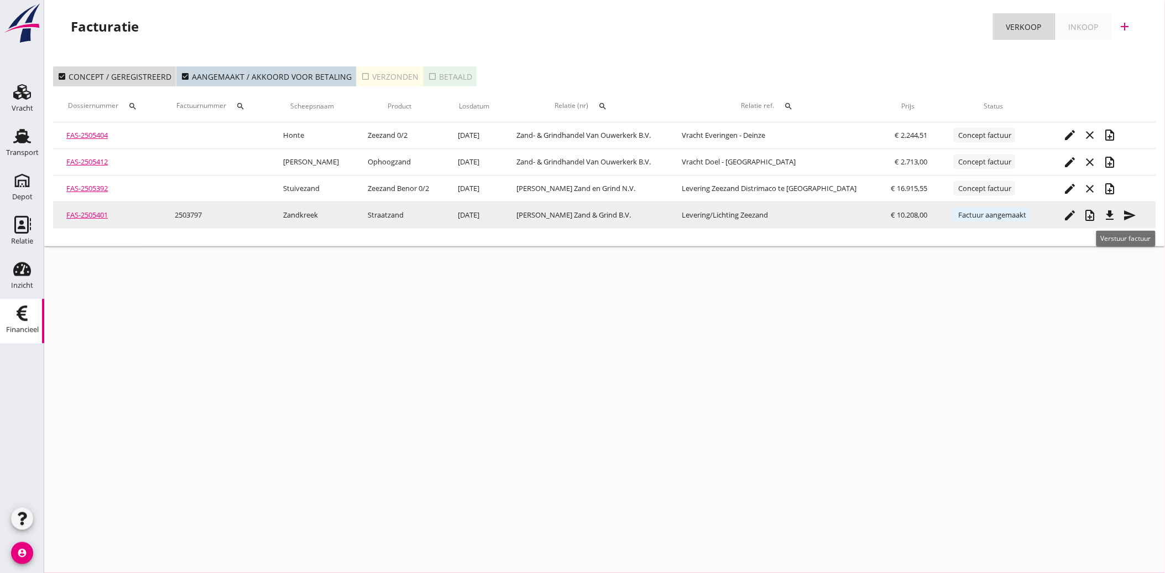
click at [1127, 212] on icon "send" at bounding box center [1129, 215] width 13 height 13
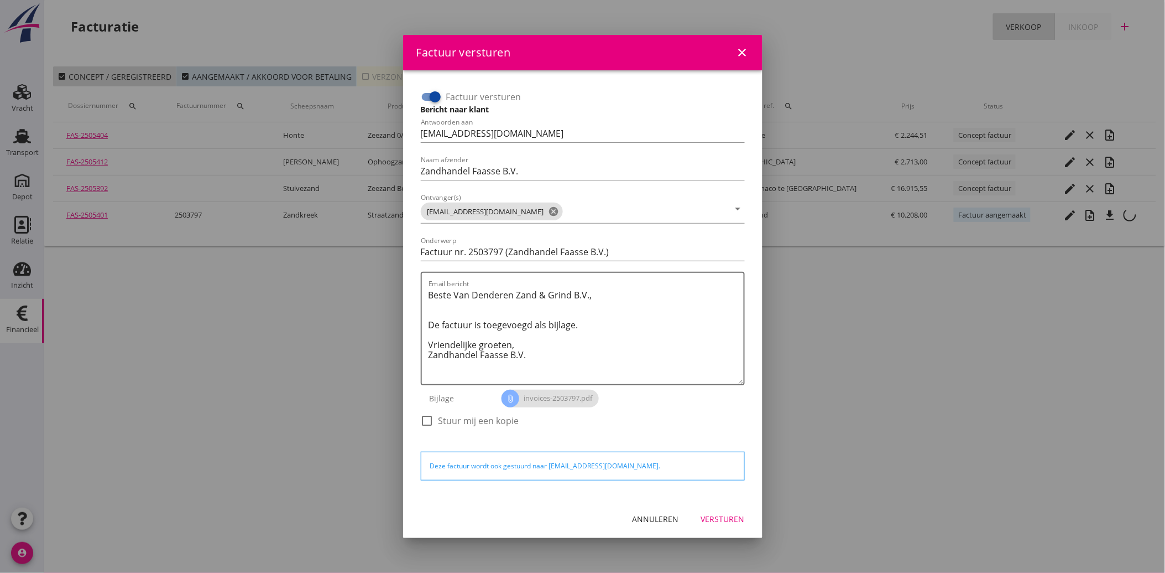
click at [671, 510] on button "Annuleren" at bounding box center [656, 519] width 64 height 20
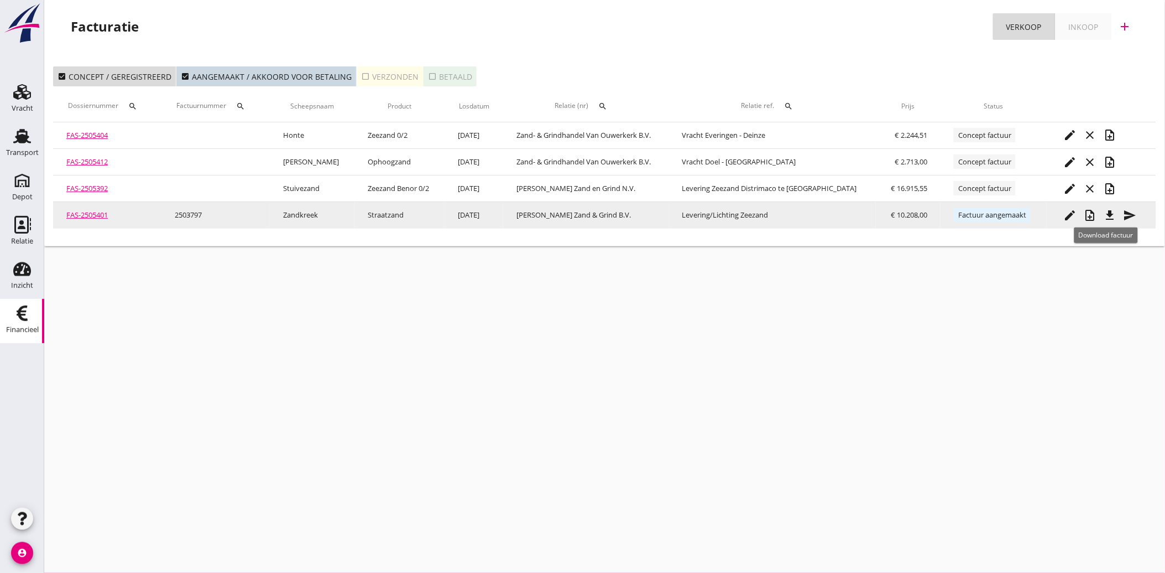
click at [1110, 209] on icon "file_download" at bounding box center [1110, 215] width 13 height 13
click at [1127, 209] on icon "send" at bounding box center [1129, 215] width 13 height 13
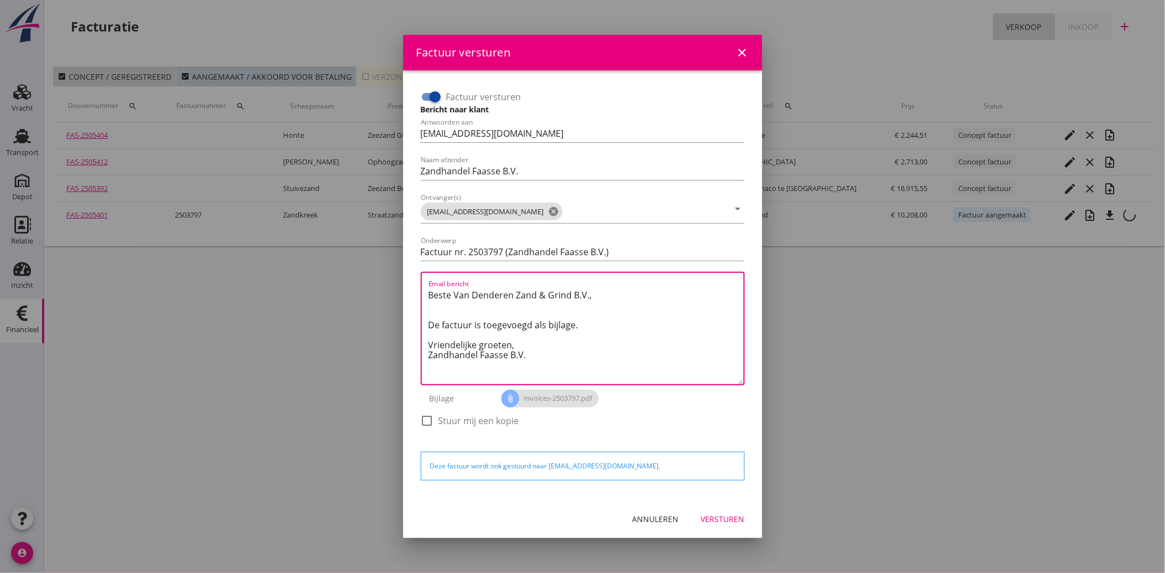
drag, startPoint x: 529, startPoint y: 358, endPoint x: 423, endPoint y: 292, distance: 125.7
click at [423, 292] on div "Email bericht Beste [PERSON_NAME] Zand & Grind B.V., De factuur is toegevoegd a…" at bounding box center [583, 328] width 324 height 113
paste textarea "Geachte heer/mevrouw, Hierbij zenden wij u onze factuur i.v.m. de door ons aan …"
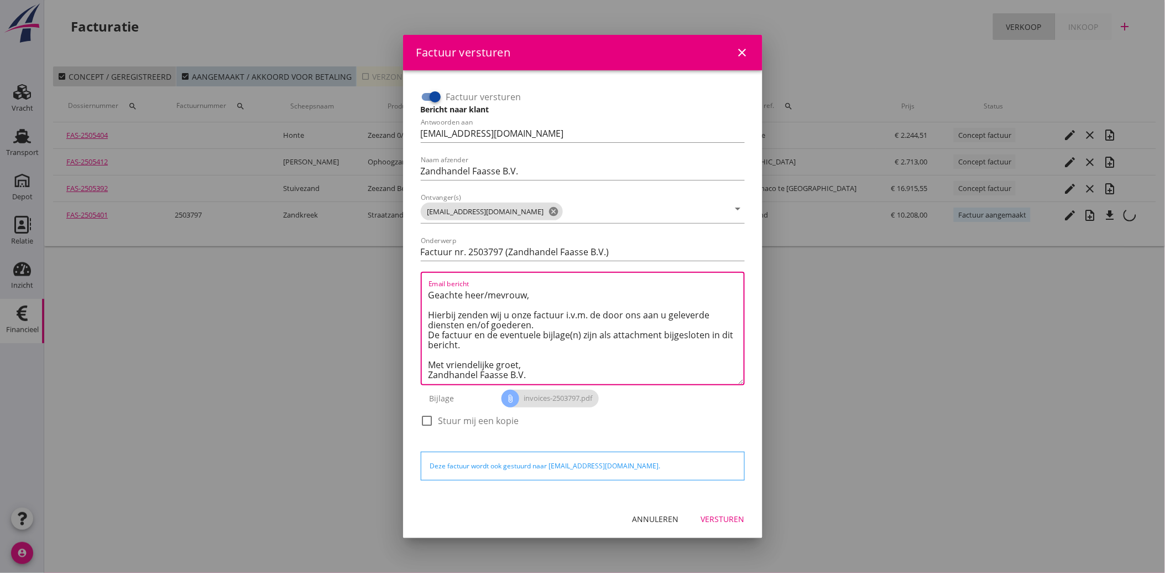
type textarea "Geachte heer/mevrouw, Hierbij zenden wij u onze factuur i.v.m. de door ons aan …"
click at [722, 521] on div "Versturen" at bounding box center [723, 519] width 44 height 12
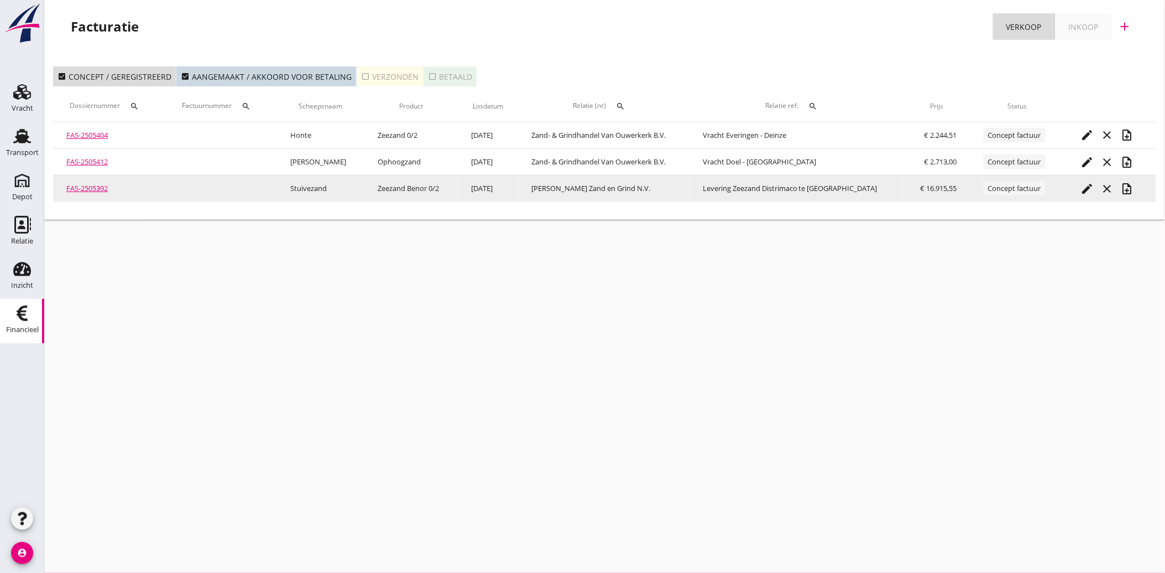
click at [1088, 184] on icon "edit" at bounding box center [1087, 188] width 13 height 13
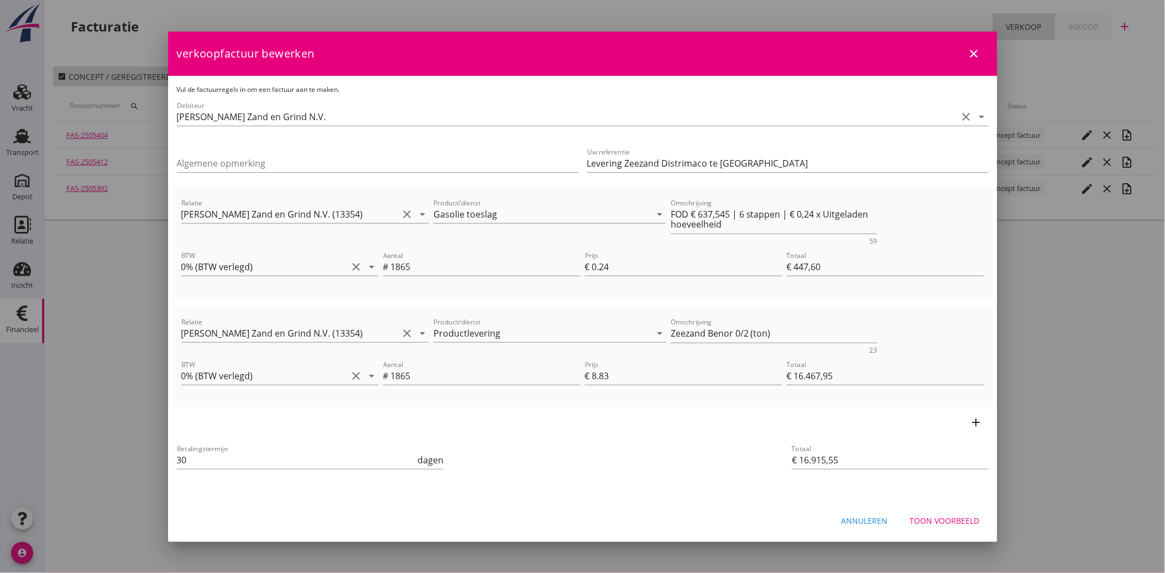
click at [961, 521] on div "Toon voorbeeld" at bounding box center [945, 520] width 70 height 12
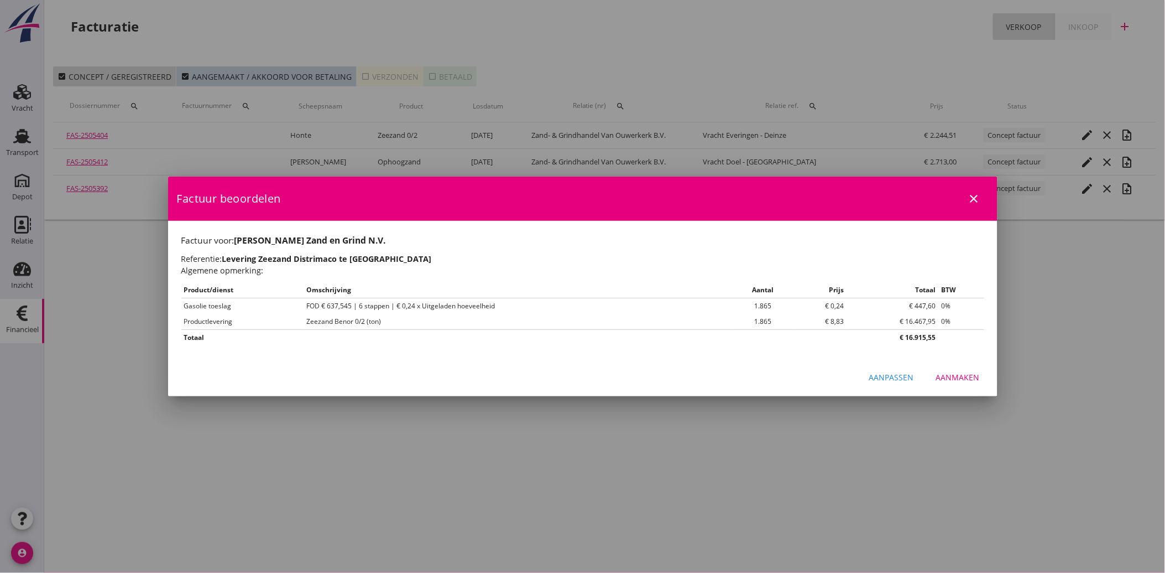
click at [952, 375] on div "Aanmaken" at bounding box center [958, 377] width 44 height 12
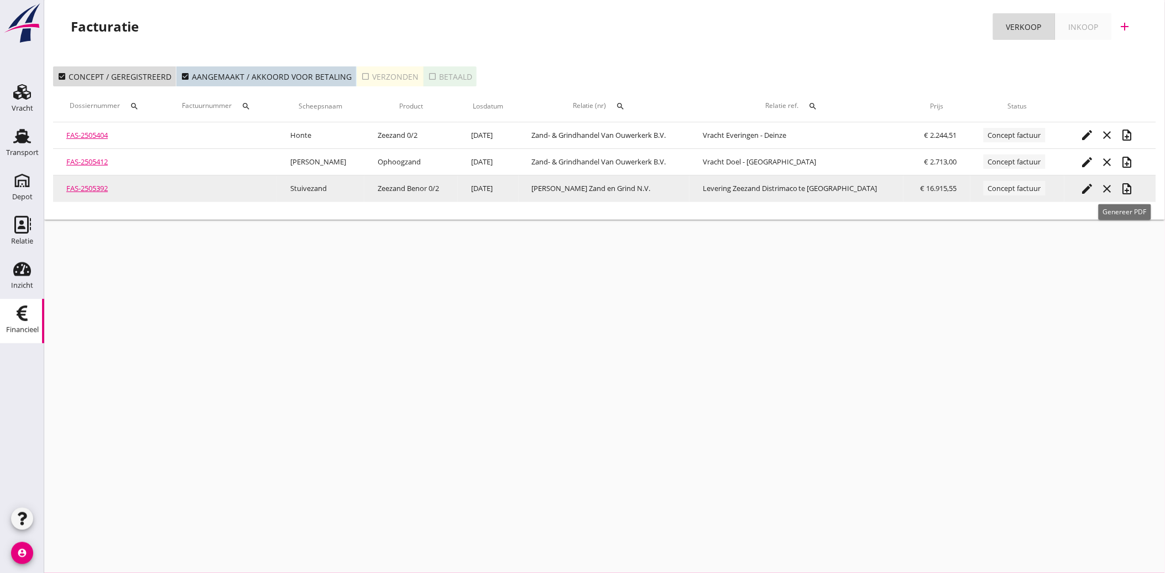
click at [1124, 184] on icon "note_add" at bounding box center [1127, 188] width 13 height 13
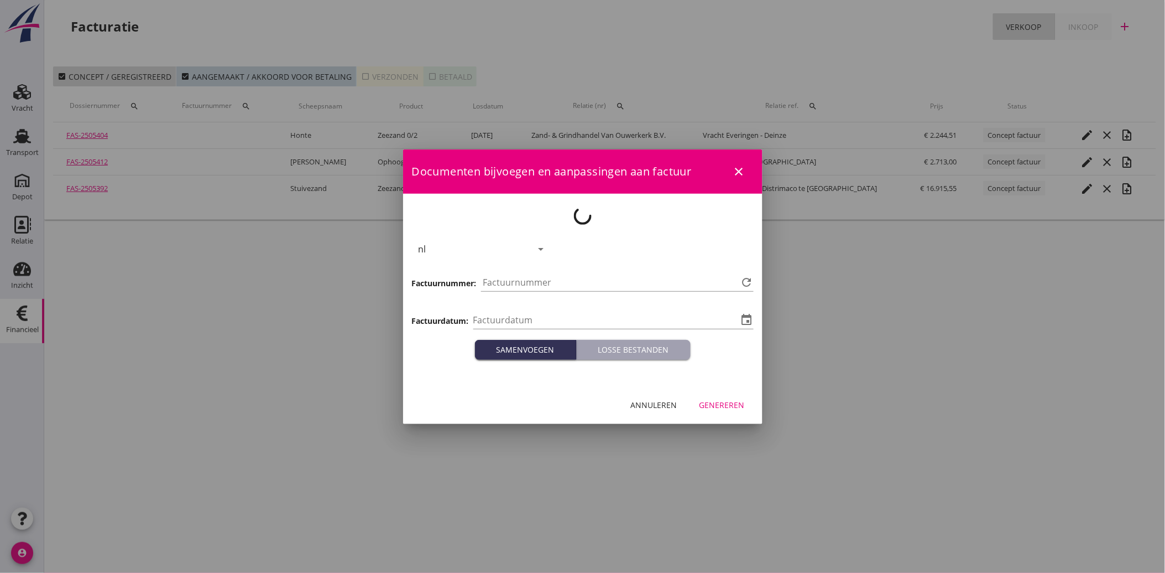
type input "[DATE]"
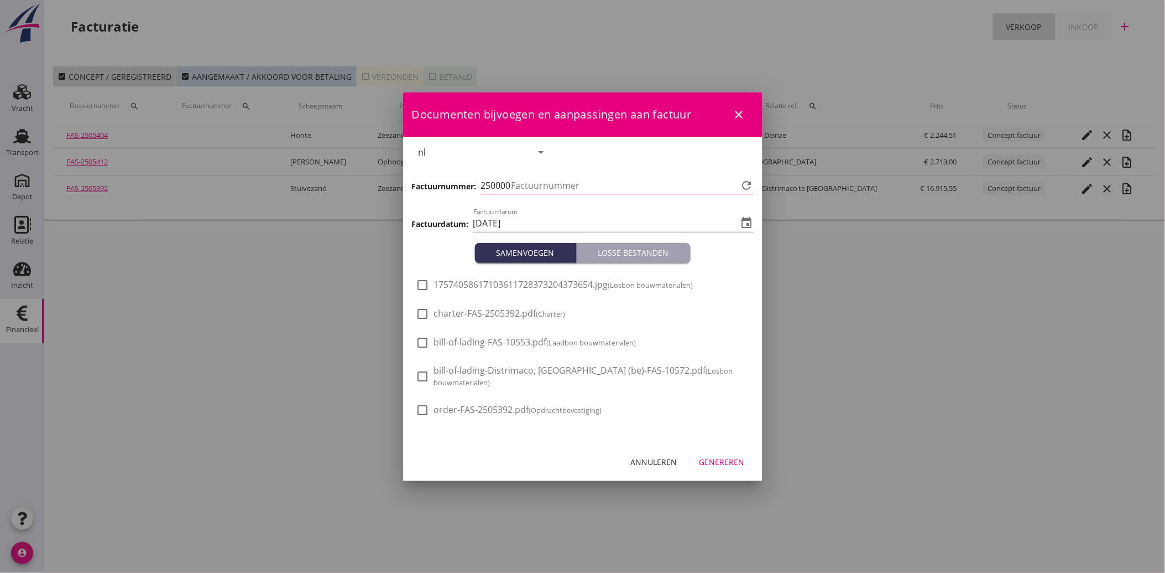
type input "3798"
click at [433, 287] on div "check_box_outline_blank 17574058617103611728373204373654.jpg (Losbon bouwmateri…" at bounding box center [555, 284] width 277 height 13
click at [424, 294] on div at bounding box center [423, 284] width 19 height 19
checkbox input "true"
click at [731, 456] on div "Genereren" at bounding box center [722, 462] width 45 height 12
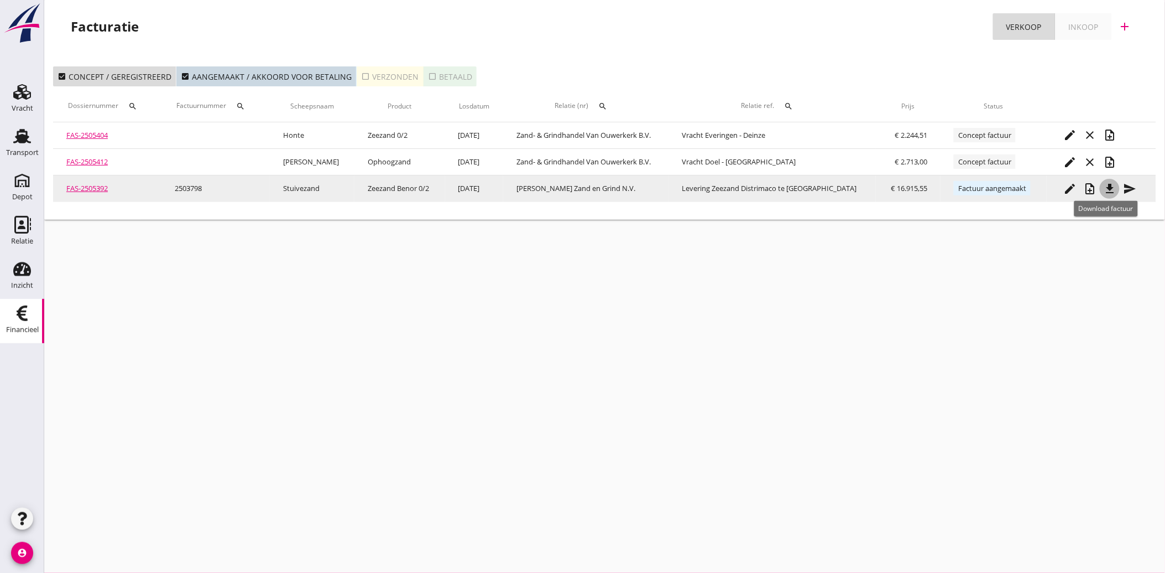
click at [1104, 186] on icon "file_download" at bounding box center [1110, 188] width 13 height 13
click at [1130, 185] on icon "send" at bounding box center [1129, 188] width 13 height 13
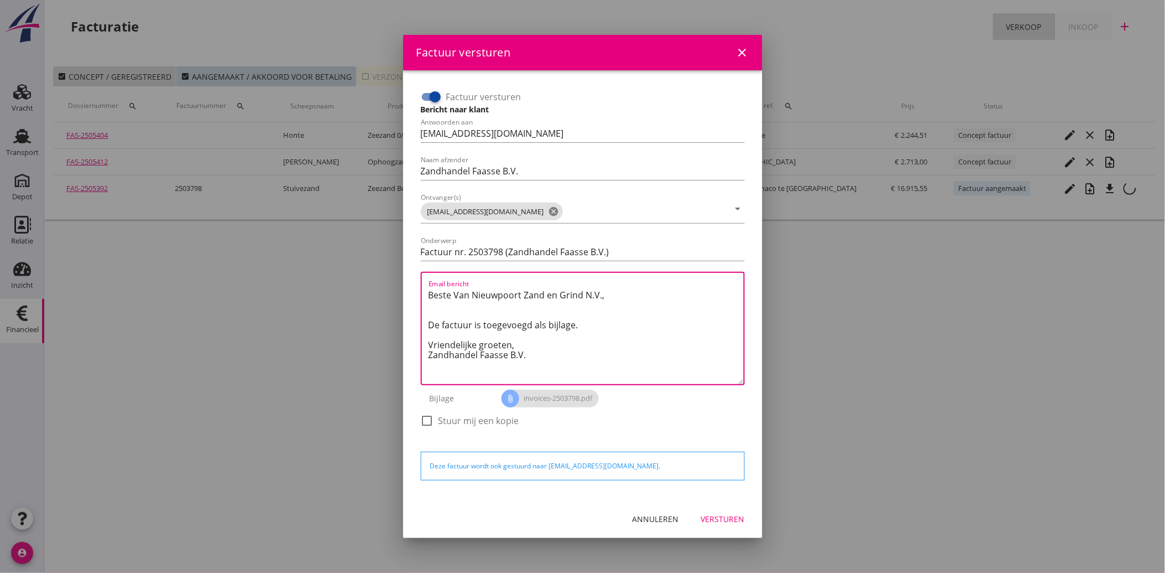
drag, startPoint x: 553, startPoint y: 358, endPoint x: 410, endPoint y: 289, distance: 158.3
click at [410, 289] on div "Factuur versturen Bericht naar klant Antwoorden aan [EMAIL_ADDRESS][DOMAIN_NAME…" at bounding box center [583, 284] width 360 height 429
paste textarea "Geachte heer/mevrouw, Hierbij zenden wij u onze factuur i.v.m. de door ons aan …"
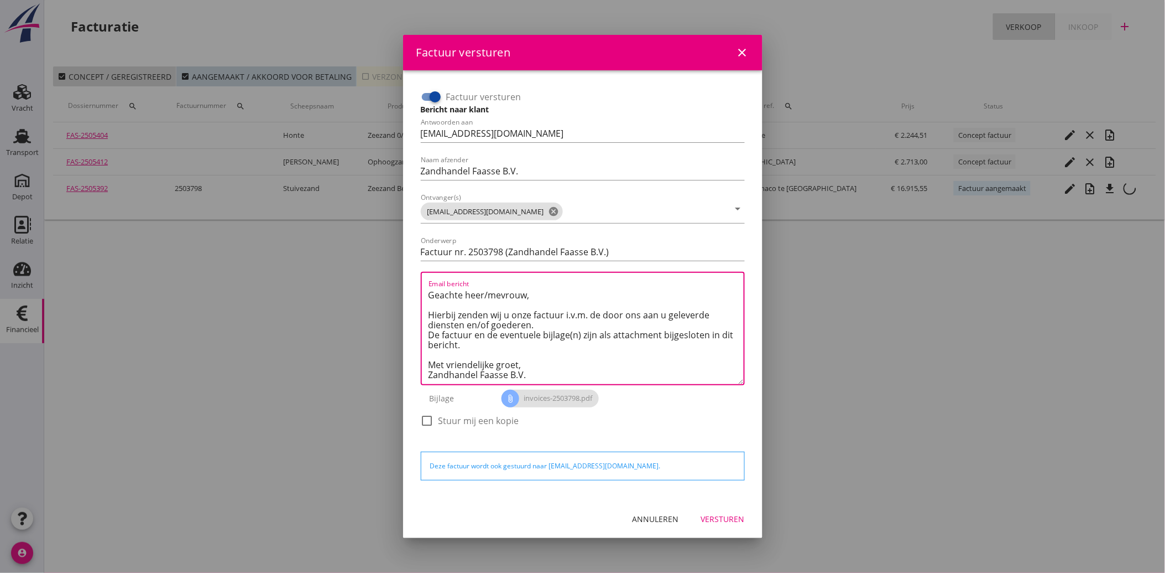
type textarea "Geachte heer/mevrouw, Hierbij zenden wij u onze factuur i.v.m. de door ons aan …"
click at [734, 515] on div "Versturen" at bounding box center [723, 519] width 44 height 12
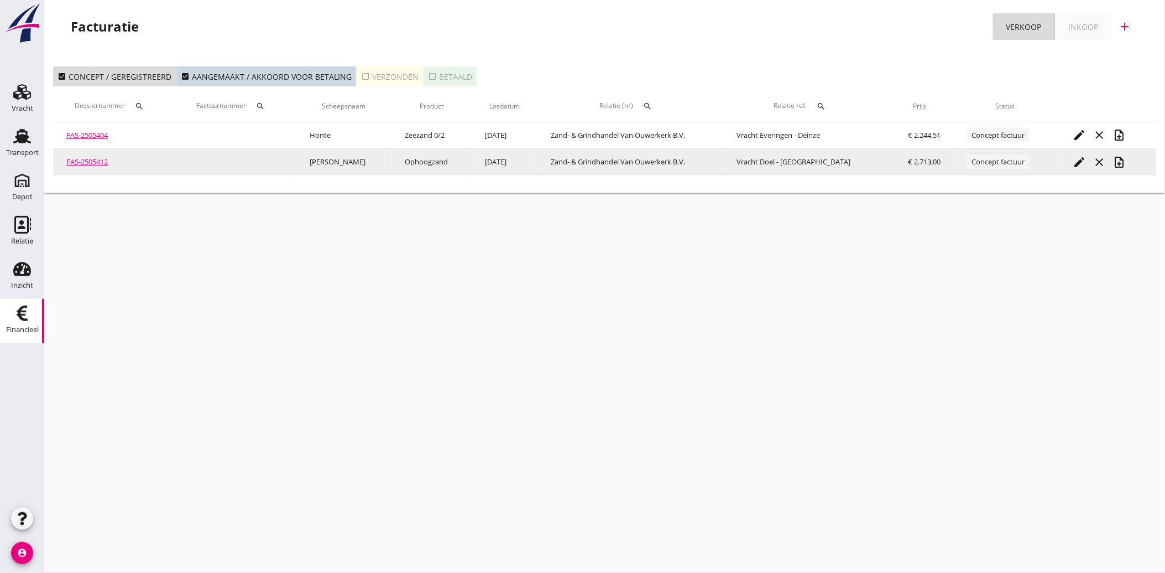
click at [1081, 157] on icon "edit" at bounding box center [1080, 161] width 13 height 13
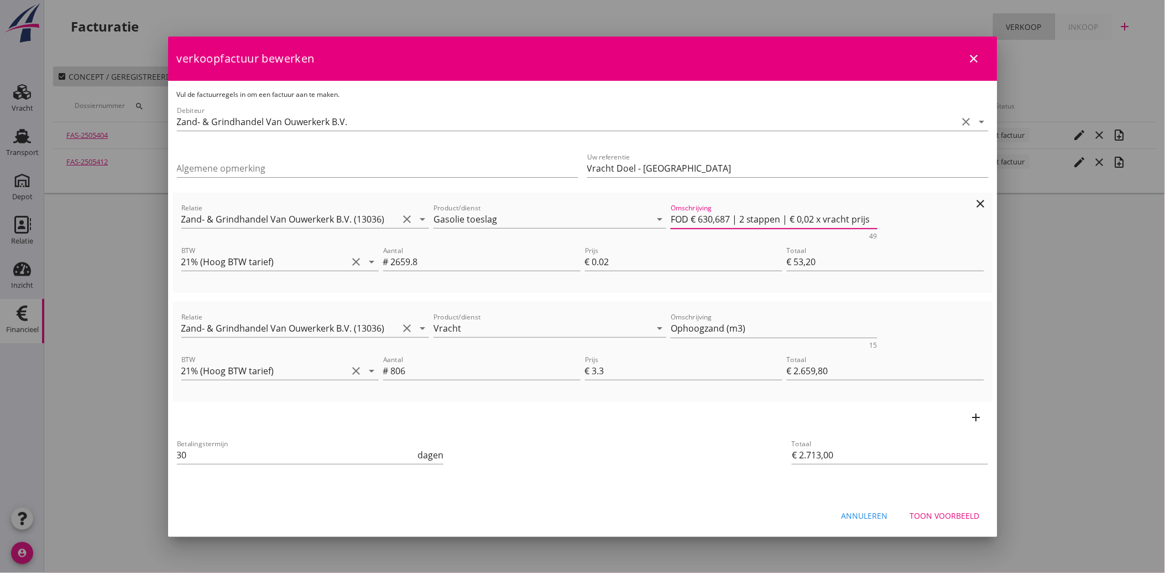
click at [825, 223] on textarea "FOD € 630,687 | 2 stappen | € 0,02 x vracht prijs" at bounding box center [774, 219] width 207 height 18
type textarea "FOD € 630,687 | 2 stappen | € 0,02 x Vrachtprijs"
click at [953, 517] on div "Toon voorbeeld" at bounding box center [945, 515] width 70 height 12
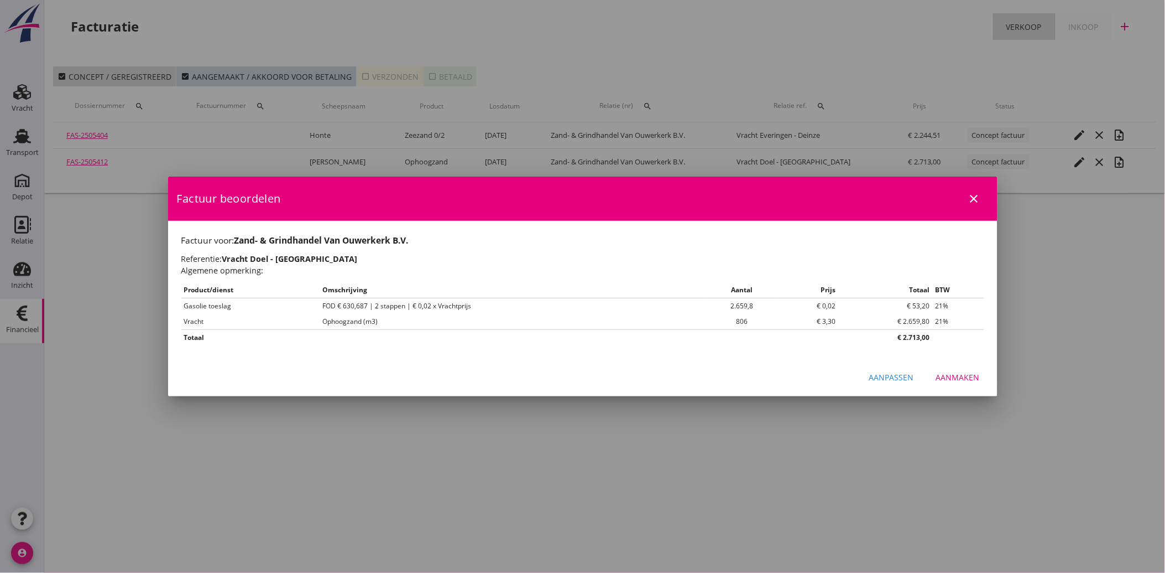
click at [964, 374] on div "Aanmaken" at bounding box center [958, 377] width 44 height 12
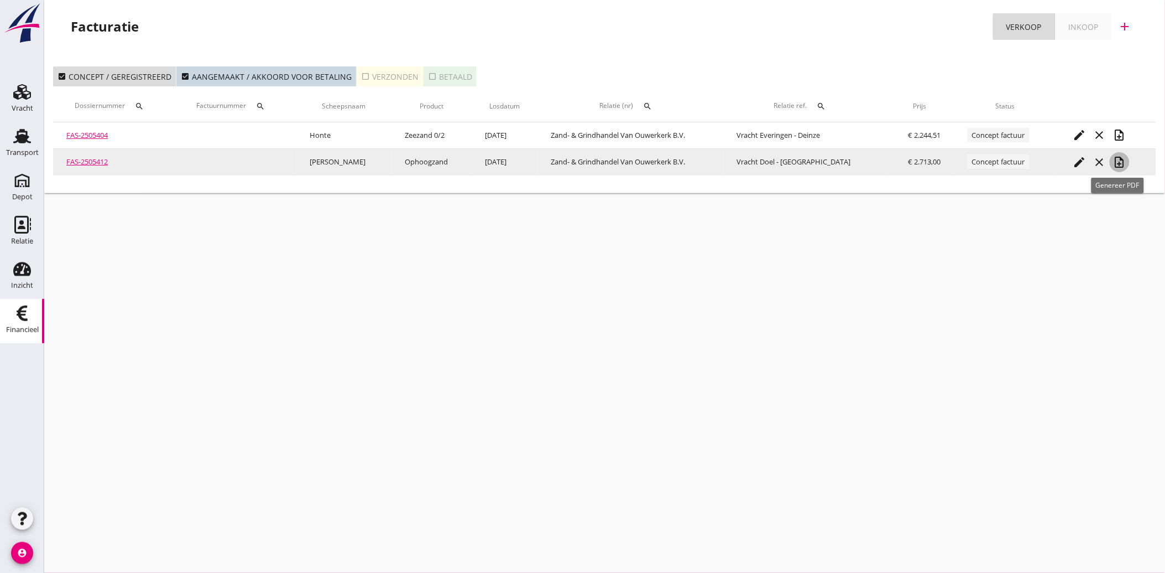
click at [1123, 158] on icon "note_add" at bounding box center [1119, 161] width 13 height 13
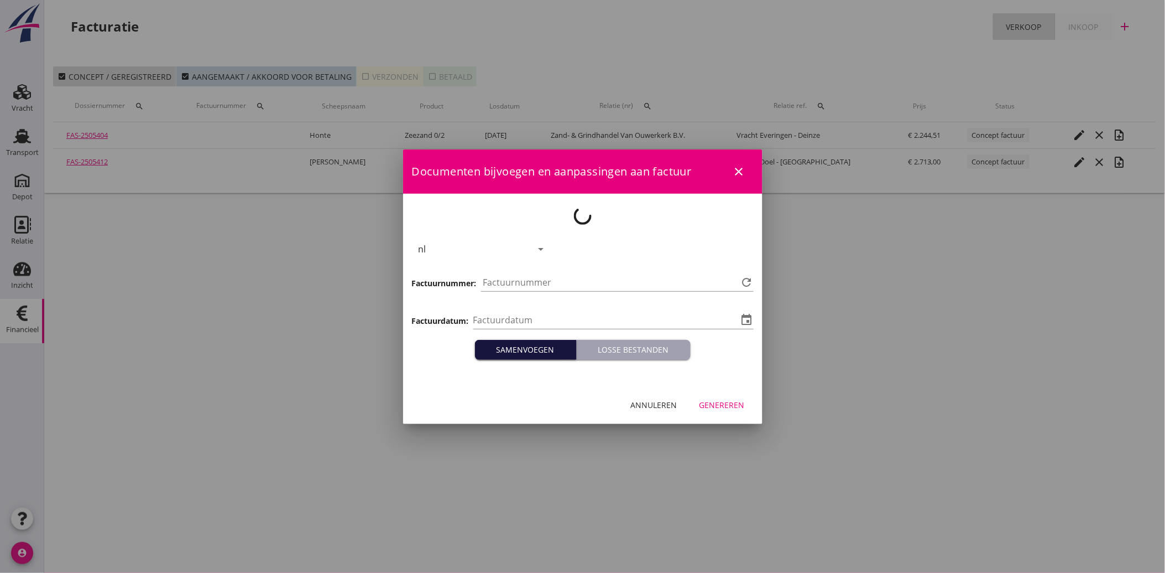
type input "[DATE]"
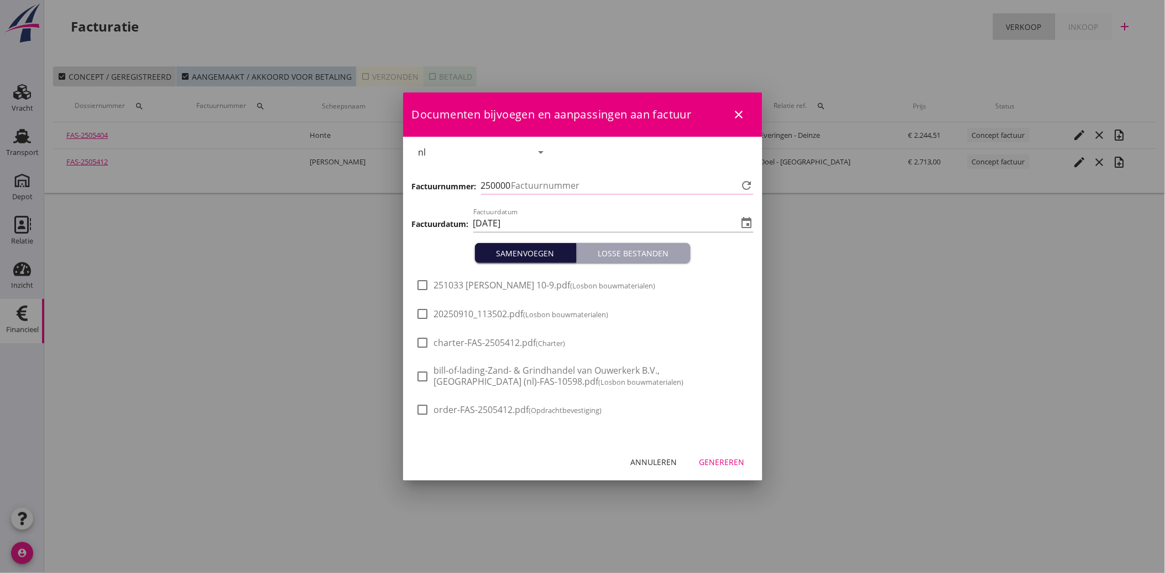
type input "3799"
click at [428, 316] on div at bounding box center [423, 313] width 19 height 19
checkbox input "true"
click at [720, 462] on div "Genereren" at bounding box center [722, 462] width 45 height 12
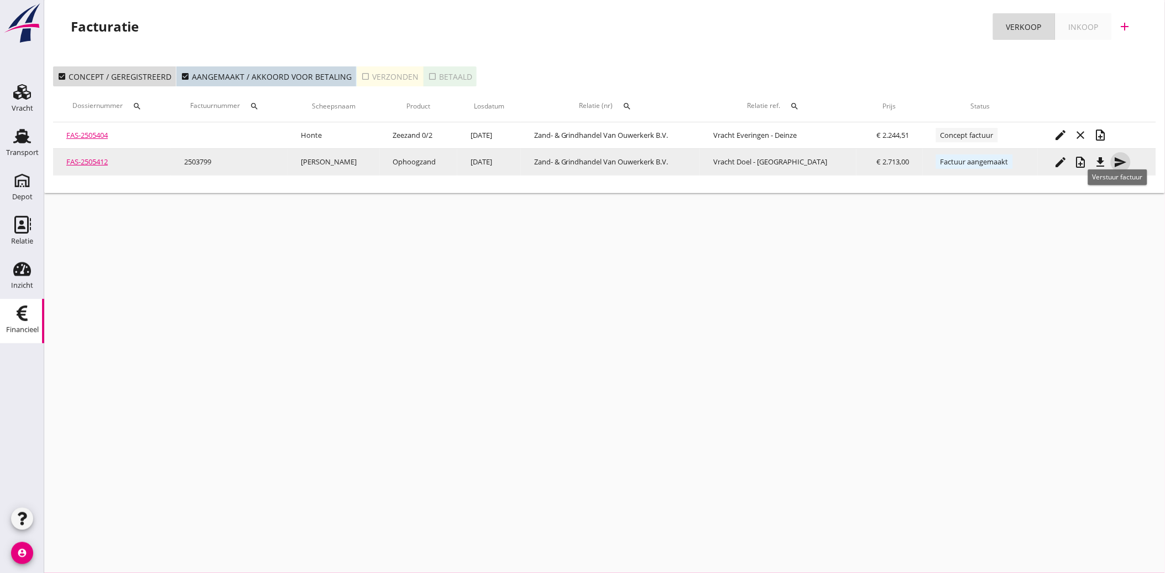
click at [1122, 163] on icon "send" at bounding box center [1121, 161] width 13 height 13
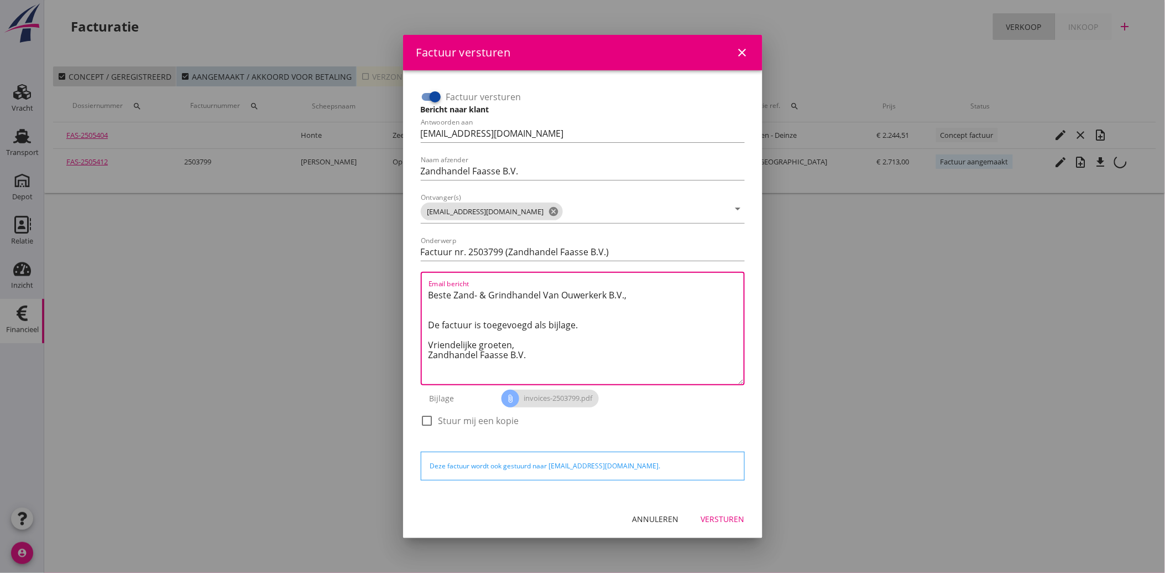
drag, startPoint x: 555, startPoint y: 360, endPoint x: 407, endPoint y: 299, distance: 160.5
click at [407, 299] on div "Factuur versturen Bericht naar klant Antwoorden aan [EMAIL_ADDRESS][DOMAIN_NAME…" at bounding box center [583, 284] width 360 height 429
paste textarea "Geachte heer/mevrouw, Hierbij zenden wij u onze factuur i.v.m. de door ons aan …"
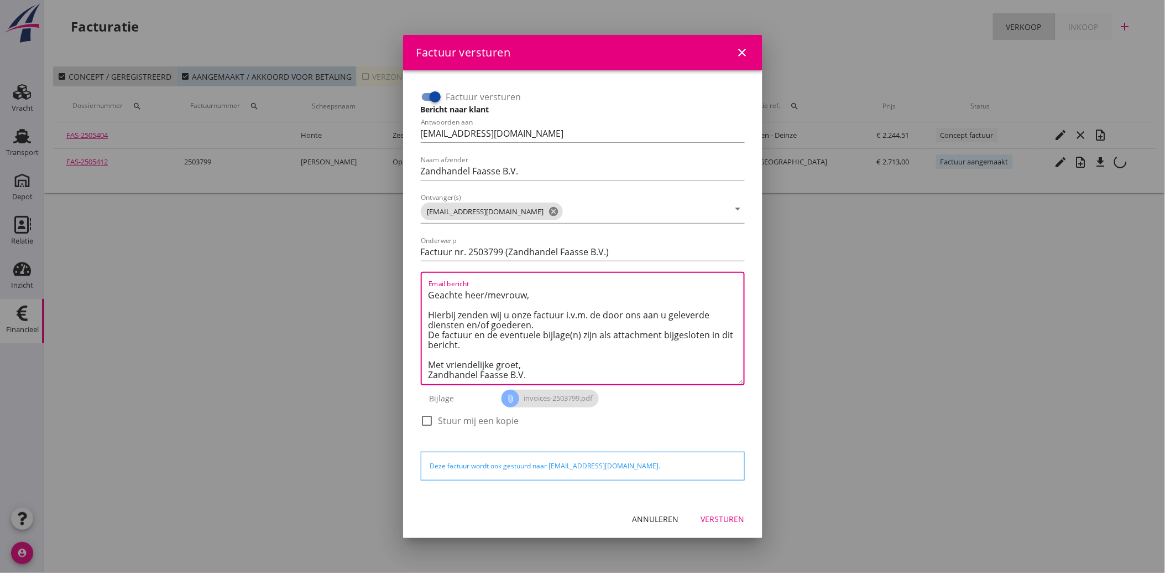
type textarea "Geachte heer/mevrouw, Hierbij zenden wij u onze factuur i.v.m. de door ons aan …"
click at [714, 516] on div "Versturen" at bounding box center [723, 519] width 44 height 12
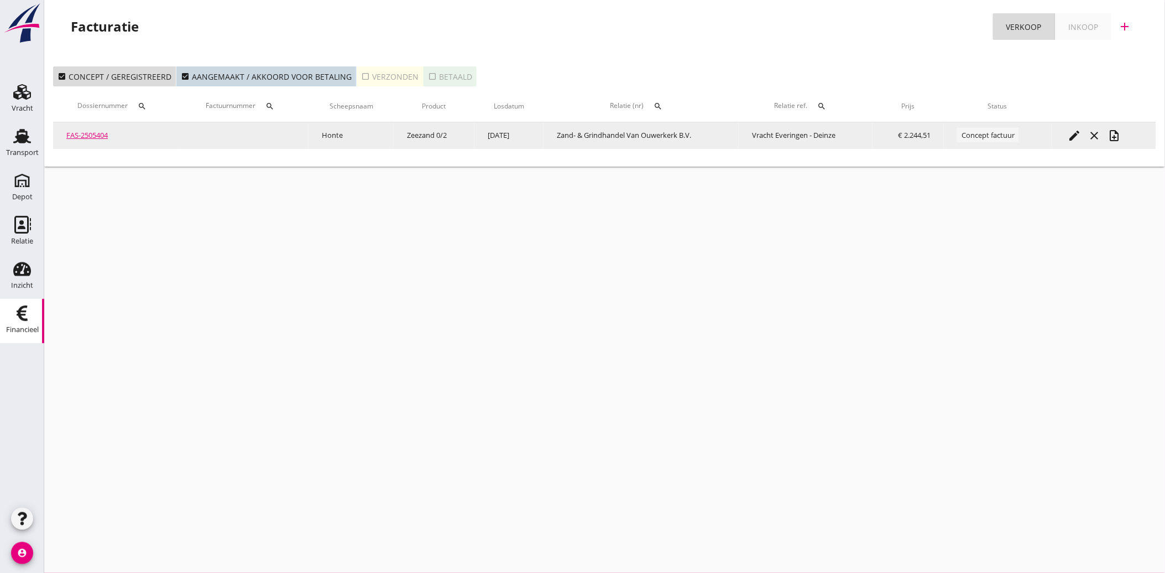
click at [1080, 124] on td "edit close note_add" at bounding box center [1104, 135] width 105 height 27
click at [1074, 139] on icon "edit" at bounding box center [1075, 135] width 13 height 13
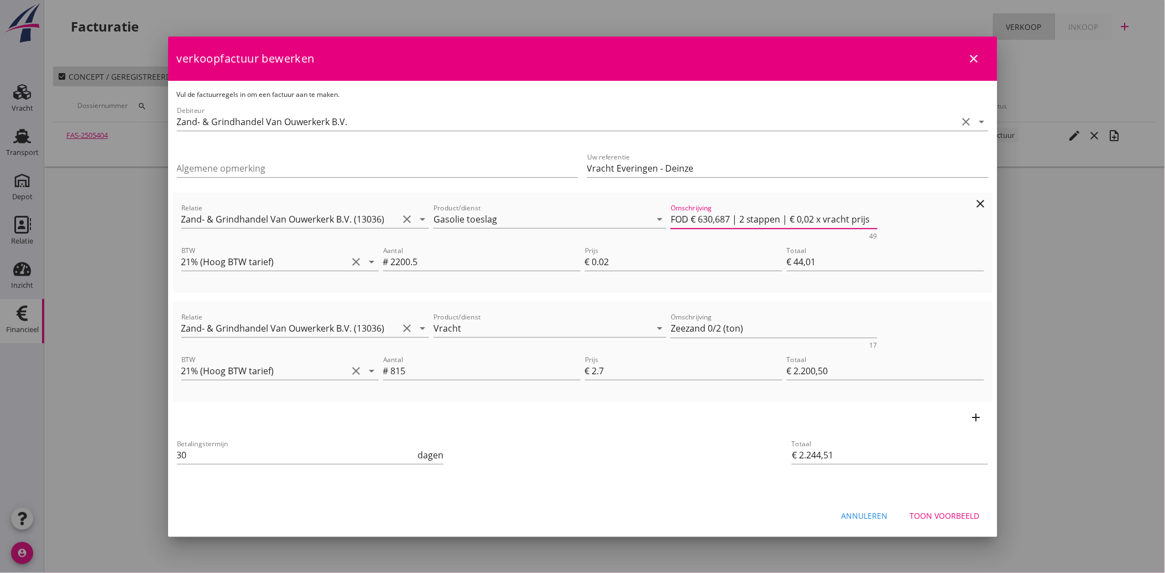
click at [823, 218] on textarea "FOD € 630,687 | 2 stappen | € 0,02 x vracht prijs" at bounding box center [774, 219] width 207 height 18
type textarea "FOD € 630,687 | 2 stappen | € 0,02 x Vrachtprijs"
click at [936, 522] on button "Toon voorbeeld" at bounding box center [945, 516] width 87 height 20
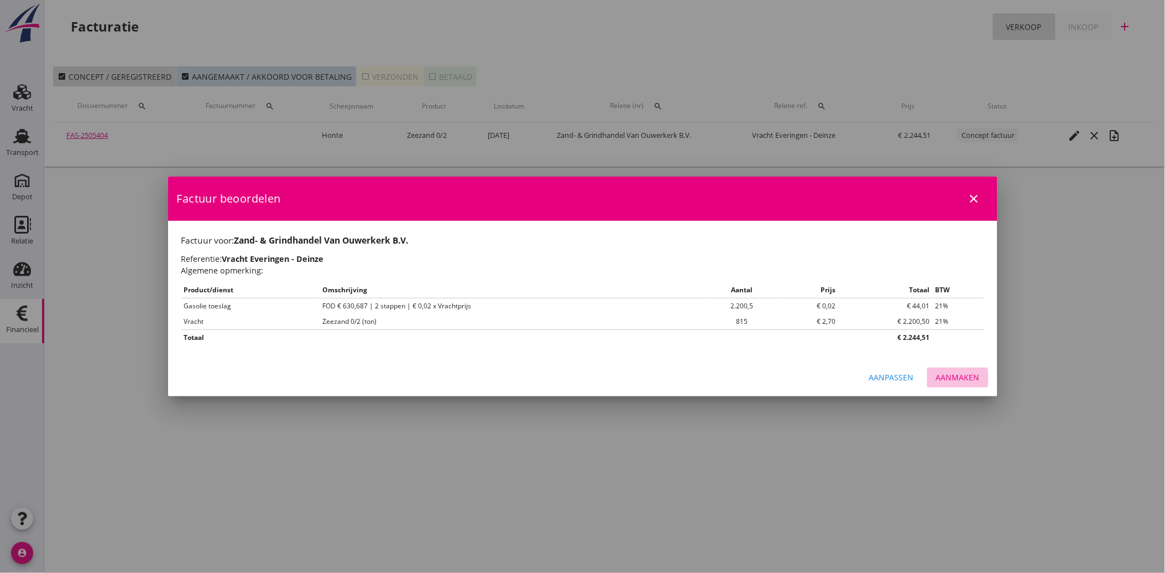
click at [951, 382] on div "Aanmaken" at bounding box center [958, 377] width 44 height 12
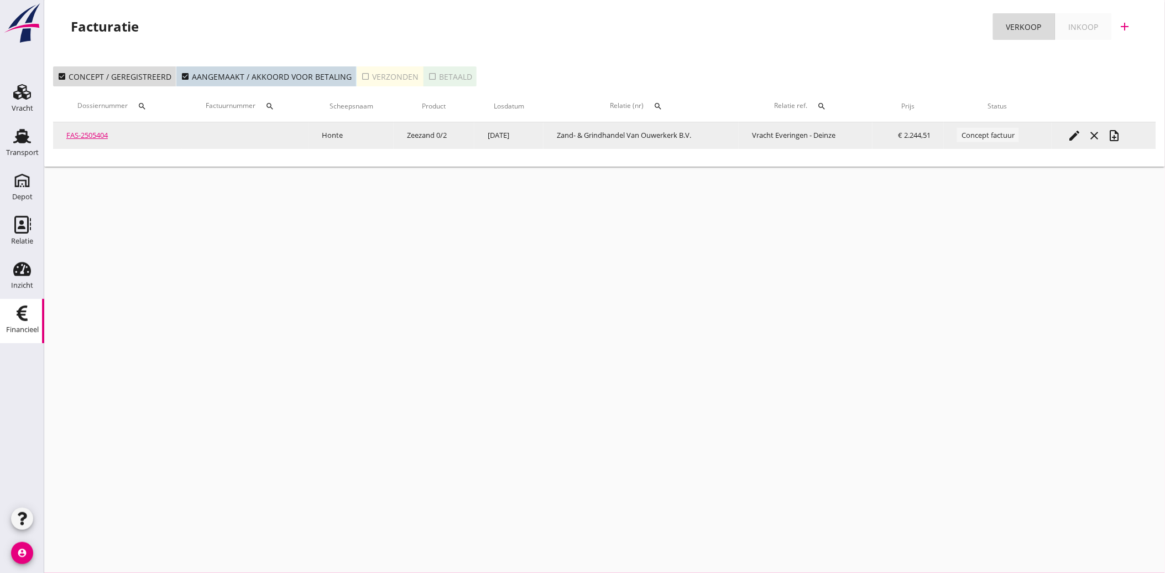
click at [1118, 130] on icon "note_add" at bounding box center [1115, 135] width 13 height 13
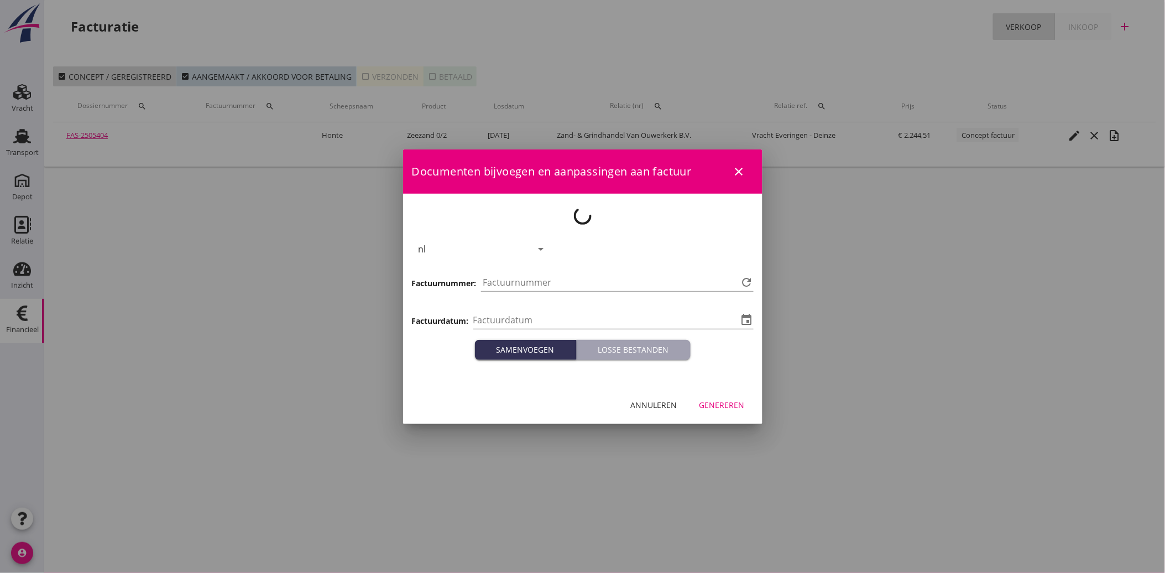
type input "[DATE]"
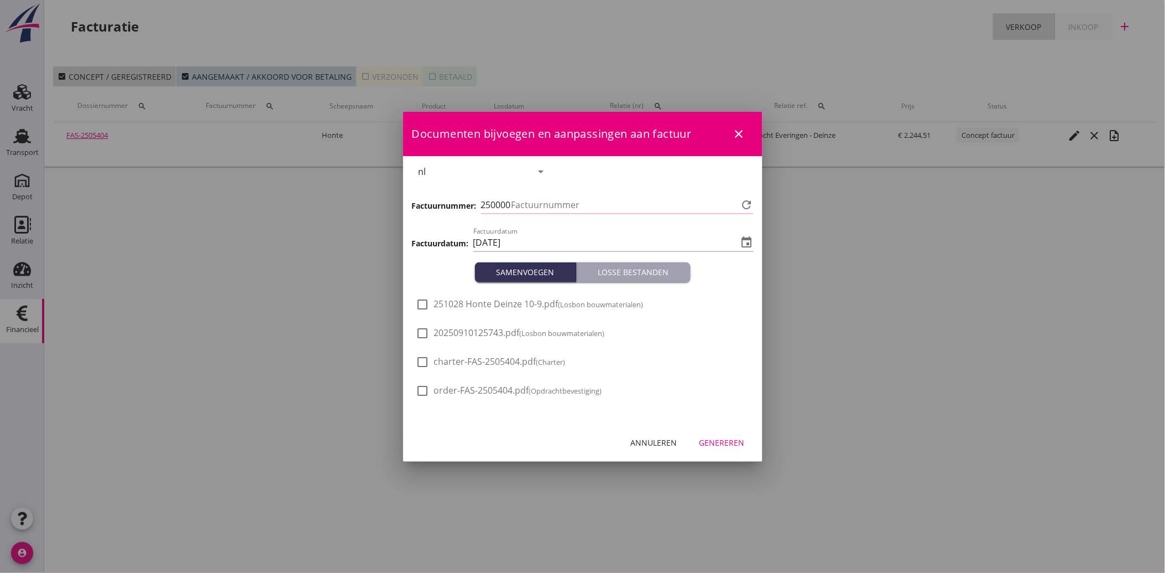
type input "3800"
click at [424, 335] on div at bounding box center [423, 333] width 19 height 19
checkbox input "true"
click at [727, 443] on div "Genereren" at bounding box center [722, 442] width 45 height 12
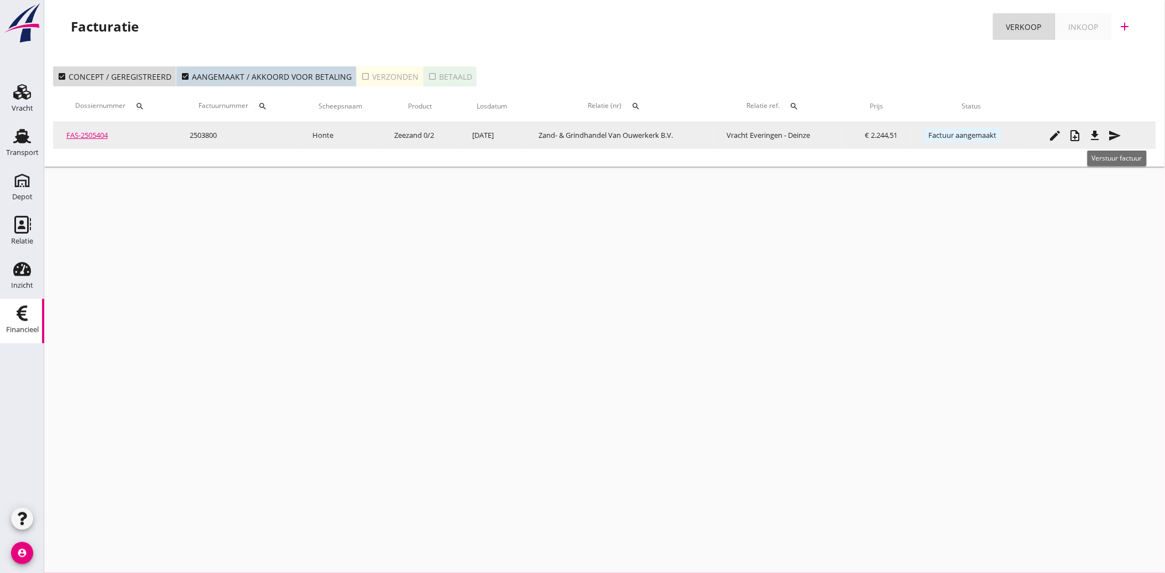
click at [1118, 134] on icon "send" at bounding box center [1115, 135] width 13 height 13
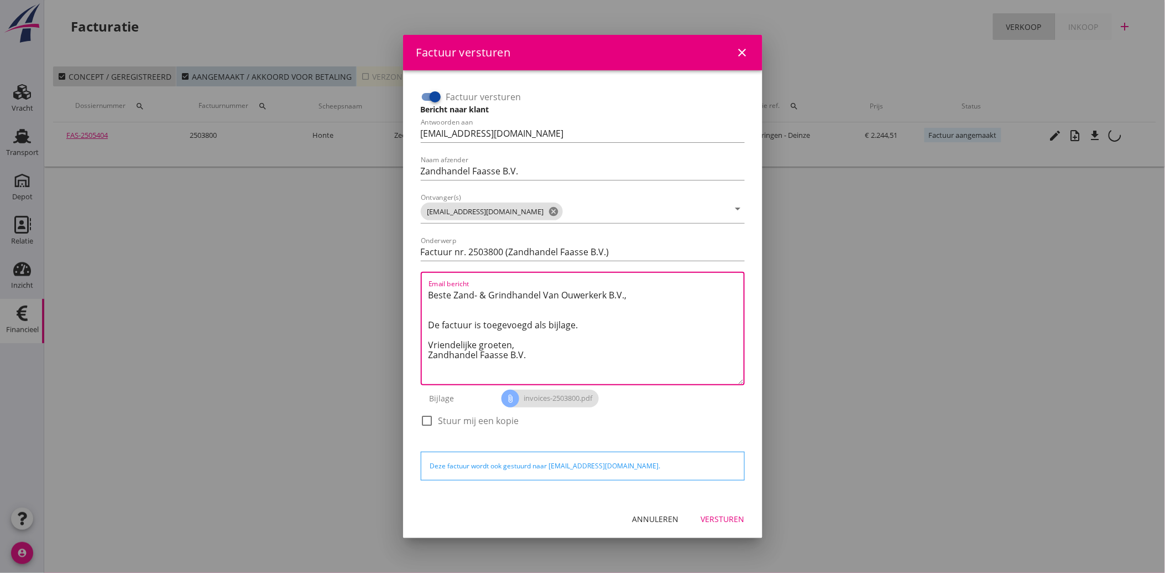
drag, startPoint x: 540, startPoint y: 360, endPoint x: 418, endPoint y: 284, distance: 143.4
click at [418, 284] on div "Factuur versturen Bericht naar klant Antwoorden aan [EMAIL_ADDRESS][DOMAIN_NAME…" at bounding box center [583, 264] width 333 height 361
paste textarea "Geachte heer/mevrouw, Hierbij zenden wij u onze factuur i.v.m. de door ons aan …"
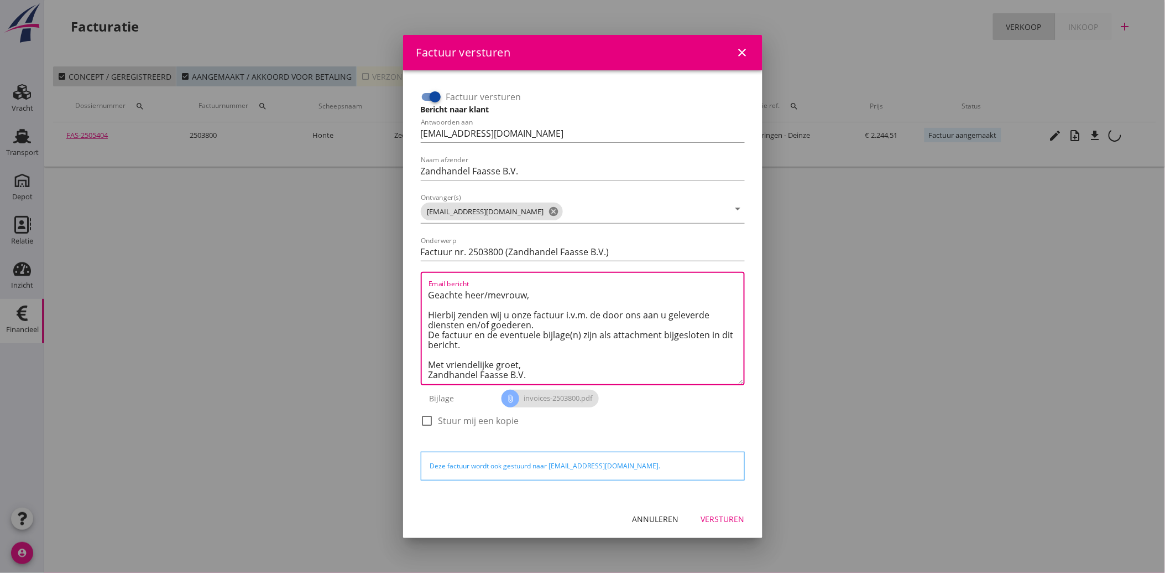
type textarea "Geachte heer/mevrouw, Hierbij zenden wij u onze factuur i.v.m. de door ons aan …"
click at [730, 517] on div "Versturen" at bounding box center [723, 519] width 44 height 12
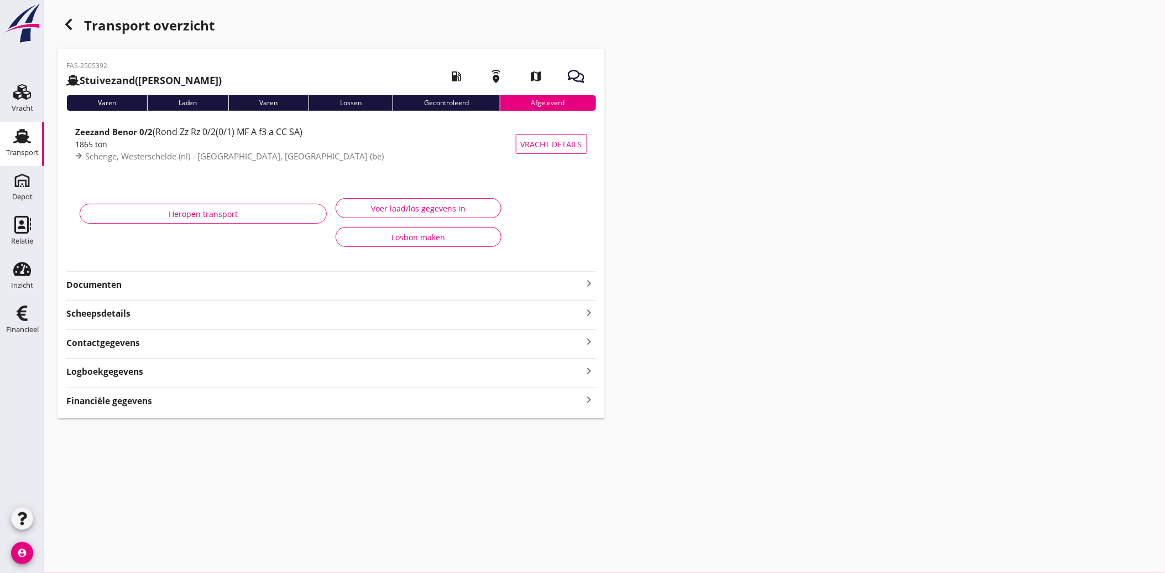
click at [117, 290] on strong "Documenten" at bounding box center [324, 284] width 517 height 13
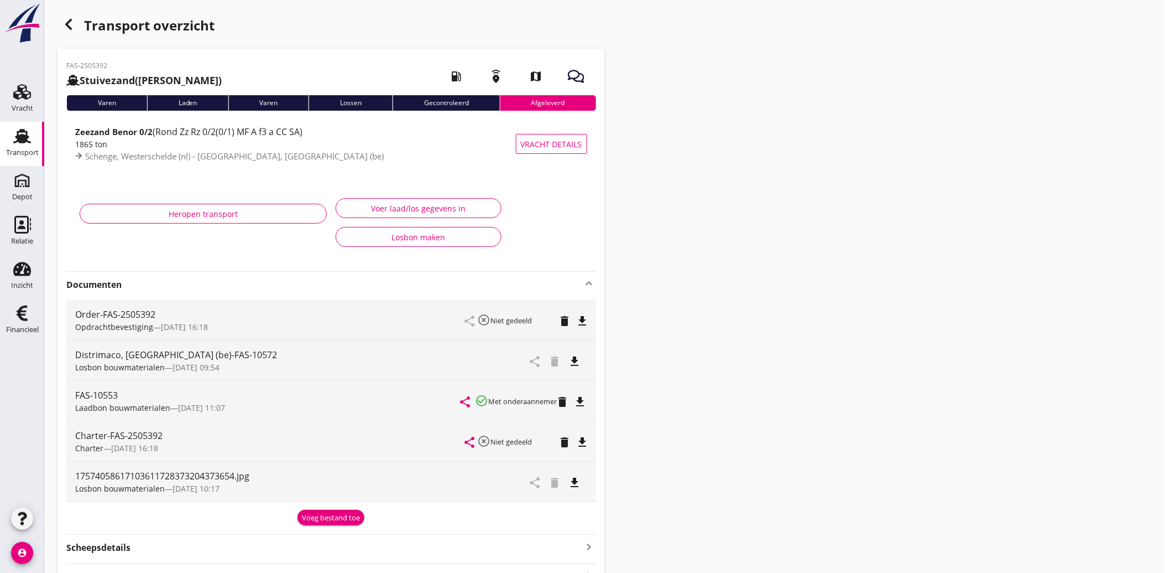
click at [574, 480] on icon "file_download" at bounding box center [575, 482] width 13 height 13
